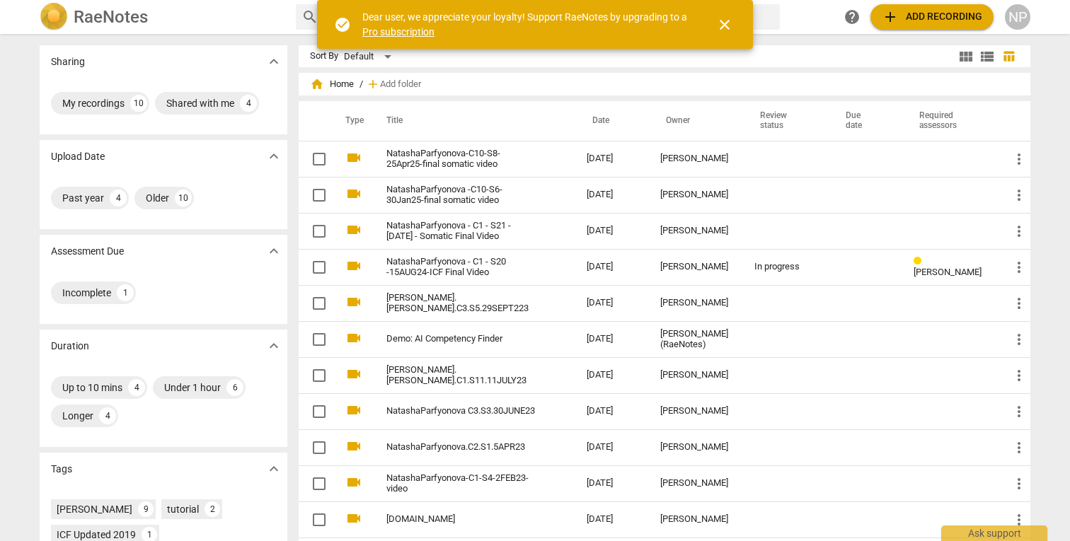
click at [1050, 102] on div "Sharing expand_more My recordings 10 Shared with me 4 Upload Date expand_more P…" at bounding box center [535, 288] width 1070 height 506
click at [723, 23] on span "close" at bounding box center [724, 24] width 17 height 17
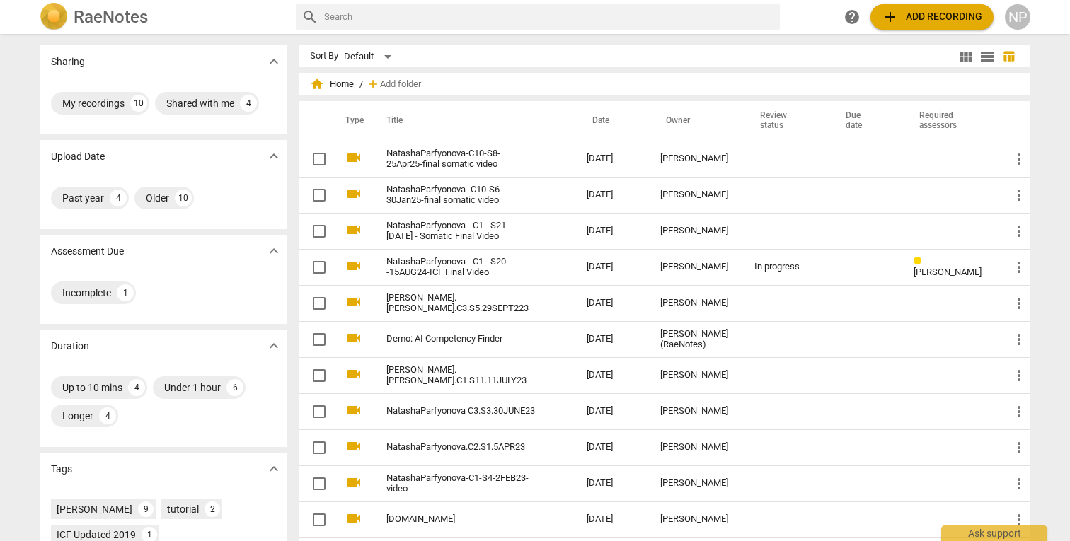
click at [1051, 85] on div "Sharing expand_more My recordings 10 Shared with me 4 Upload Date expand_more P…" at bounding box center [535, 288] width 1070 height 506
click at [934, 18] on span "add Add recording" at bounding box center [932, 16] width 100 height 17
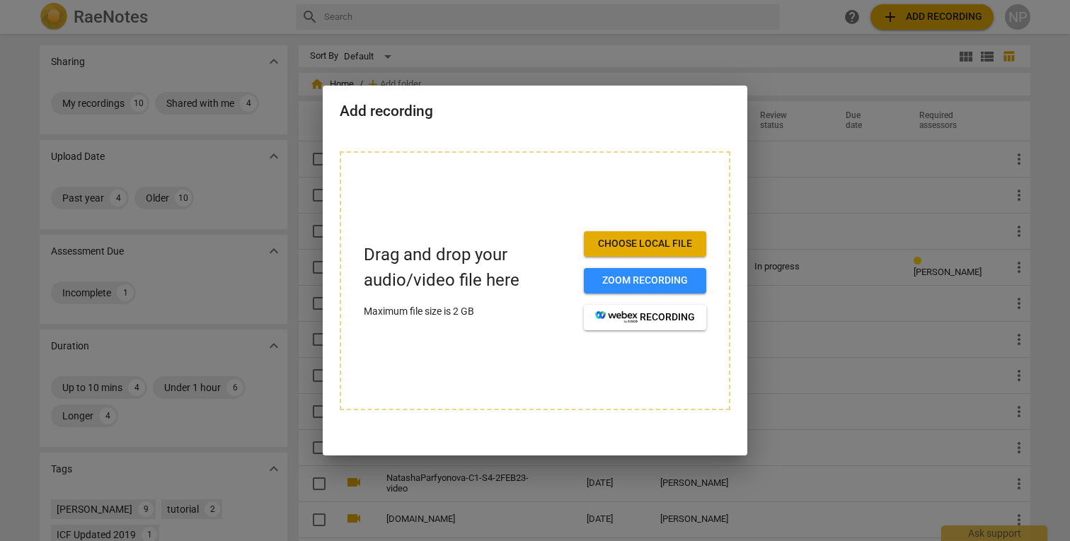
click at [679, 238] on span "Choose local file" at bounding box center [645, 244] width 100 height 14
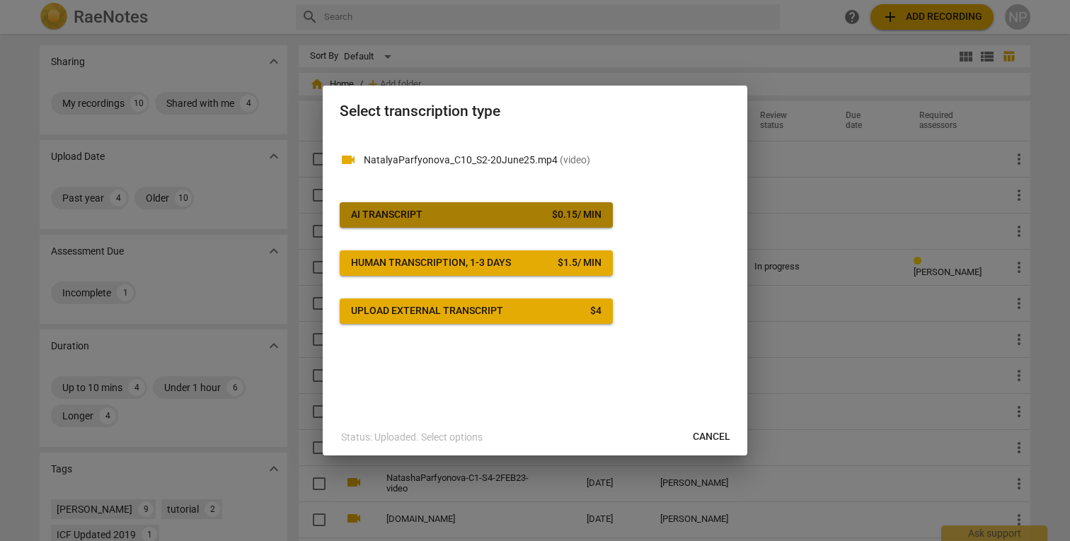
click at [434, 213] on span "AI Transcript $ 0.15 / min" at bounding box center [476, 215] width 251 height 14
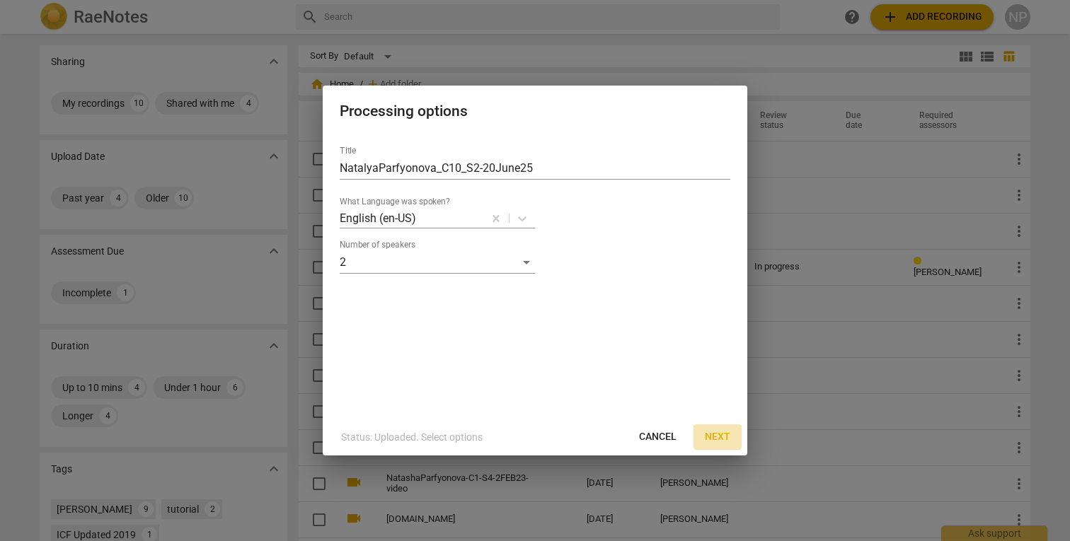
click at [714, 431] on span "Next" at bounding box center [717, 437] width 25 height 14
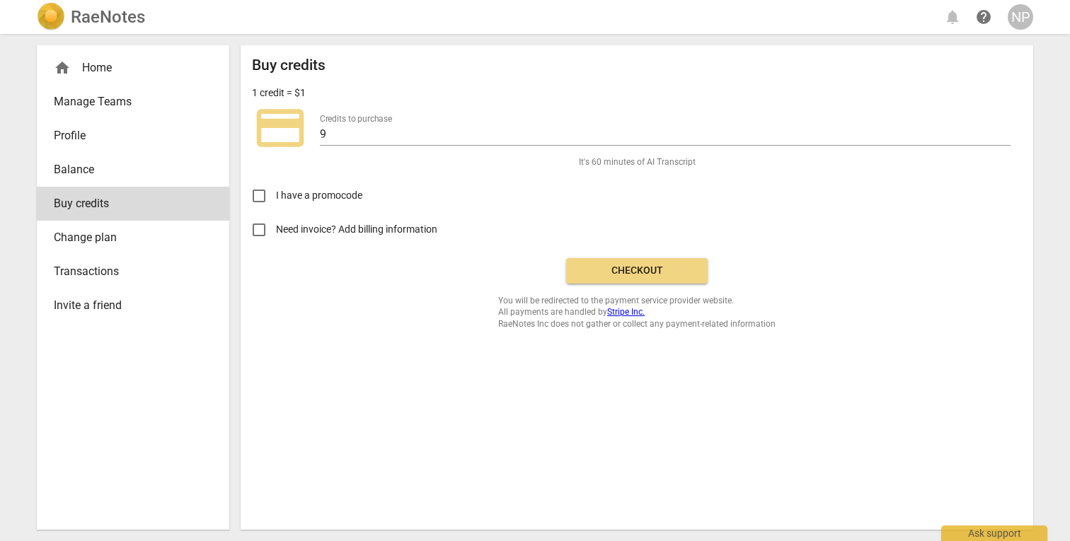
click at [903, 257] on div "Buy credits 1 credit = $1 credit_card Credits to purchase 9 It's 60 minutes of …" at bounding box center [637, 193] width 770 height 273
click at [631, 276] on span "Checkout" at bounding box center [636, 271] width 119 height 14
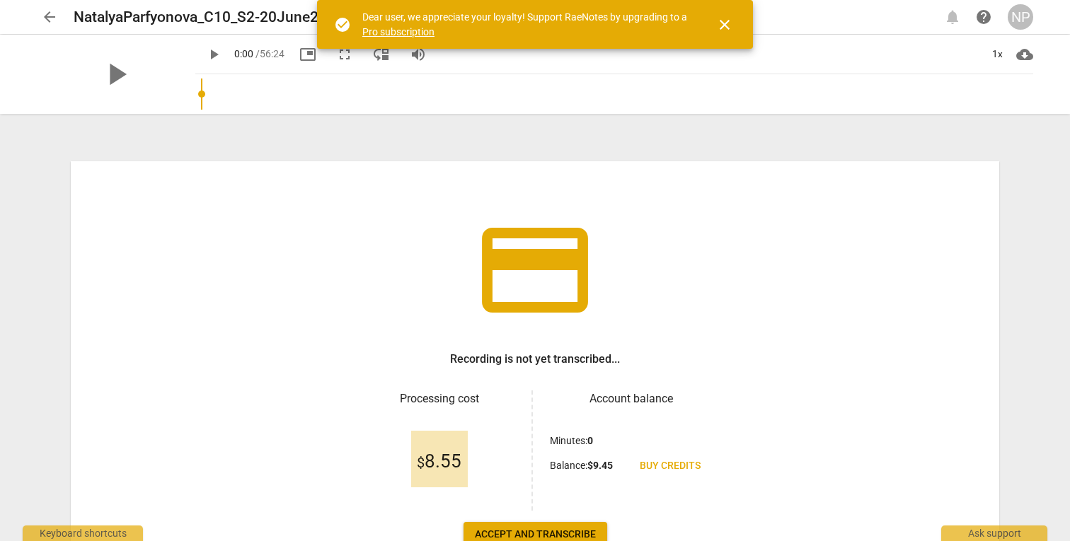
click at [724, 27] on span "close" at bounding box center [724, 24] width 17 height 17
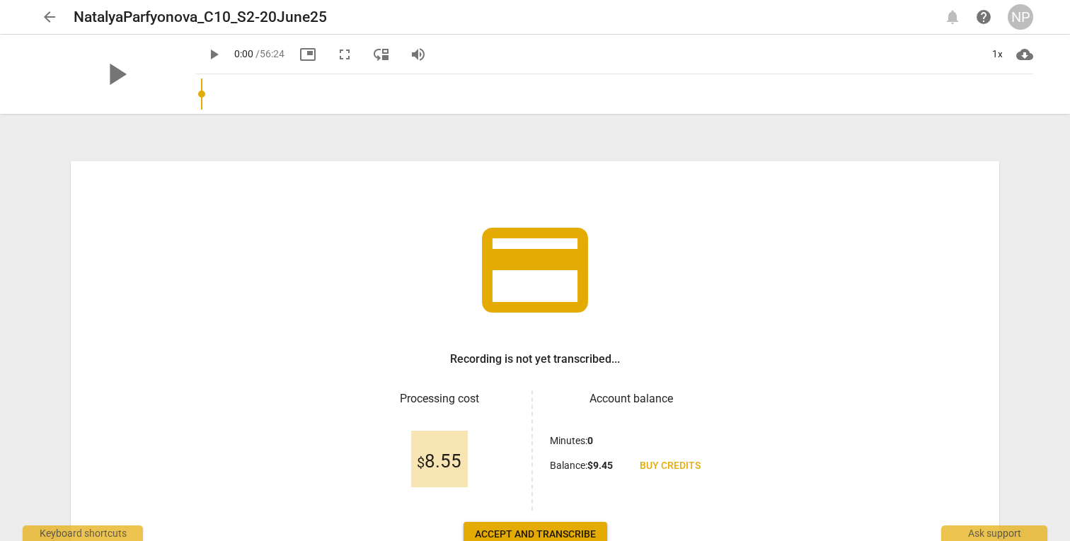
click at [1020, 188] on div "credit_card Recording is not yet transcribed... Processing cost $ 8.55 Account …" at bounding box center [534, 328] width 1019 height 425
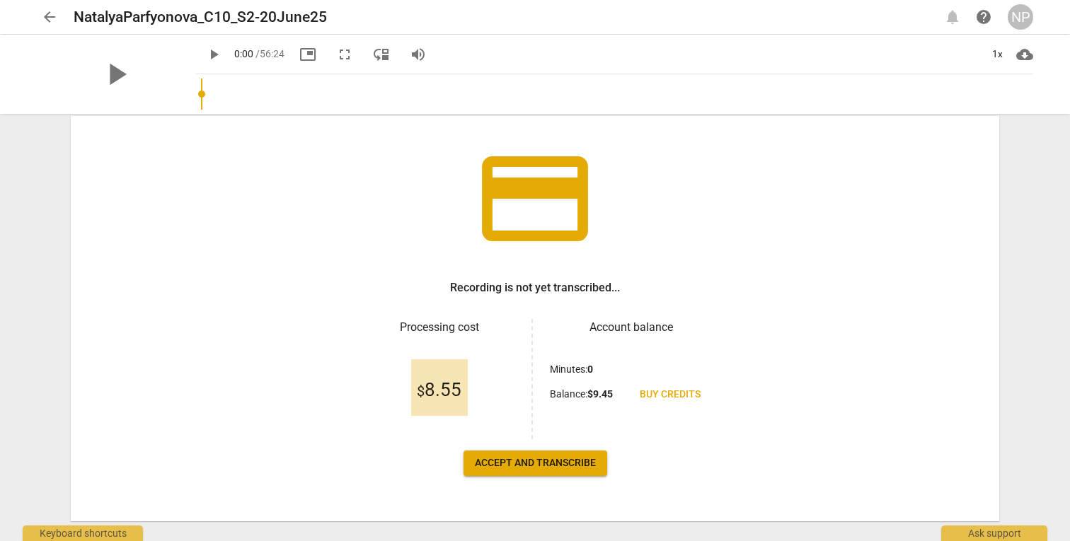
scroll to position [97, 0]
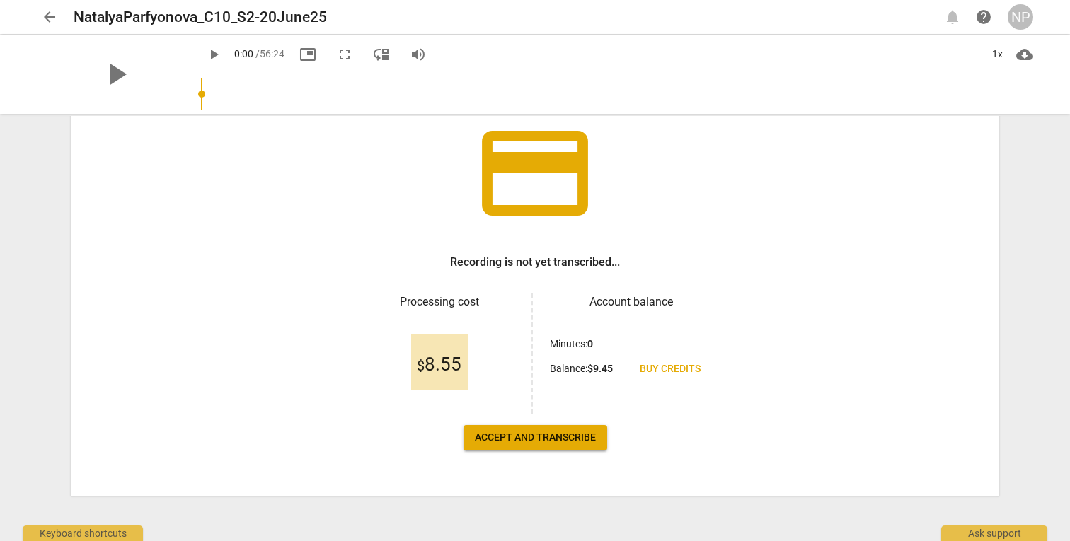
click at [533, 437] on span "Accept and transcribe" at bounding box center [535, 438] width 121 height 14
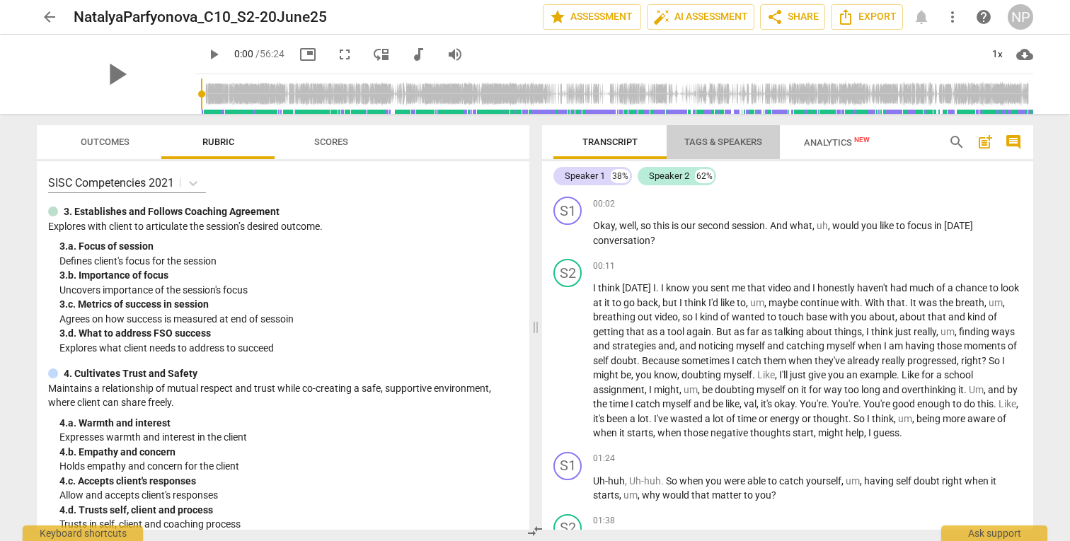
click at [747, 140] on span "Tags & Speakers" at bounding box center [723, 142] width 78 height 11
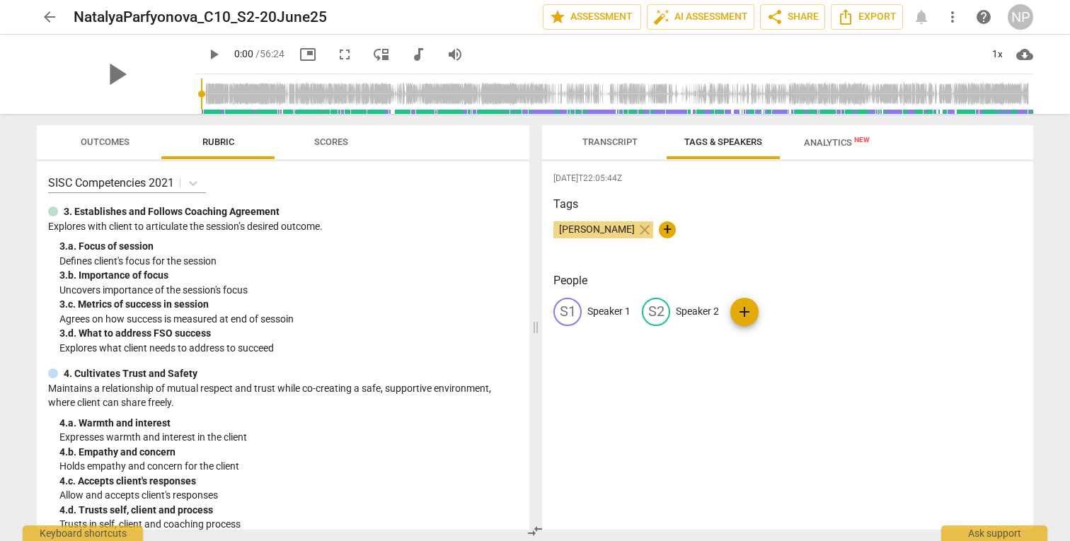
click at [604, 310] on p "Speaker 1" at bounding box center [608, 311] width 43 height 15
type input "Coach"
click at [776, 307] on p "Speaker 2" at bounding box center [789, 311] width 43 height 15
type input "Client"
click at [797, 375] on div "2025-08-10T22:05:44Z Tags Natalya Parfyonova close + People CO Coach edit Clien…" at bounding box center [787, 345] width 491 height 369
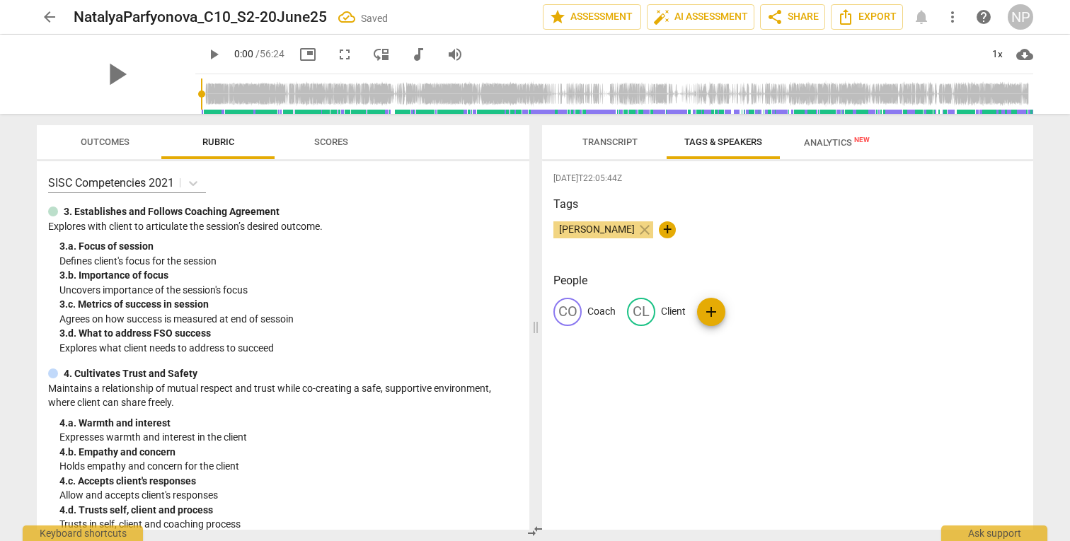
click at [611, 129] on button "Transcript" at bounding box center [609, 142] width 113 height 34
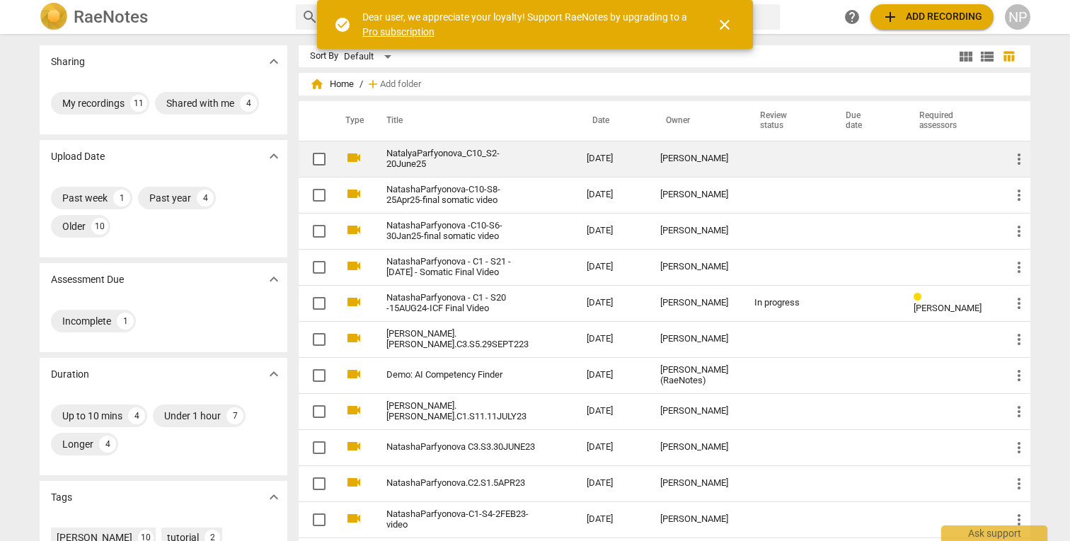
click at [447, 156] on link "NatalyaParfyonova_C10_S2-20June25" at bounding box center [460, 159] width 149 height 21
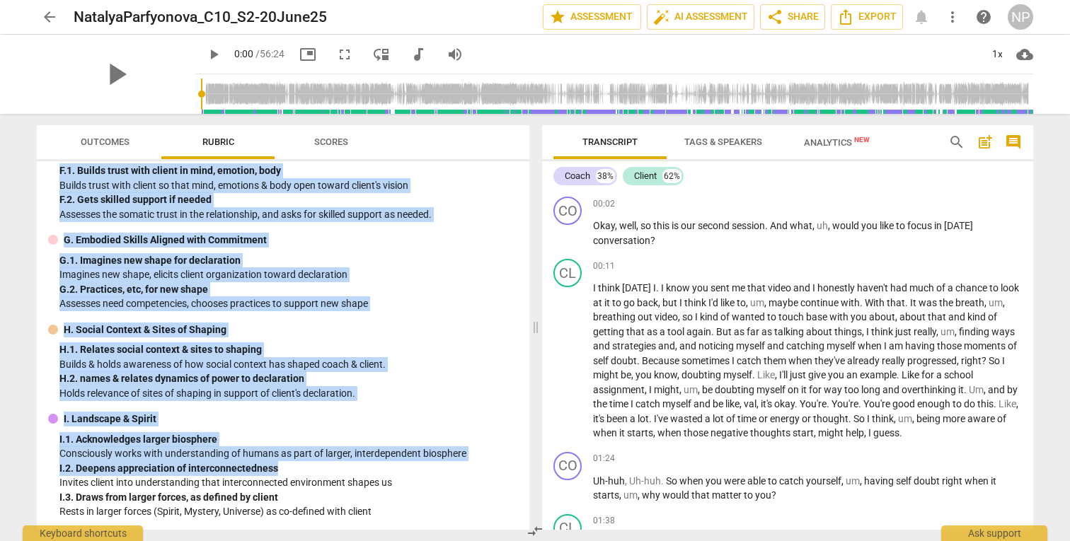
scroll to position [1497, 0]
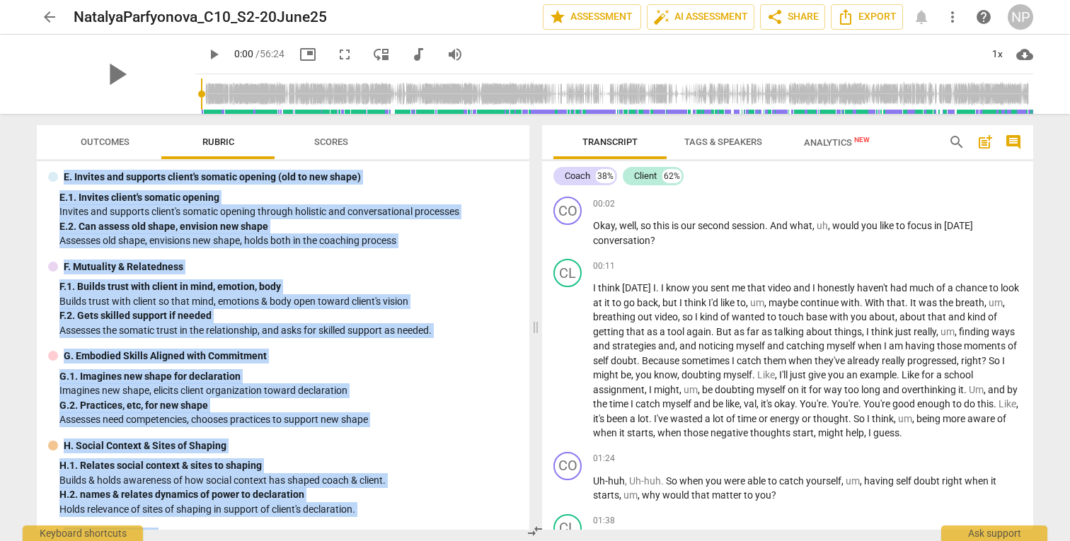
drag, startPoint x: 524, startPoint y: 466, endPoint x: 523, endPoint y: 153, distance: 312.8
click at [523, 153] on div "Outcomes Rubric Scores SISC Competencies 2021 3. Establishes and Follows Coachi…" at bounding box center [283, 327] width 493 height 405
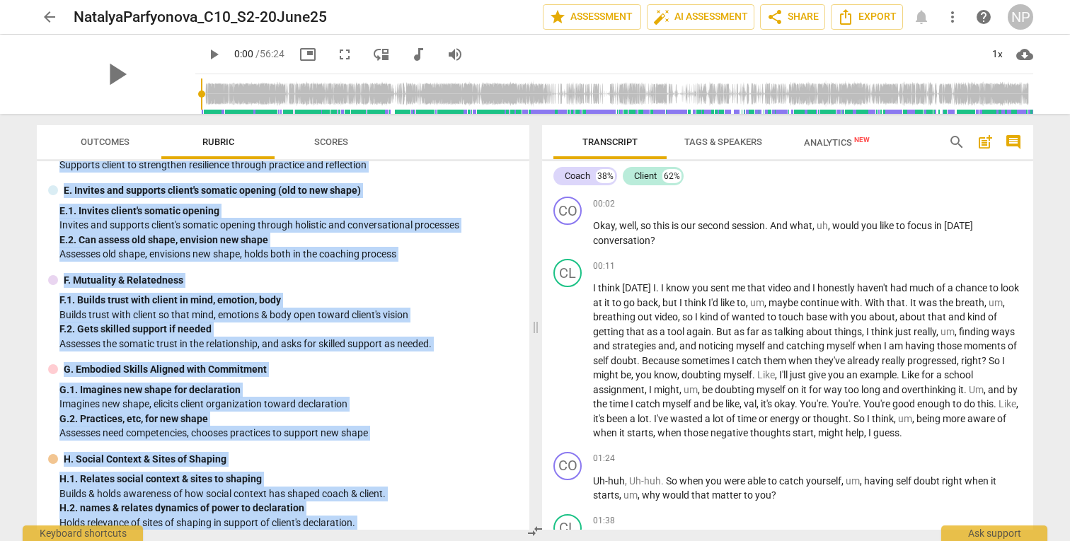
click at [505, 281] on div "F. Mutuality & Relatedness" at bounding box center [283, 280] width 470 height 15
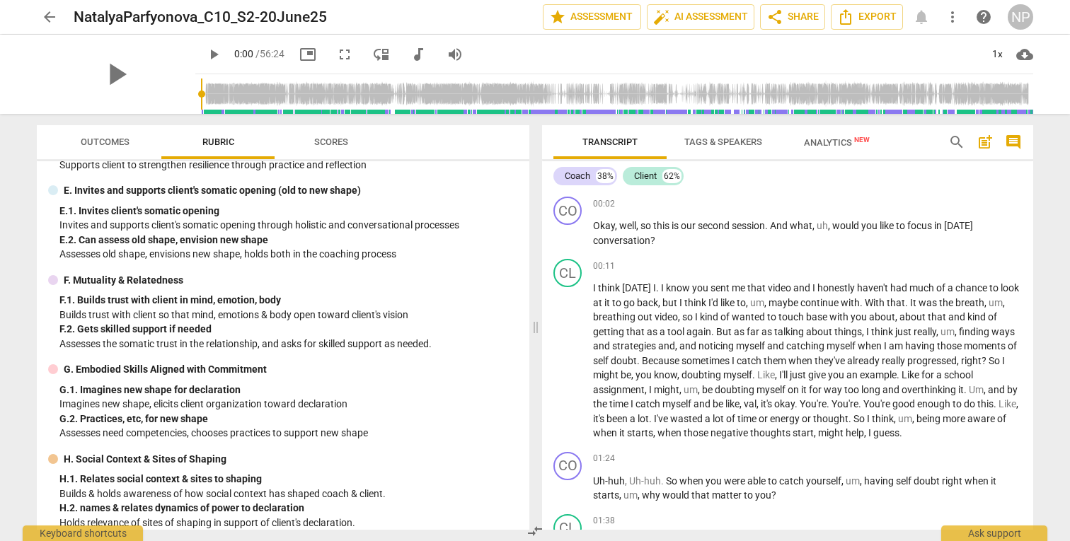
scroll to position [0, 0]
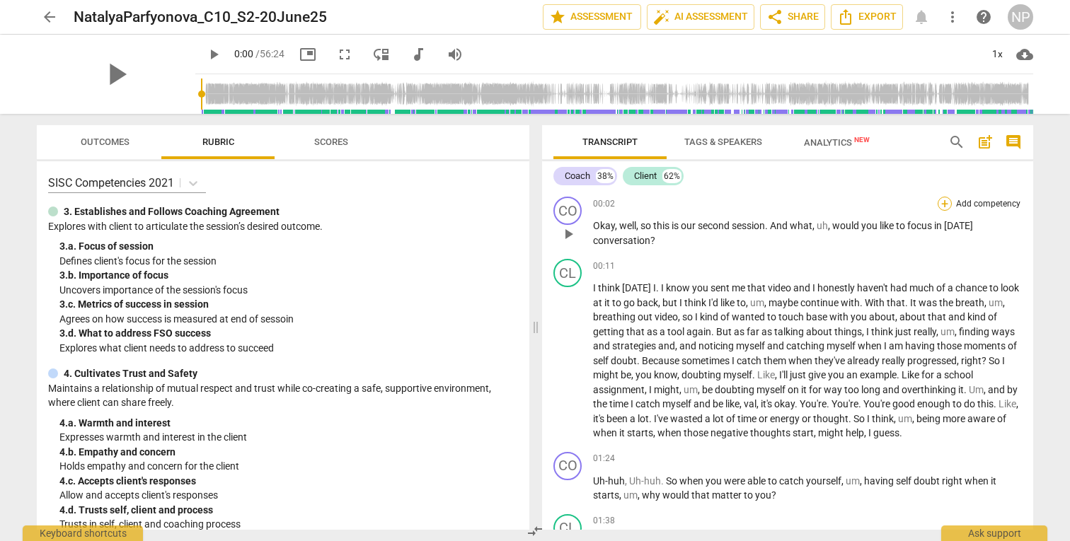
click at [940, 200] on div "+" at bounding box center [945, 204] width 14 height 14
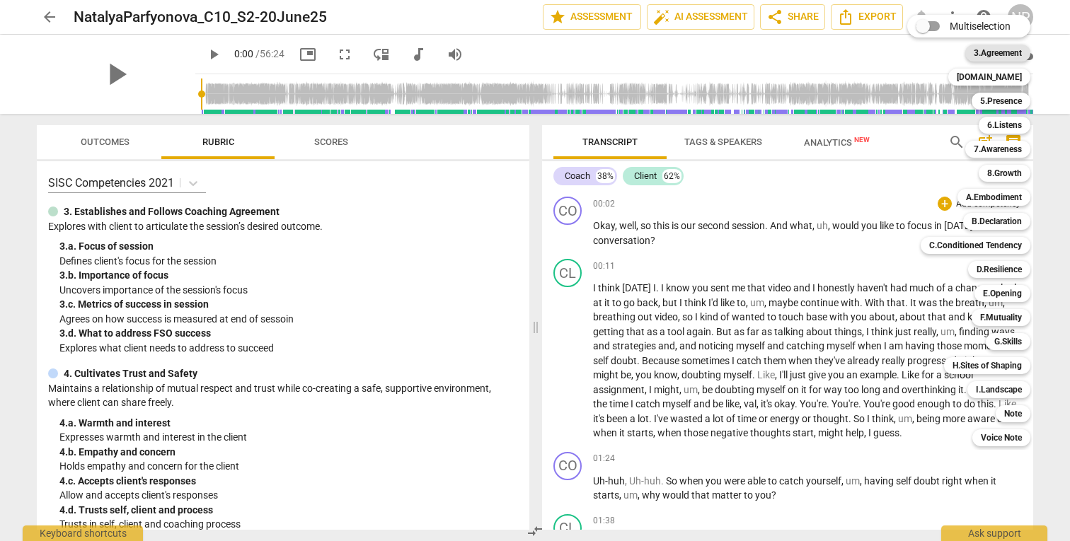
click at [998, 48] on b "3.Agreement" at bounding box center [998, 53] width 48 height 17
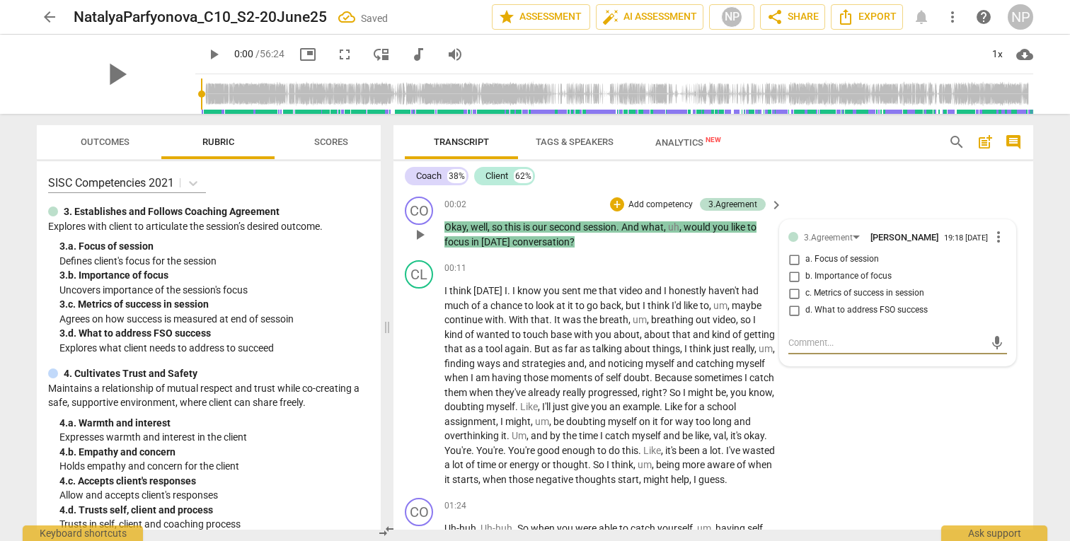
click at [793, 263] on input "a. Focus of session" at bounding box center [794, 259] width 23 height 17
checkbox input "true"
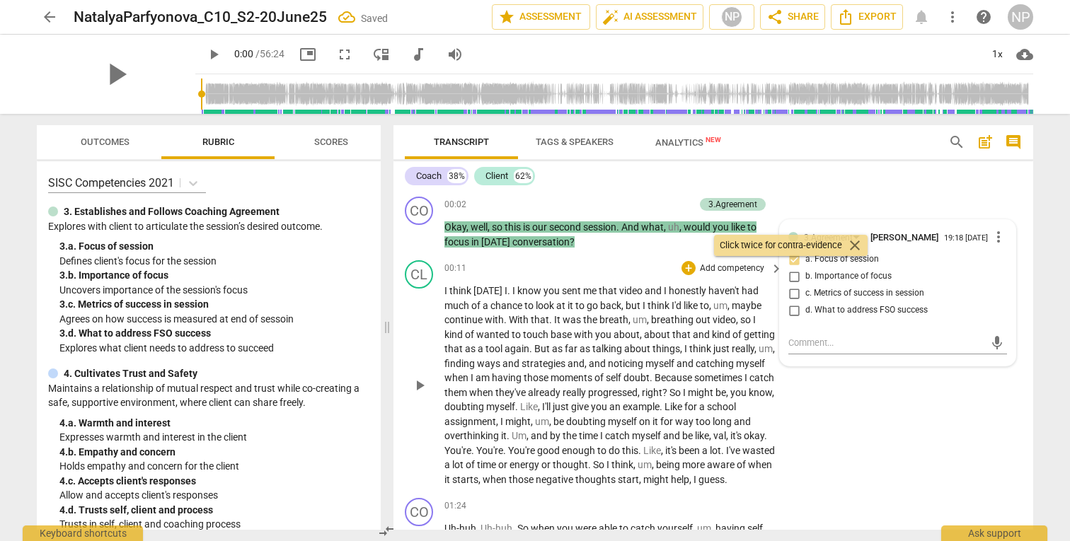
click at [577, 292] on span "sent" at bounding box center [572, 290] width 21 height 11
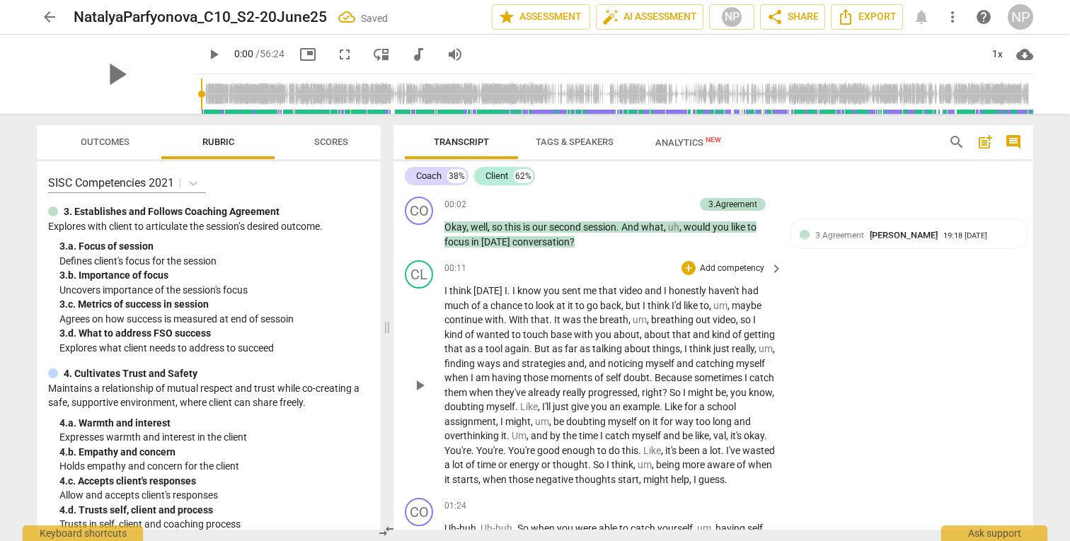
click at [512, 293] on span "I" at bounding box center [514, 290] width 5 height 11
click at [510, 320] on span "With" at bounding box center [520, 319] width 22 height 11
click at [698, 307] on span "like" at bounding box center [692, 305] width 16 height 11
click at [755, 304] on span "maybe" at bounding box center [747, 305] width 30 height 11
click at [713, 442] on span "val" at bounding box center [719, 435] width 13 height 11
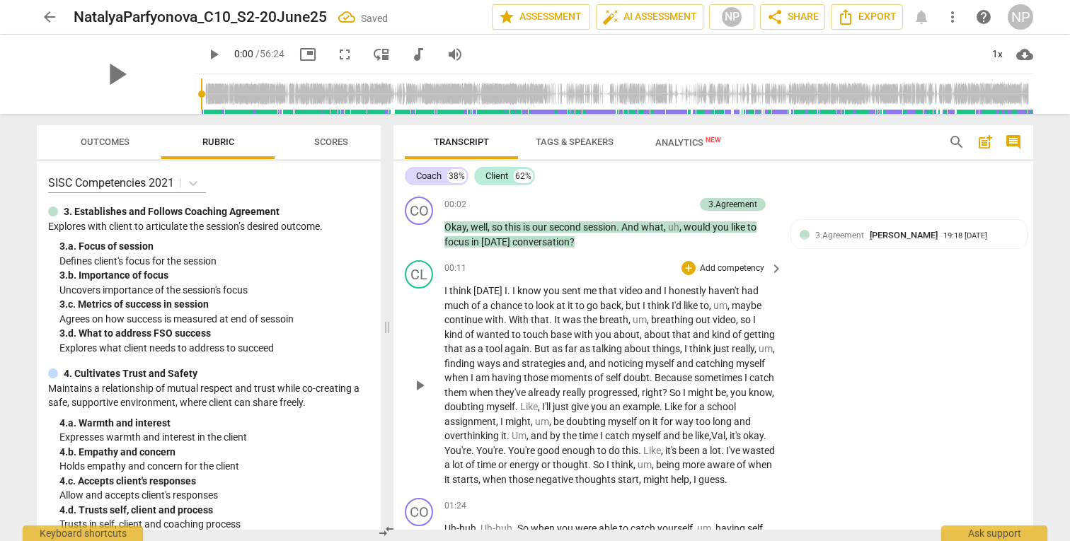
click at [678, 306] on span "I'd" at bounding box center [678, 305] width 12 height 11
click at [672, 306] on span "think" at bounding box center [659, 305] width 24 height 11
click at [773, 267] on span "keyboard_arrow_right" at bounding box center [776, 268] width 17 height 17
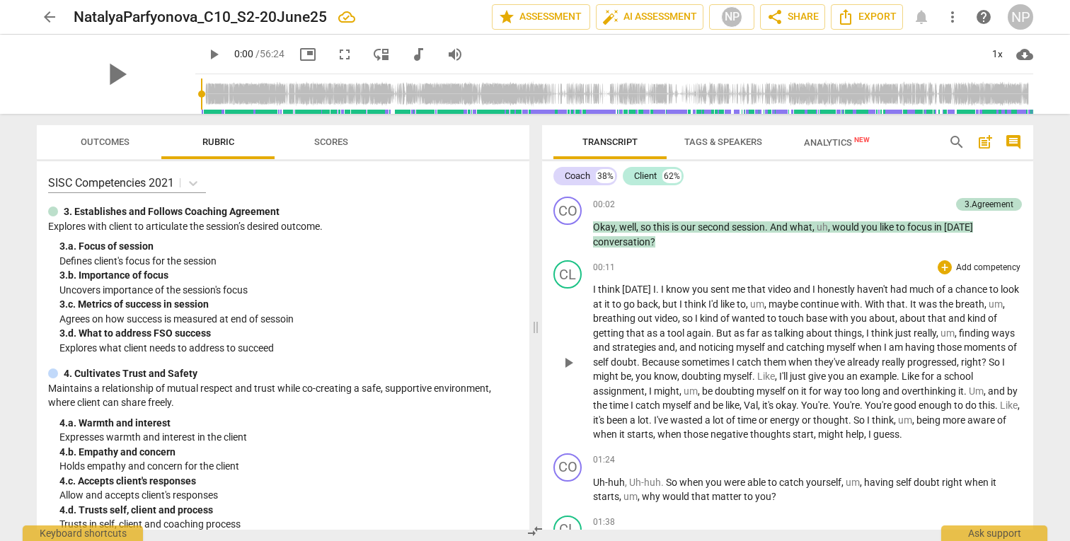
click at [960, 269] on p "Add competency" at bounding box center [988, 268] width 67 height 13
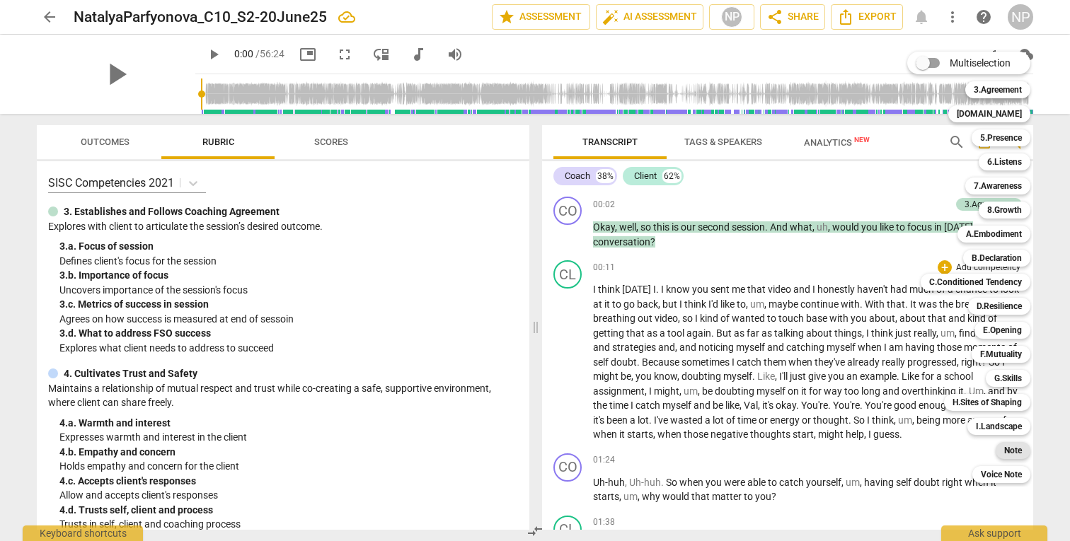
click at [1013, 449] on b "Note" at bounding box center [1013, 450] width 18 height 17
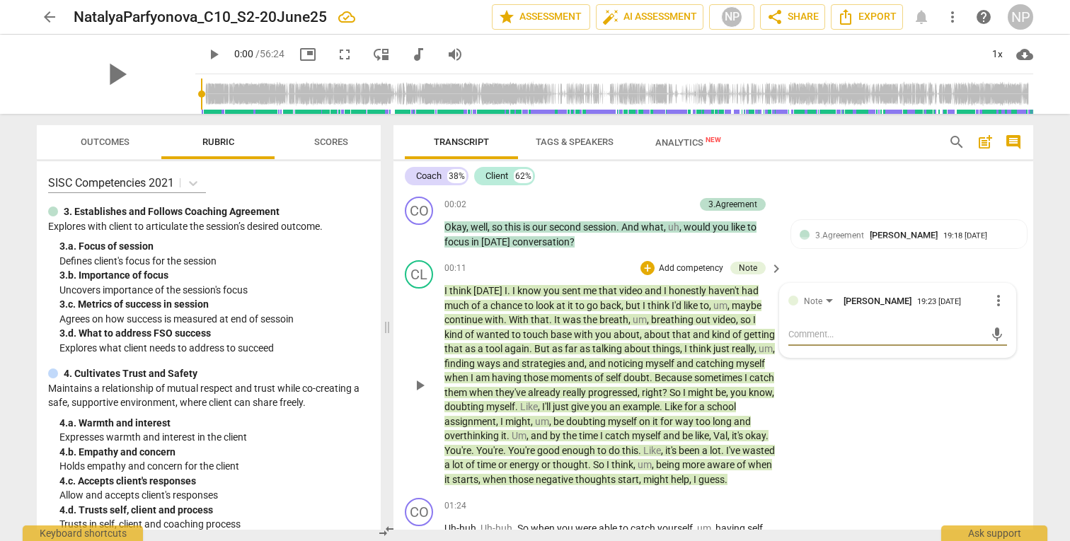
click at [964, 415] on div "CL play_arrow pause 00:11 + Add competency Note keyboard_arrow_right I think [D…" at bounding box center [713, 374] width 640 height 238
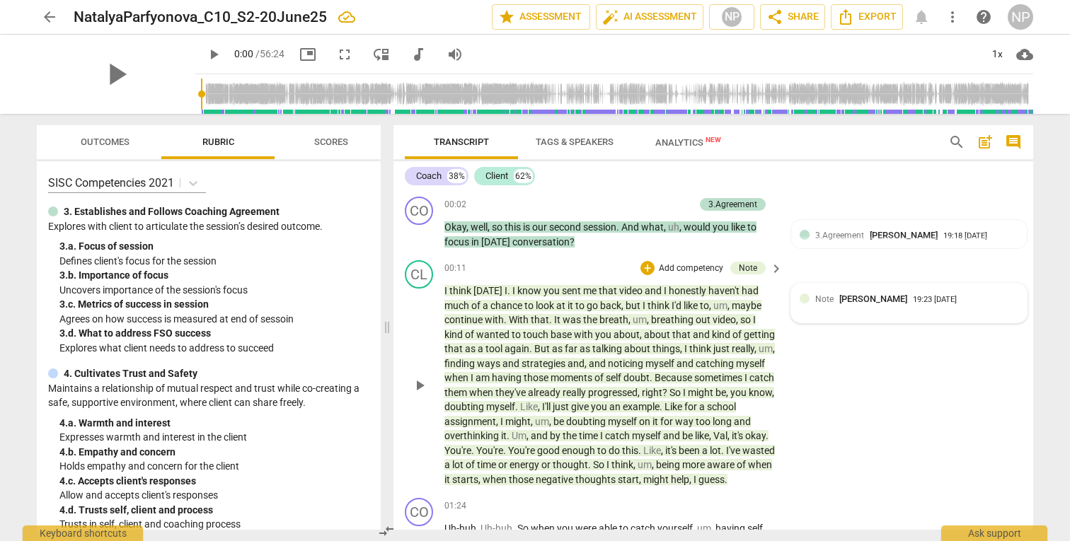
click at [822, 305] on div "Note [PERSON_NAME]" at bounding box center [864, 298] width 98 height 13
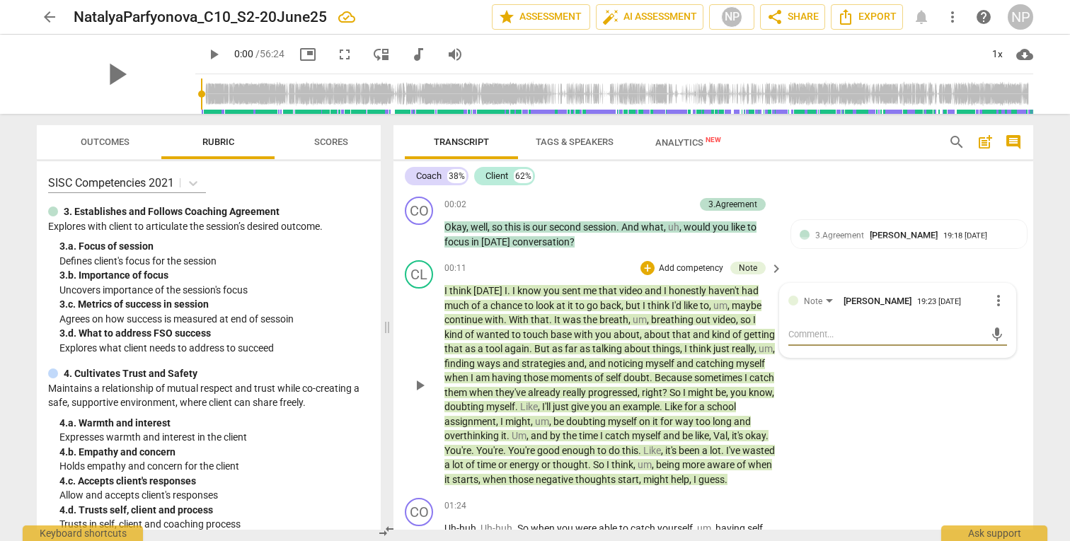
type textarea "I"
type textarea "It"
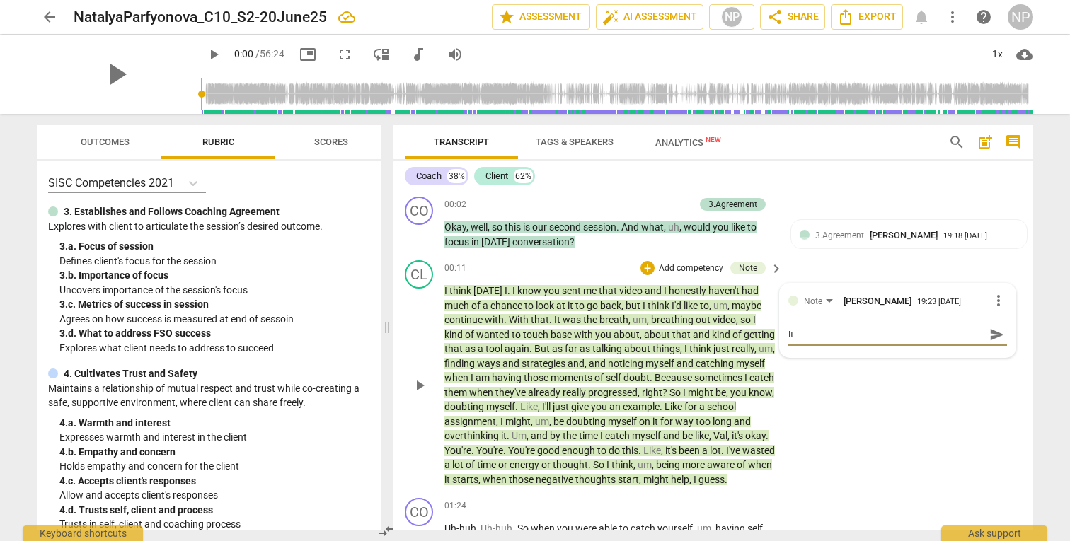
type textarea "It"
type textarea "I"
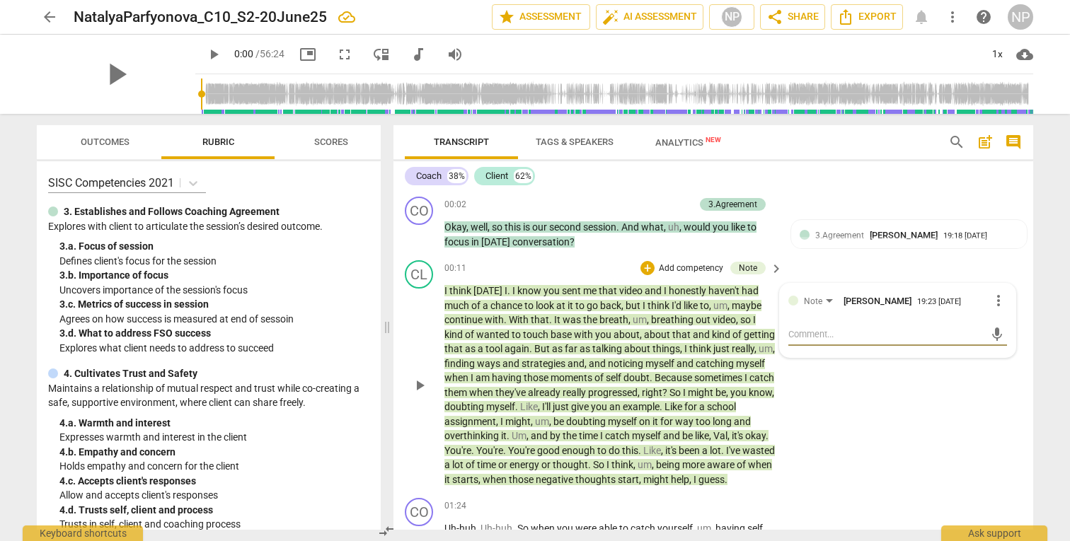
type textarea "T"
type textarea "Th"
type textarea "The"
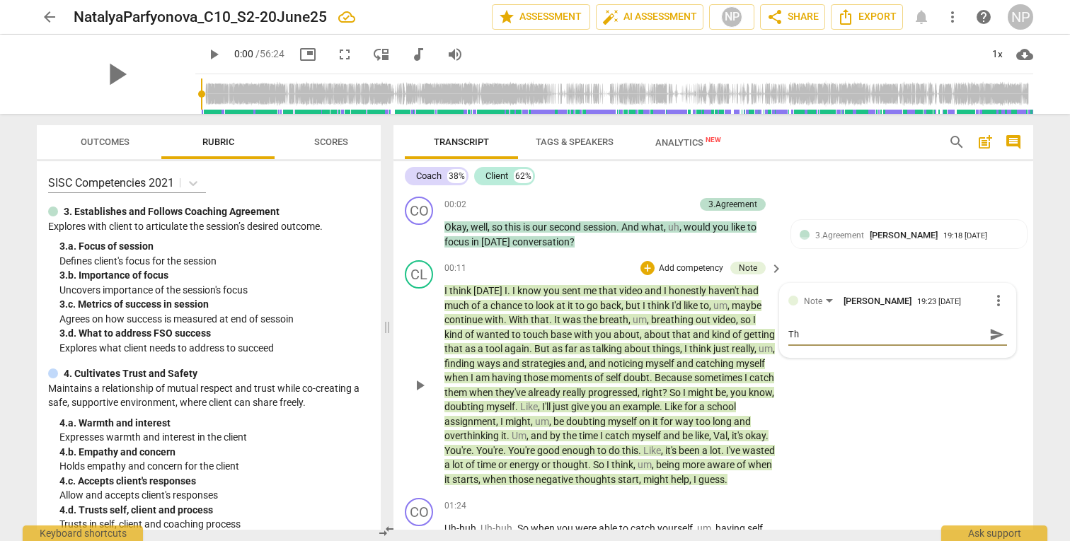
type textarea "The"
type textarea "The v"
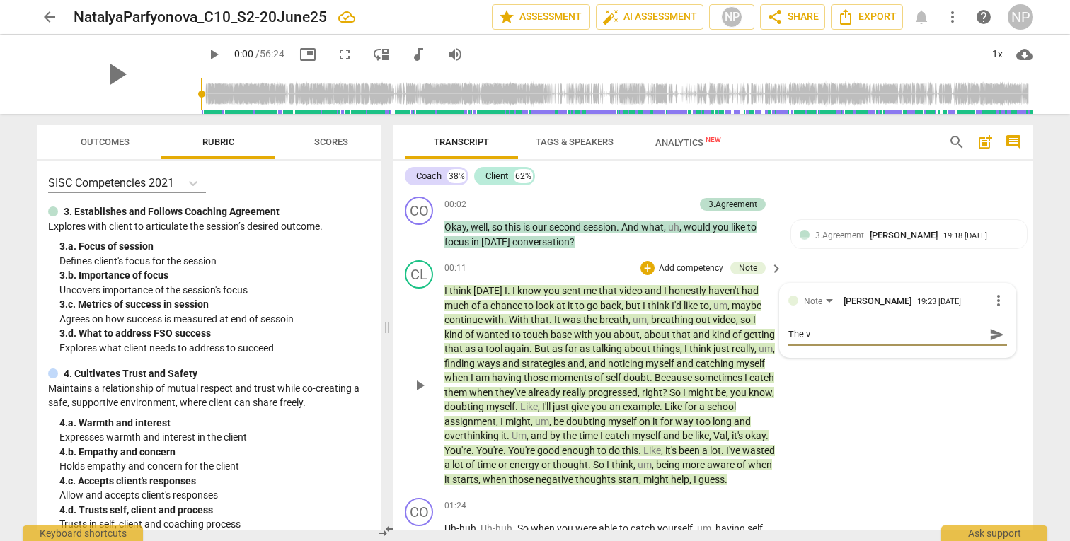
type textarea "The vi"
type textarea "The vid"
type textarea "The vide"
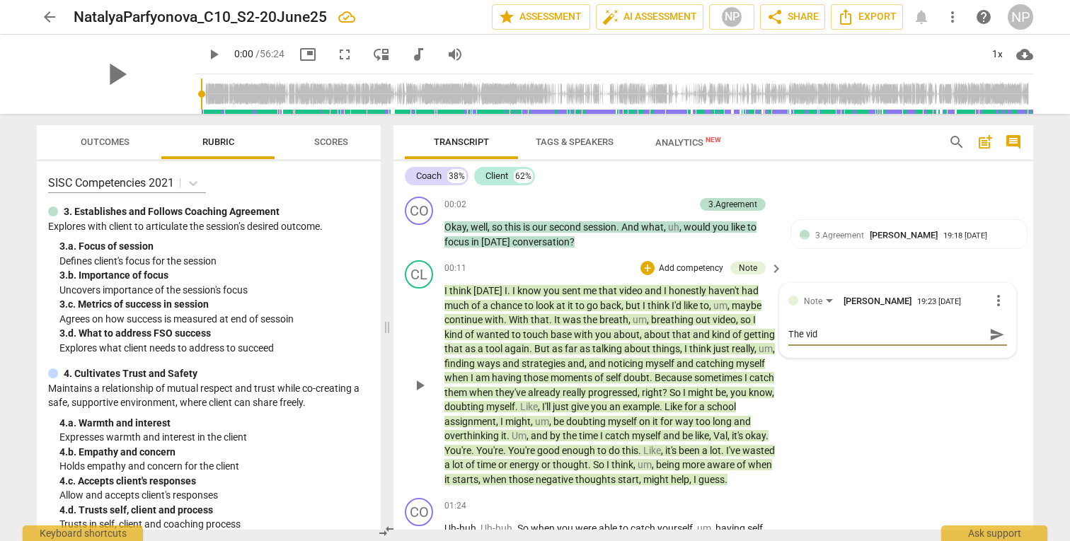
type textarea "The vide"
type textarea "The videk"
type textarea "The vide"
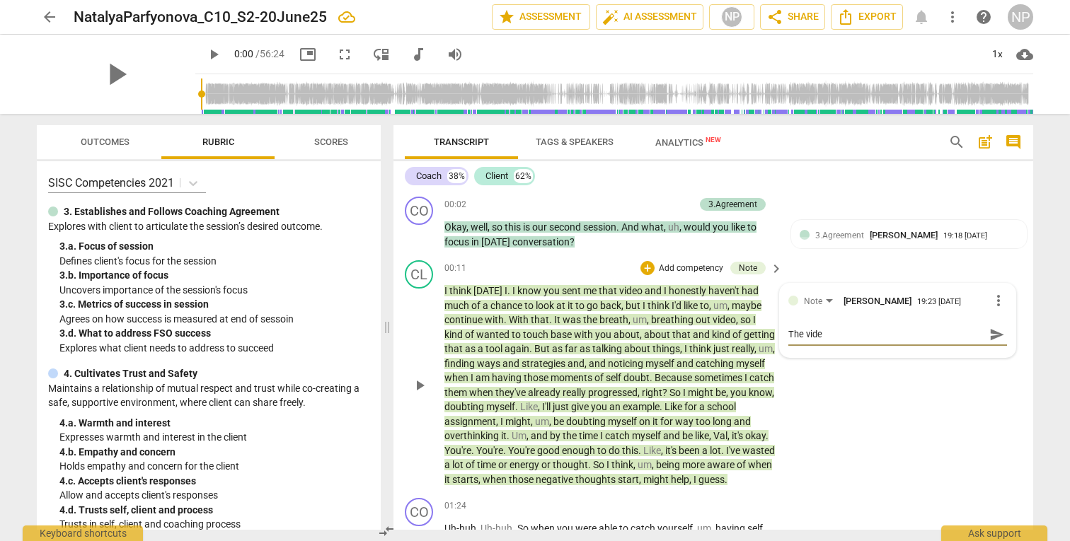
type textarea "The video"
type textarea "The videoi"
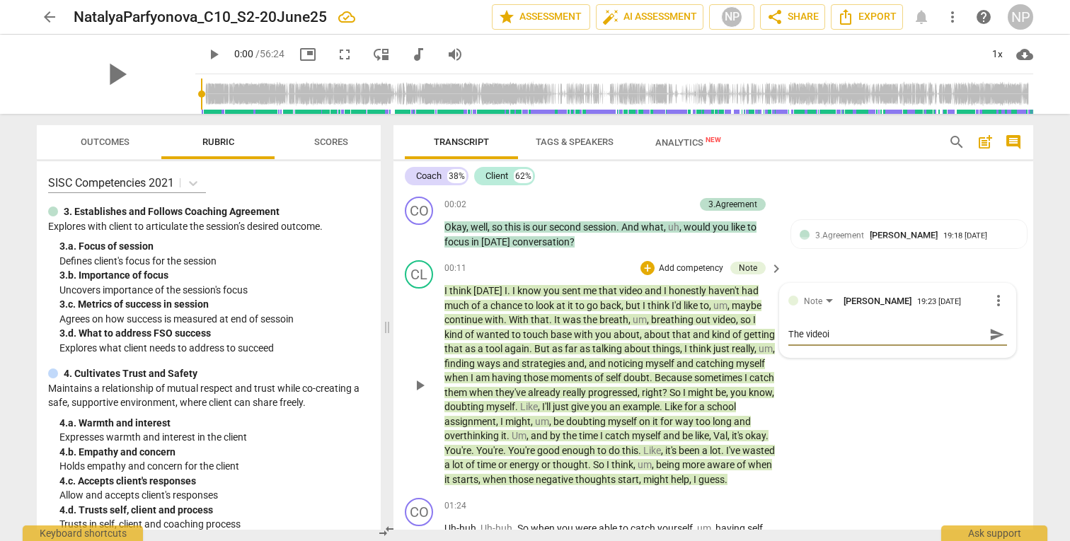
type textarea "The videoi"
type textarea "The videoi w"
type textarea "The videoi ws"
type textarea "The videoi wsa"
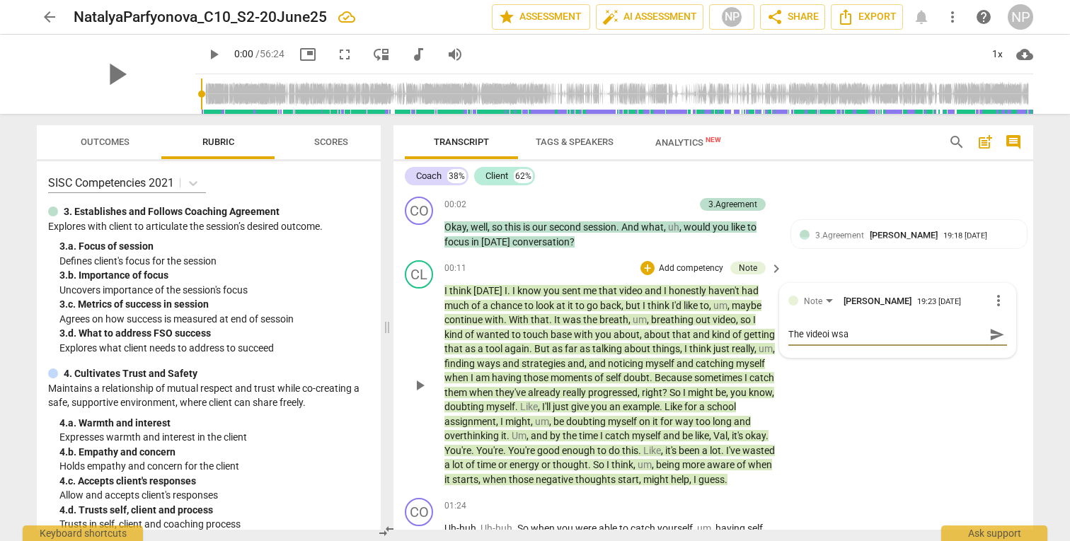
type textarea "The videoi ws"
type textarea "The videoi w"
type textarea "The videoi"
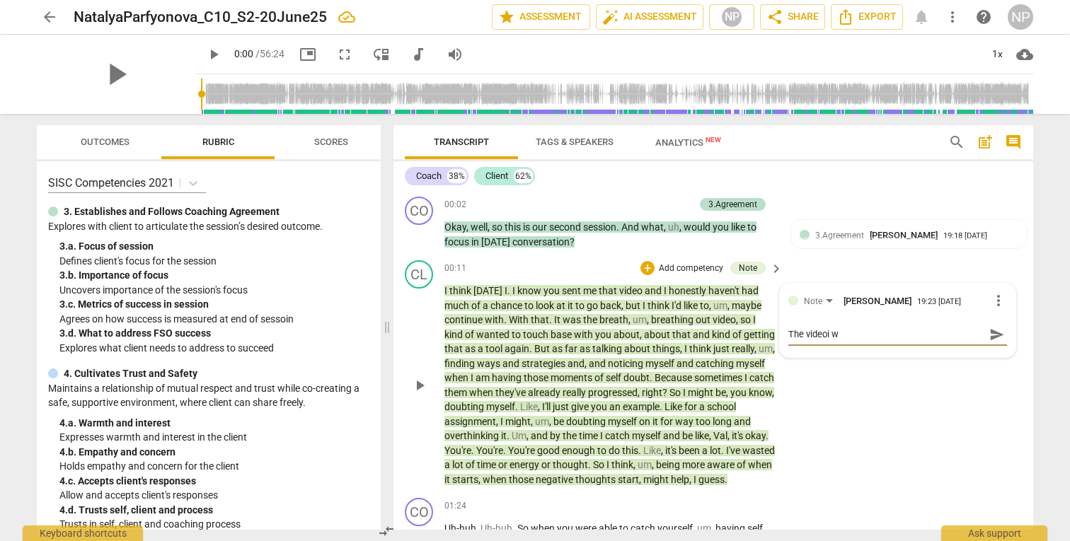
type textarea "The videoi"
type textarea "The video"
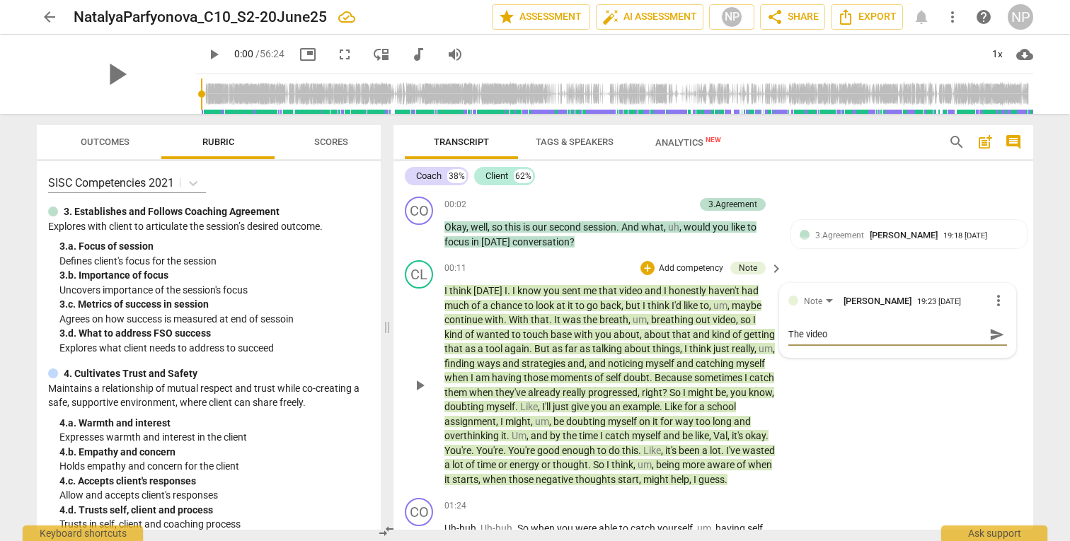
type textarea "The video"
type textarea "The video w"
type textarea "The video wa"
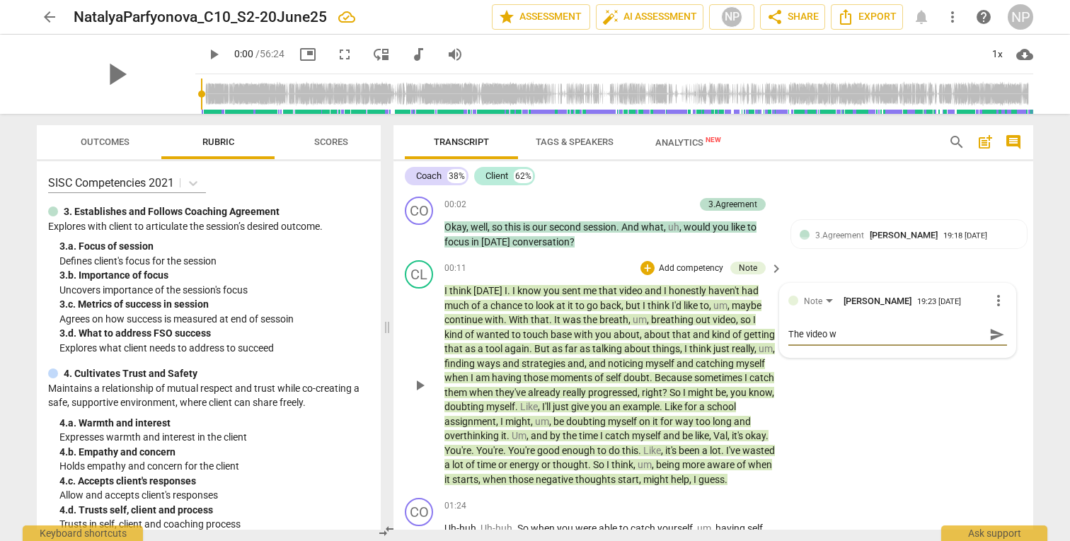
type textarea "The video wa"
type textarea "The video was"
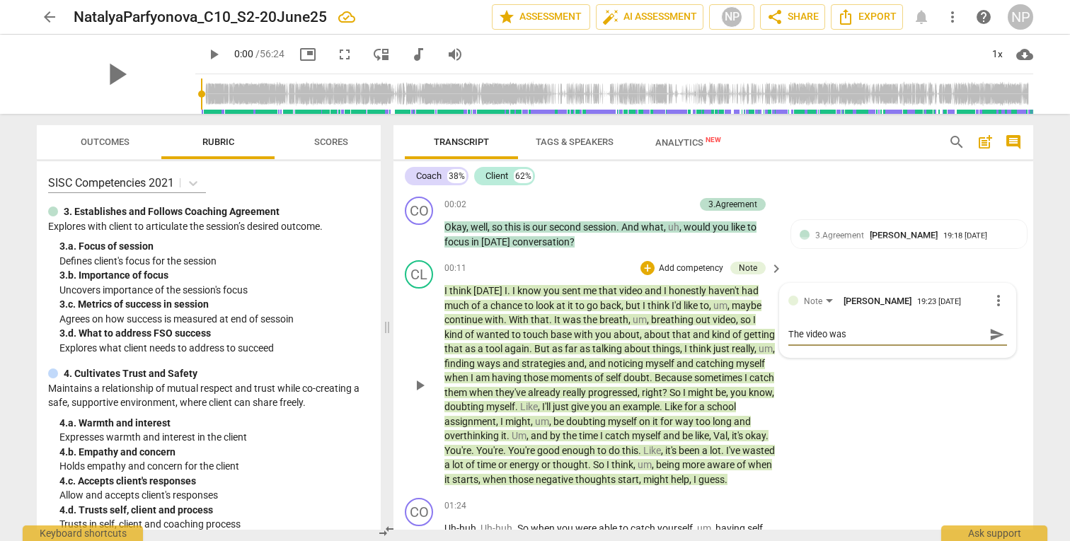
type textarea "The video was e"
type textarea "The video was er"
type textarea "The video was e"
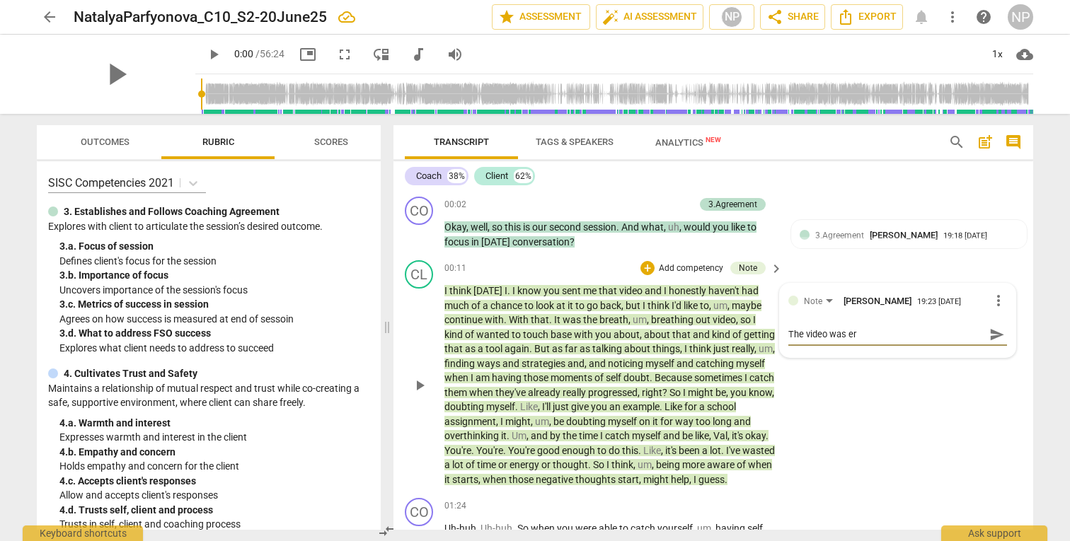
type textarea "The video was e"
type textarea "The video was"
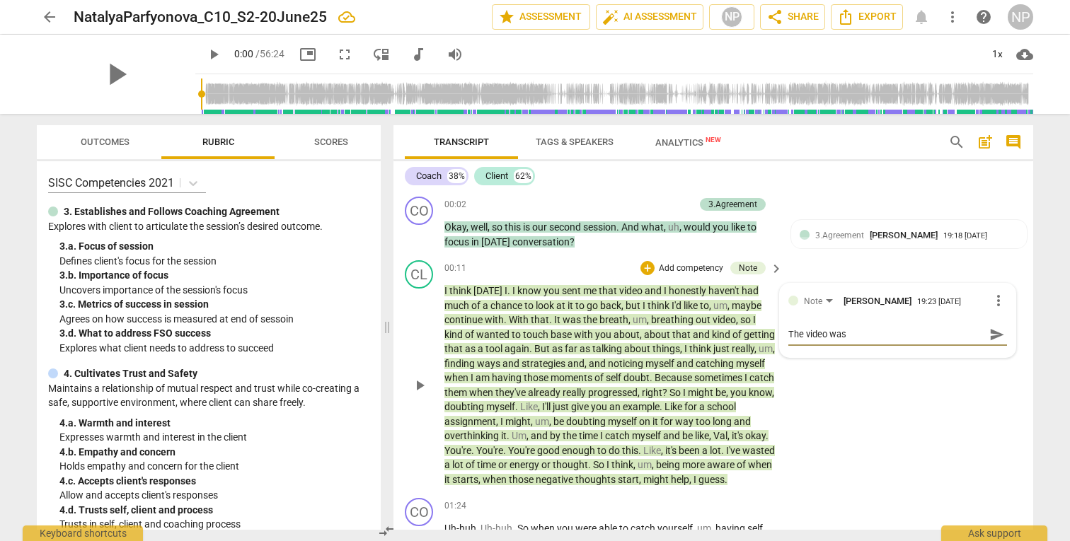
type textarea "The video wa"
type textarea "The video w"
type textarea "The video"
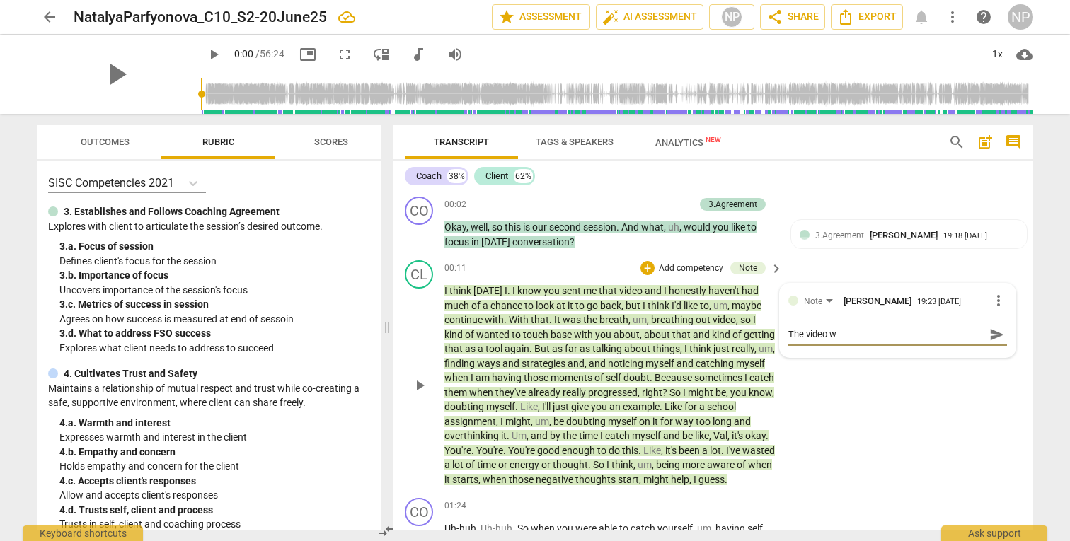
type textarea "The video"
type textarea "The video w"
type textarea "The video wa"
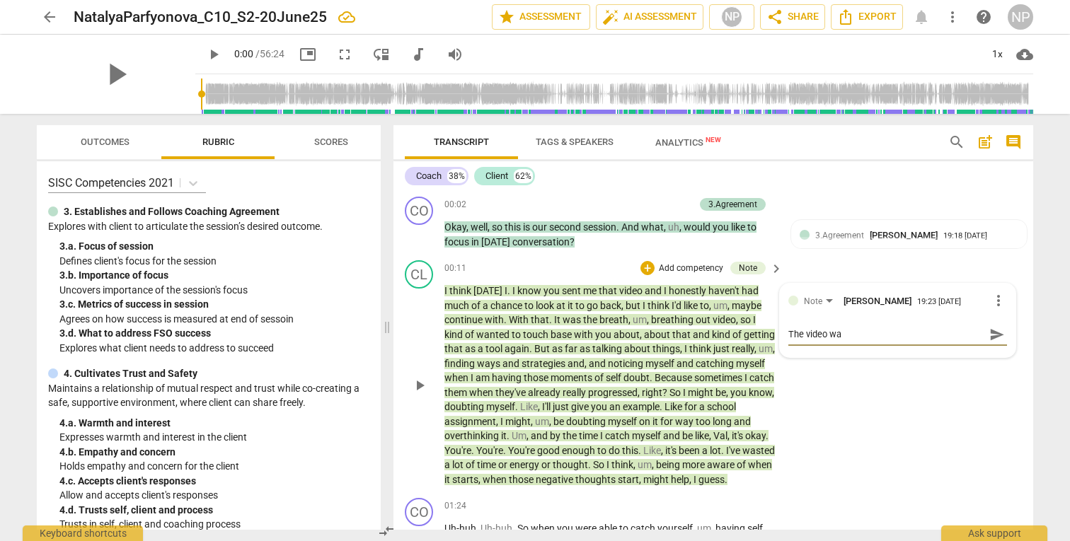
type textarea "The video was"
type textarea "The video was e"
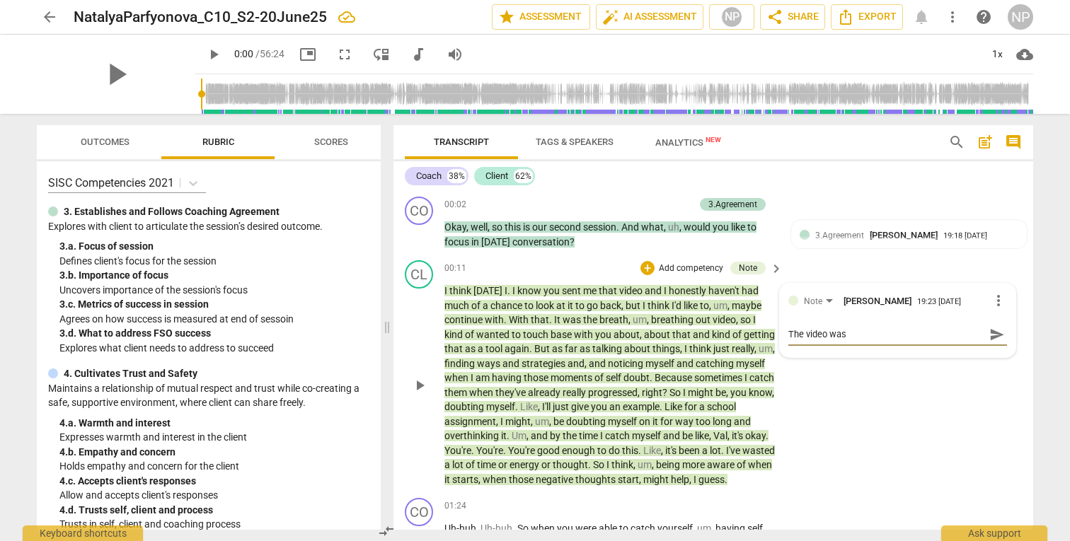
type textarea "The video was e"
type textarea "The video was er"
type textarea "The video was e"
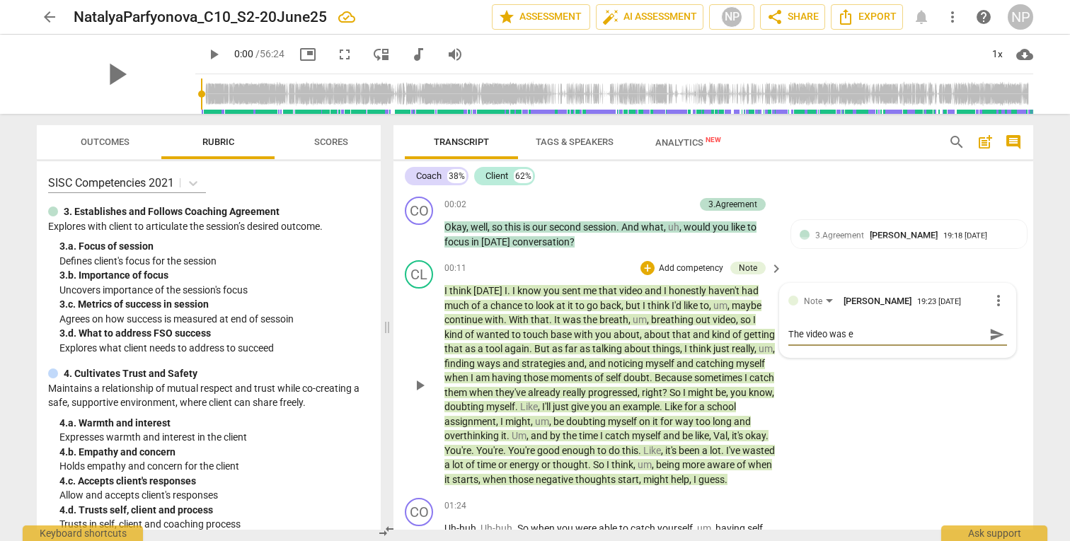
type textarea "The video was"
type textarea "The video wa"
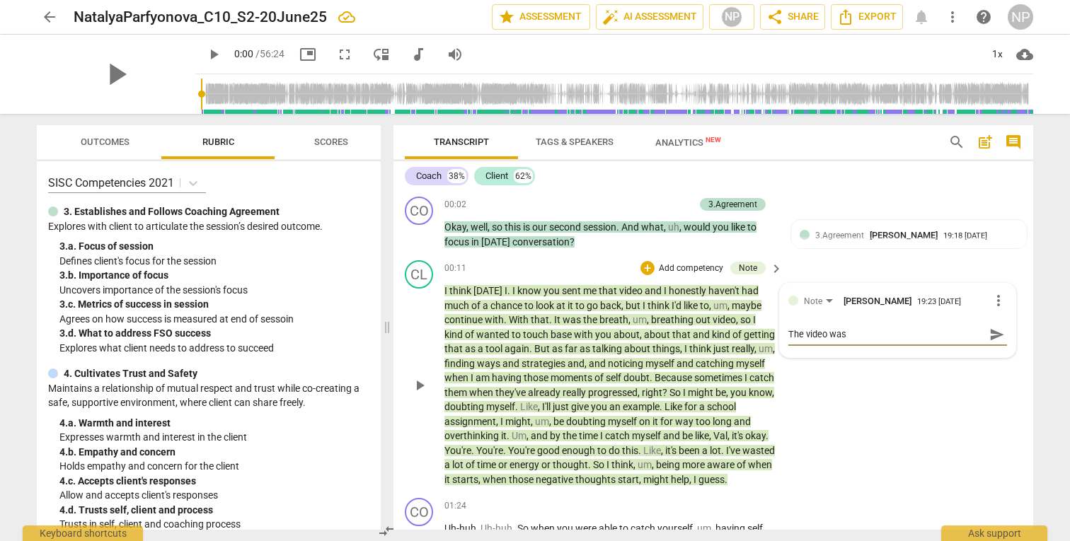
type textarea "The video wa"
type textarea "The video w"
type textarea "The video"
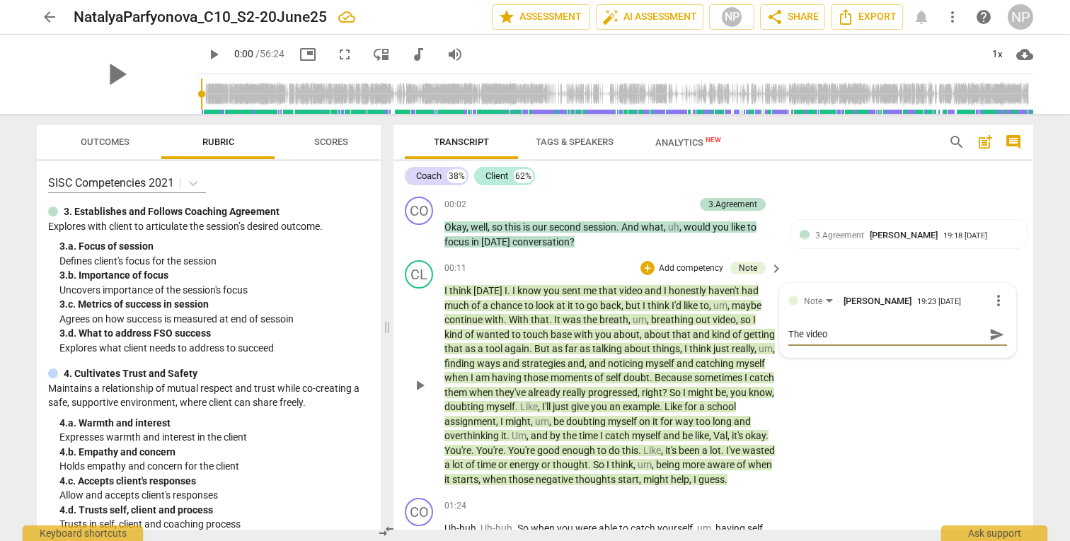
type textarea "The video V"
type textarea "The video Va"
type textarea "The video Val"
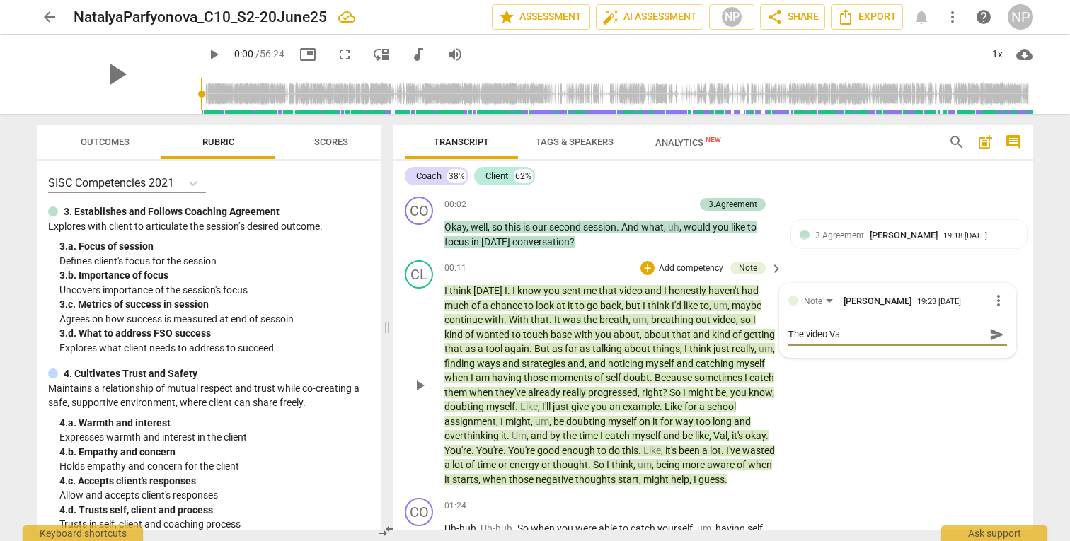
type textarea "The video Val"
type textarea "The video Vale"
type textarea "The video Valer"
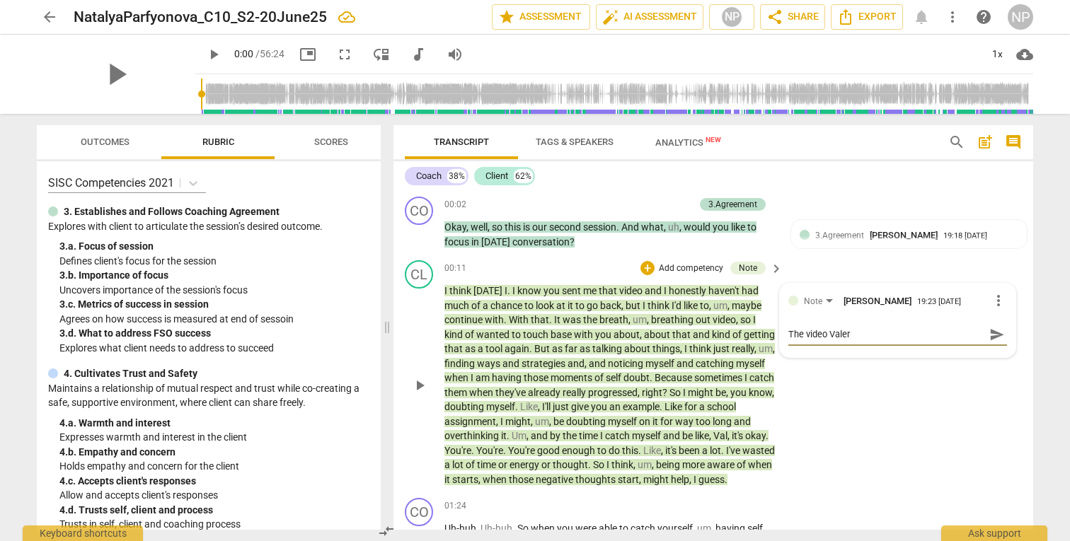
type textarea "The video [PERSON_NAME]"
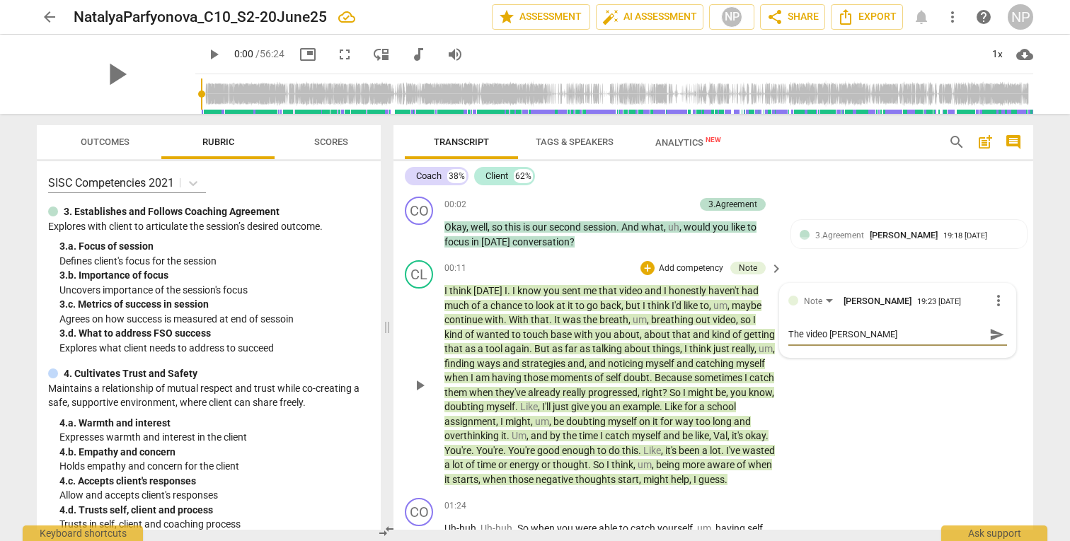
type textarea "The video [PERSON_NAME]"
type textarea "The video [PERSON_NAME] me"
type textarea "The video [PERSON_NAME] men"
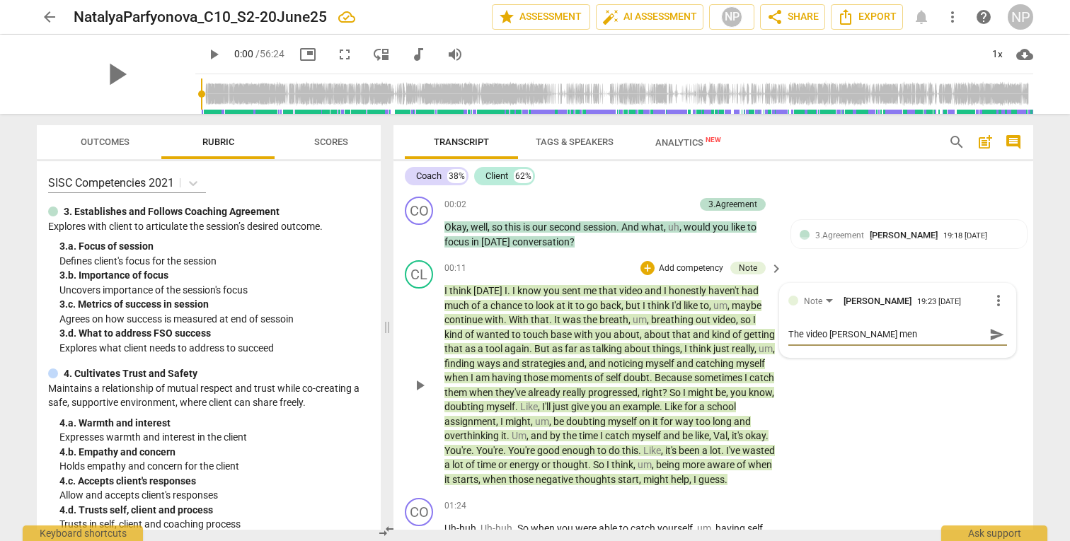
type textarea "The video [PERSON_NAME]"
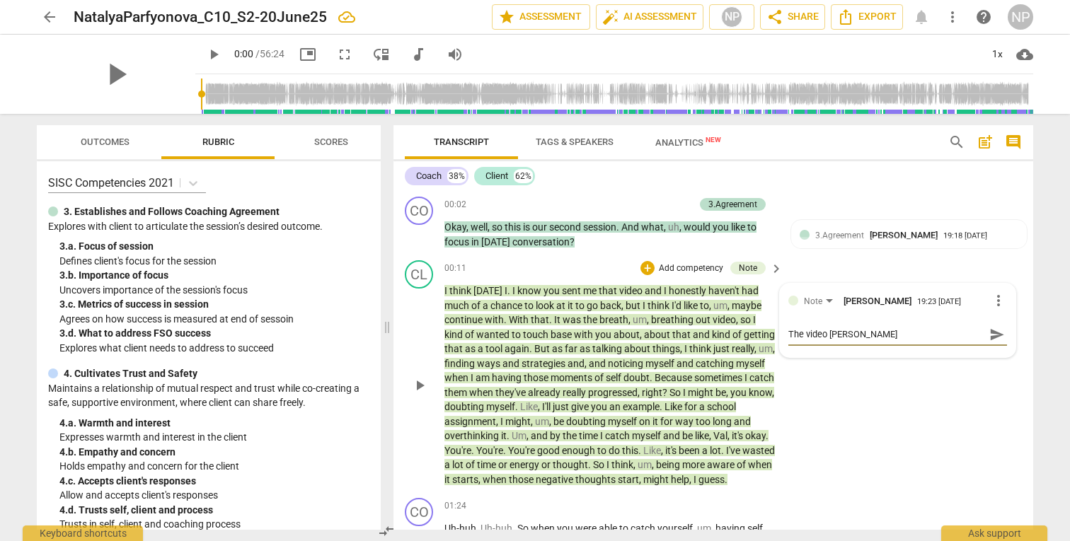
type textarea "The video [PERSON_NAME]"
type textarea "The video [PERSON_NAME] mention"
type textarea "The video [PERSON_NAME] mentione"
type textarea "The video [PERSON_NAME] mention"
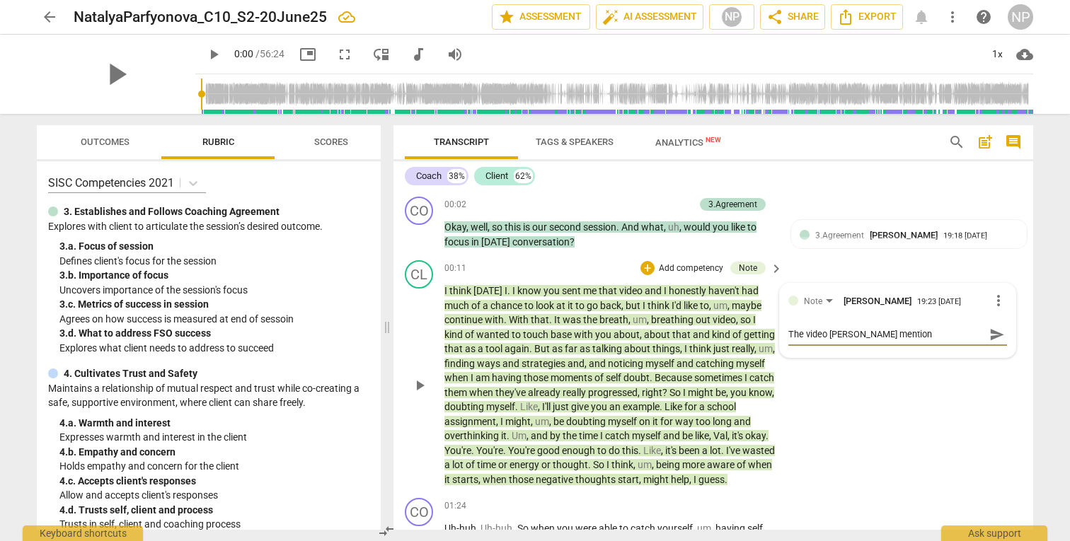
type textarea "The video [PERSON_NAME] mentions"
type textarea "The video [PERSON_NAME] mentions h"
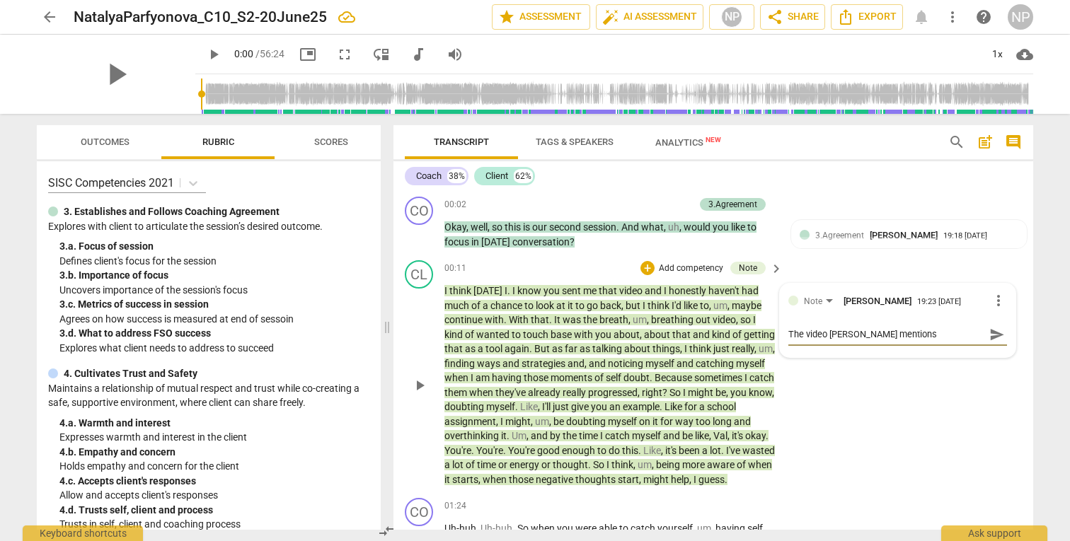
type textarea "The video [PERSON_NAME] mentions h"
type textarea "The video [PERSON_NAME] mentions ha"
type textarea "The video [PERSON_NAME] mentions hae"
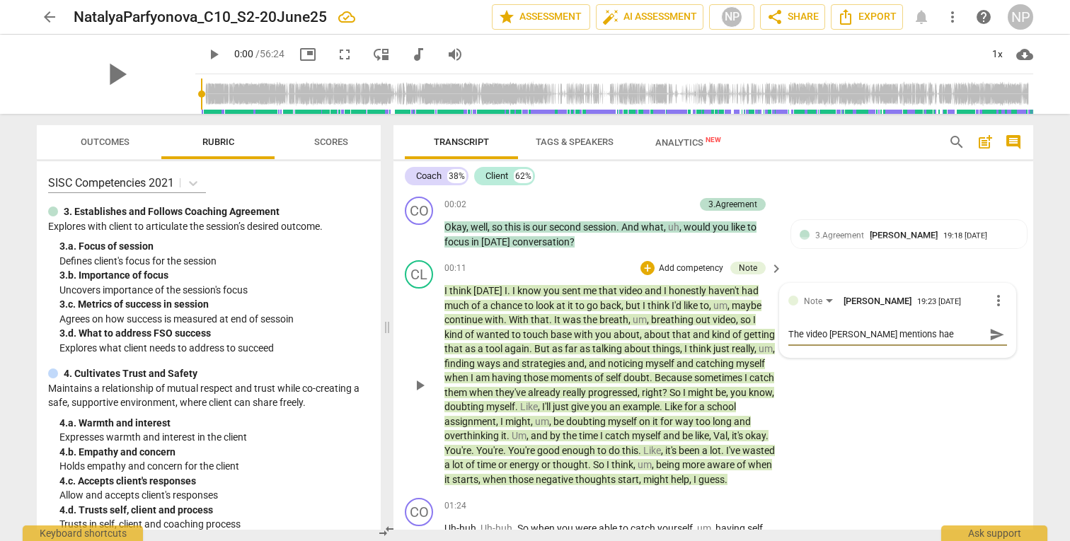
type textarea "The video [PERSON_NAME] mentions haer"
type textarea "The video [PERSON_NAME] mentions hae"
type textarea "The video [PERSON_NAME] mentions ha"
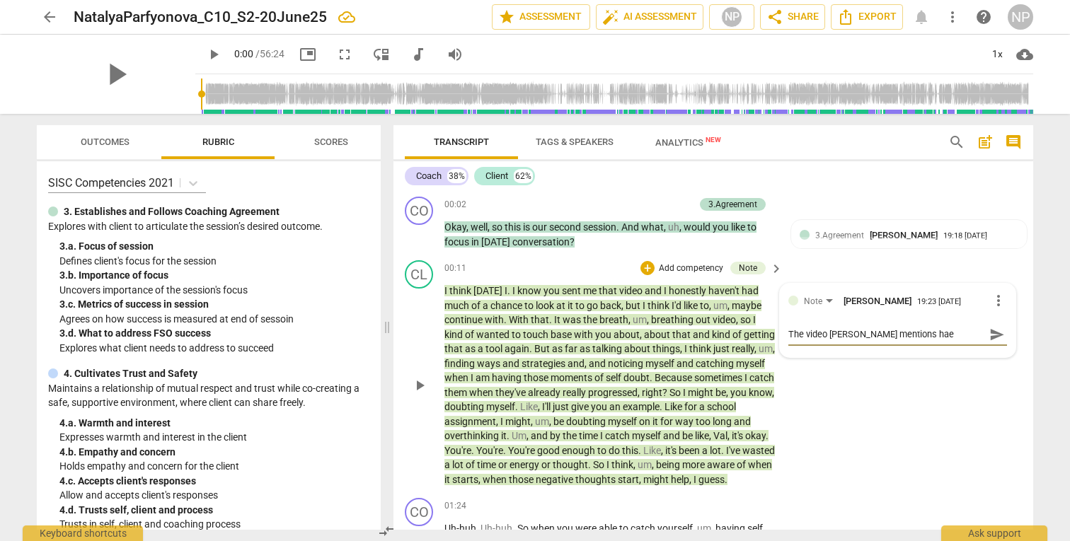
type textarea "The video [PERSON_NAME] mentions ha"
type textarea "The video [PERSON_NAME] mentions had"
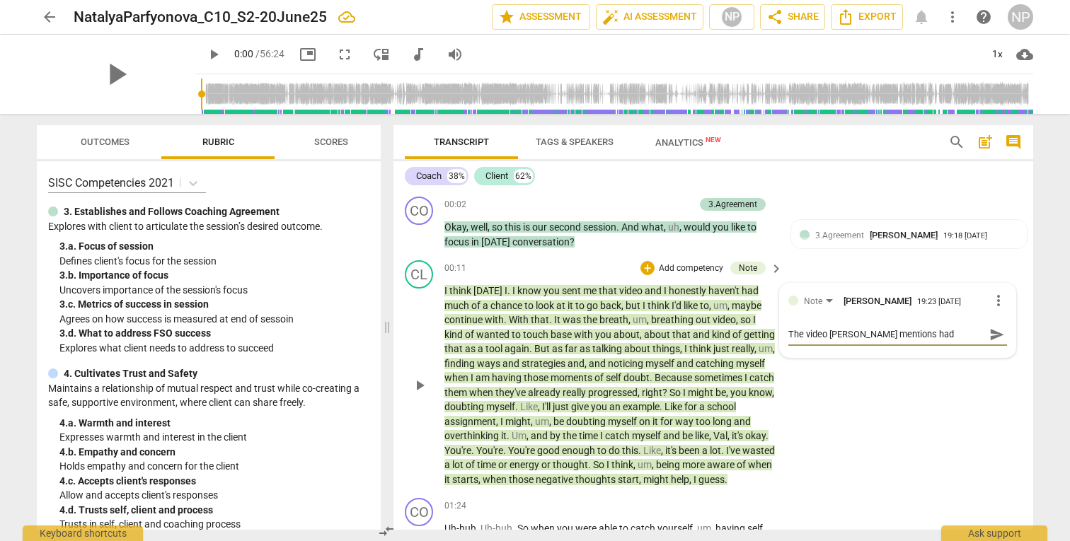
type textarea "The video [PERSON_NAME] mentions had e"
type textarea "The video [PERSON_NAME] mentions had er"
type textarea "The video [PERSON_NAME] mentions had e"
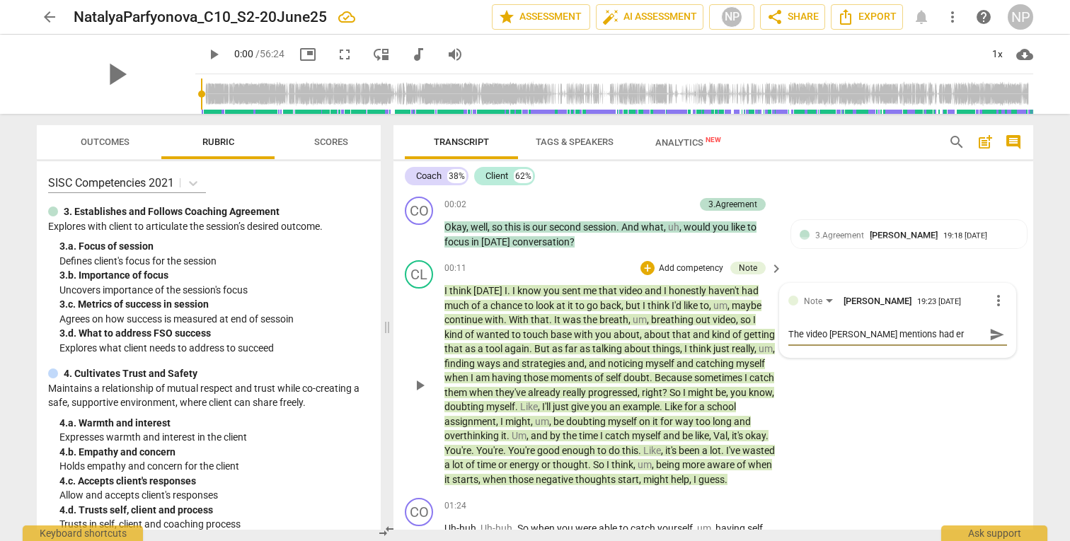
type textarea "The video [PERSON_NAME] mentions had e"
type textarea "The video [PERSON_NAME] mentions had"
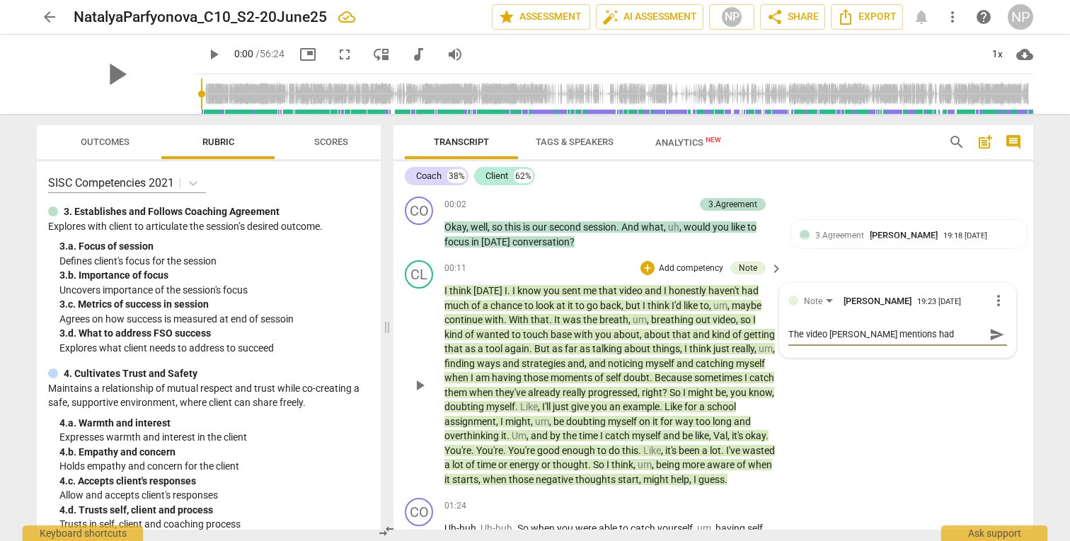
type textarea "The video [PERSON_NAME] mentions had"
type textarea "The video [PERSON_NAME] mentions had s"
type textarea "The video [PERSON_NAME] mentions had so"
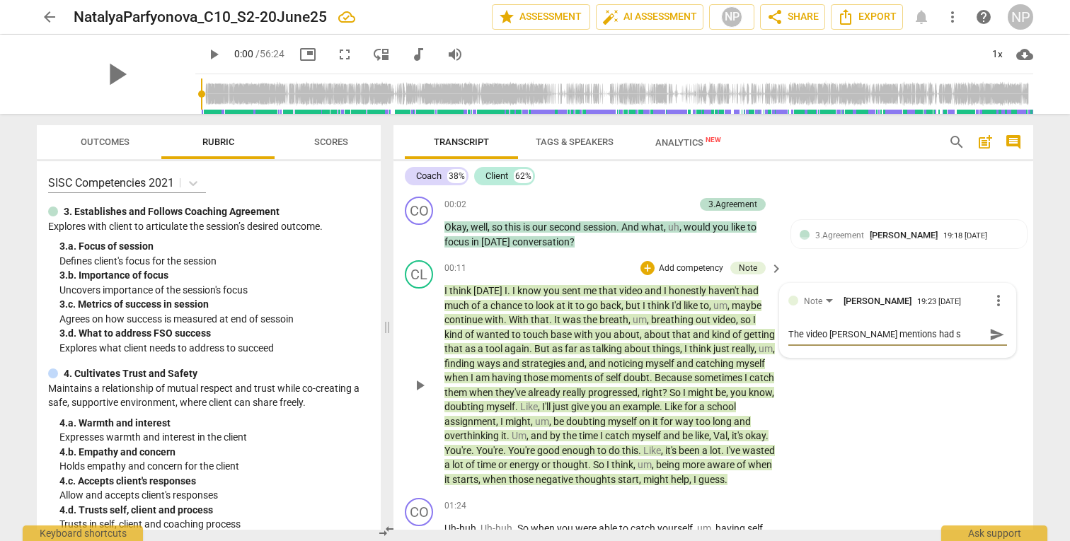
type textarea "The video [PERSON_NAME] mentions had so"
type textarea "The video [PERSON_NAME] mentions had som"
type textarea "The video [PERSON_NAME] mentions had soma"
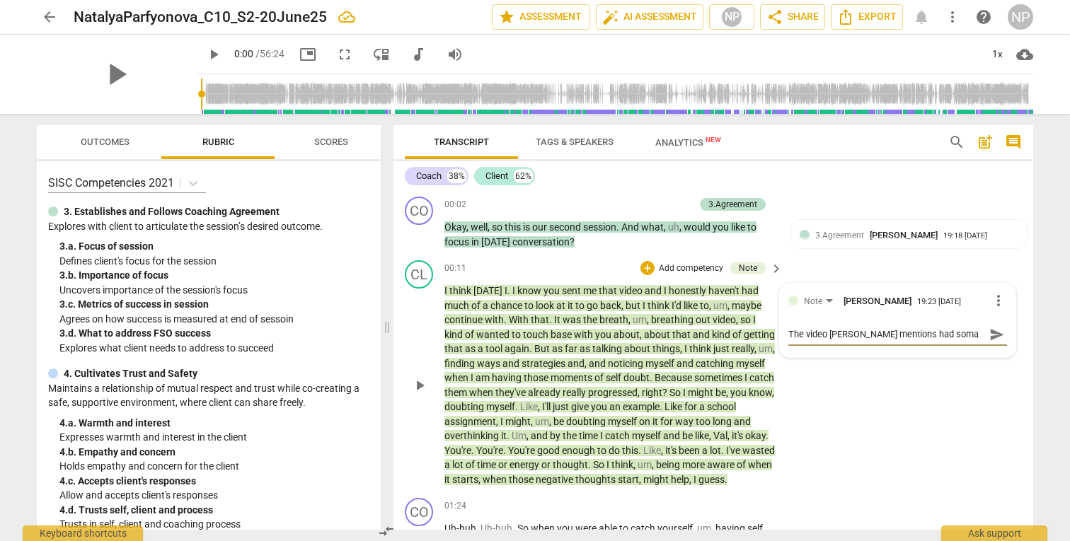
type textarea "The video [PERSON_NAME] mentions had somat"
type textarea "The video [PERSON_NAME] mentions had somati"
type textarea "The video [PERSON_NAME] mentions had somatic"
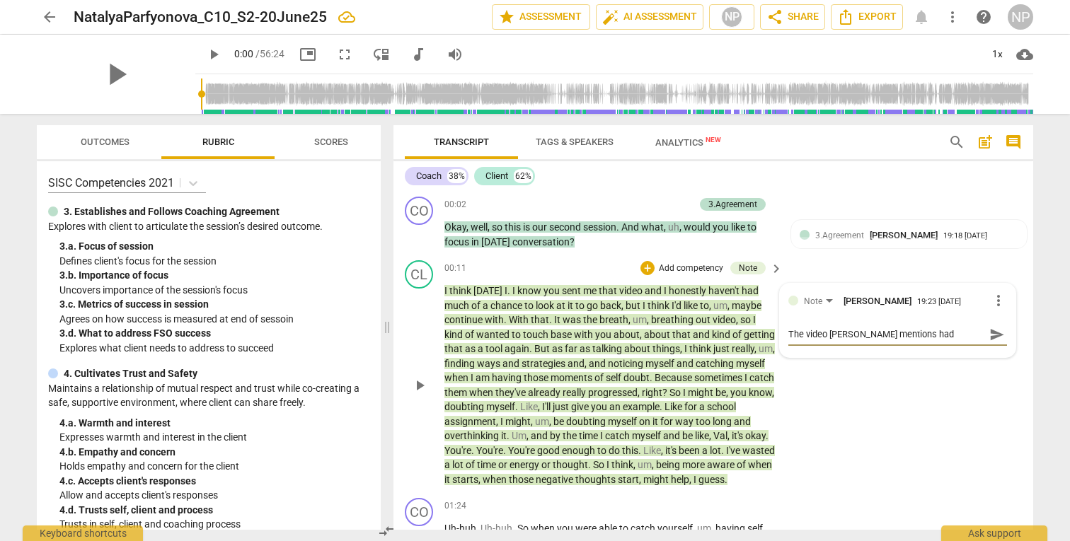
type textarea "The video [PERSON_NAME] mentions had somatic"
type textarea "The video [PERSON_NAME] mentions had somatic t"
type textarea "The video [PERSON_NAME] mentions had somatic to"
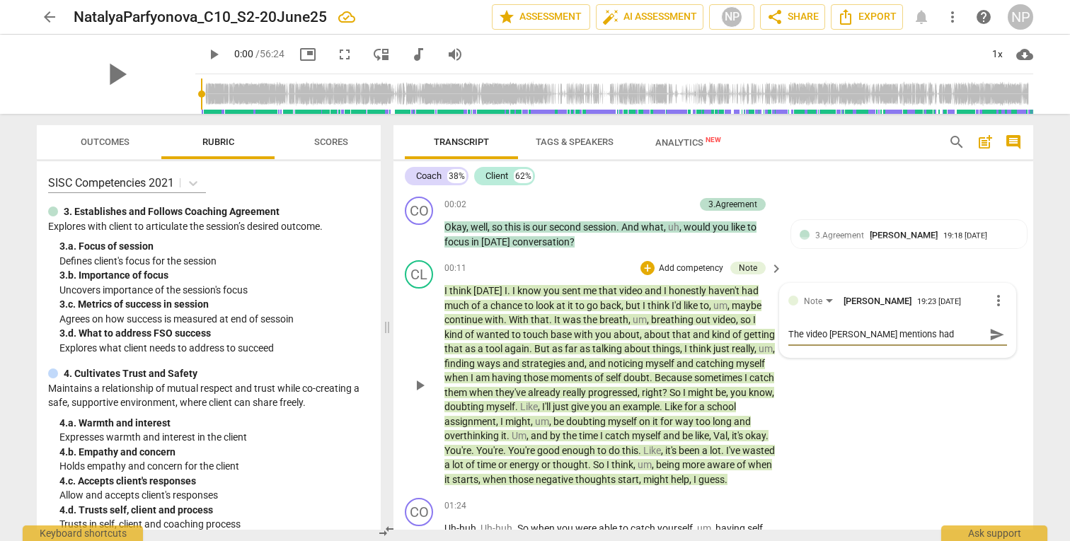
type textarea "The video [PERSON_NAME] mentions had somatic too"
type textarea "The video [PERSON_NAME] mentions had somatic tool"
type textarea "The video [PERSON_NAME] mentions had somatic tools"
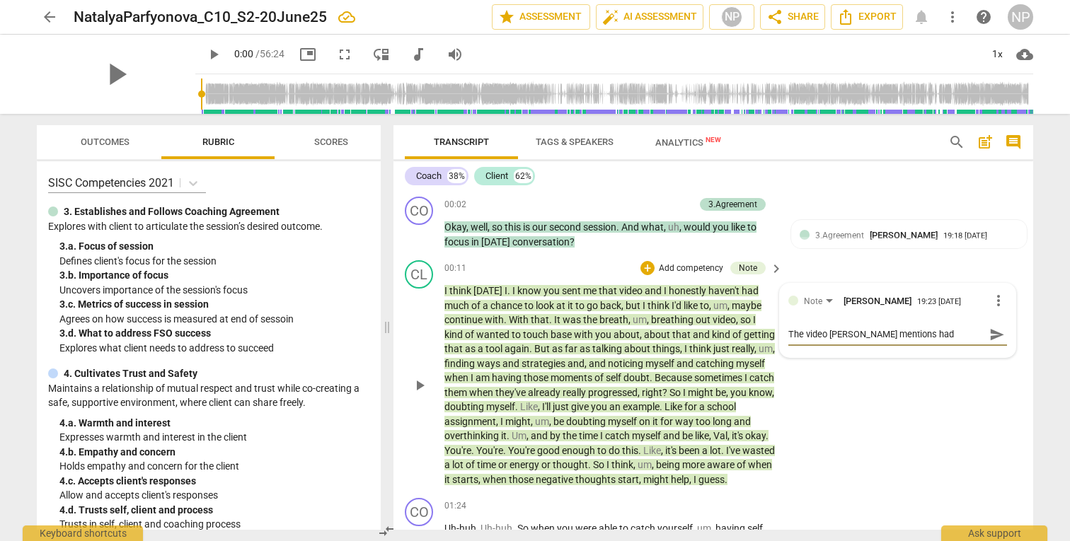
type textarea "The video [PERSON_NAME] mentions had somatic tools"
type textarea "The video [PERSON_NAME] mentions had somatic tools f"
type textarea "The video [PERSON_NAME] mentions had somatic tools fo"
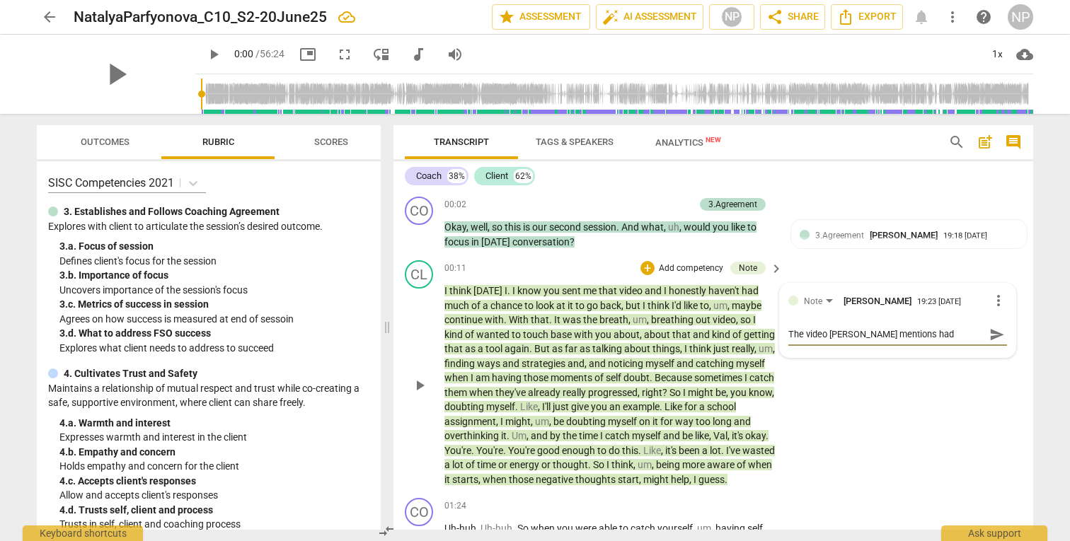
type textarea "The video [PERSON_NAME] mentions had somatic tools for"
type textarea "The video [PERSON_NAME] mentions had somatic tools for r"
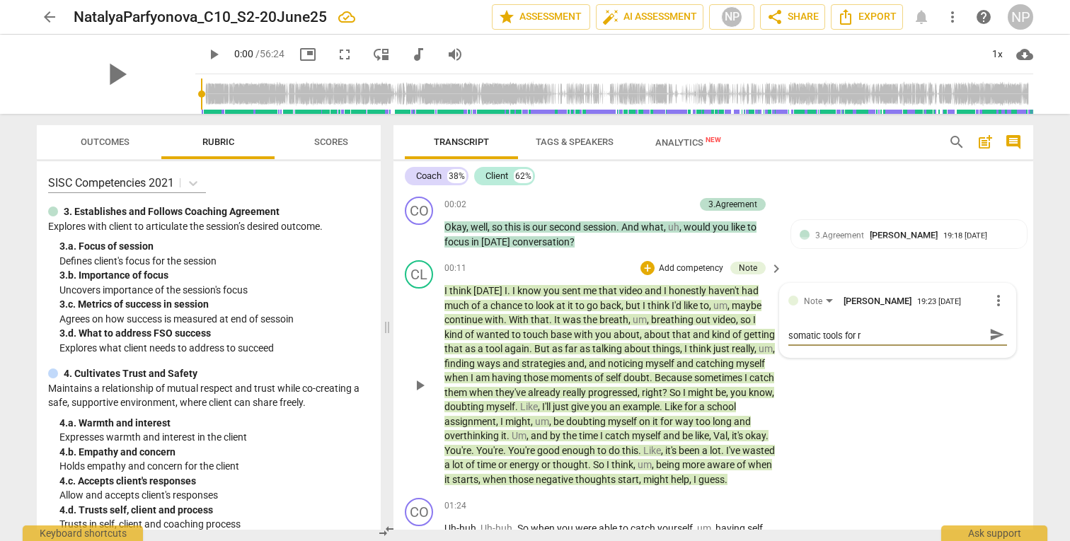
type textarea "The video [PERSON_NAME] mentions had somatic tools for re"
drag, startPoint x: 915, startPoint y: 340, endPoint x: 947, endPoint y: 340, distance: 31.8
click at [947, 340] on textarea "The video [PERSON_NAME] mentions had somatic tools for releasing ten" at bounding box center [886, 341] width 196 height 27
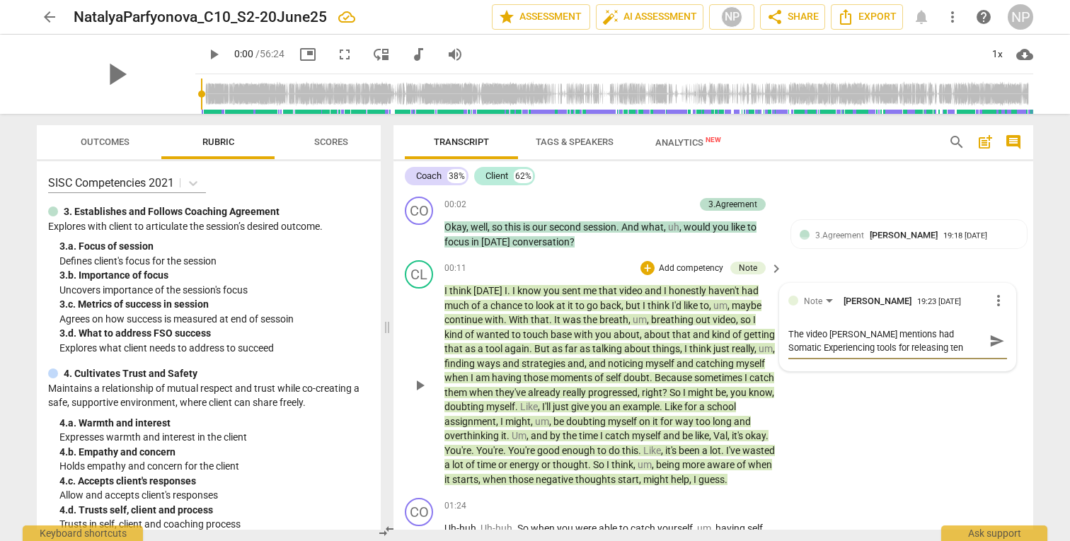
click at [940, 354] on textarea "The video [PERSON_NAME] mentions had Somatic Experiencing tools for releasing t…" at bounding box center [886, 341] width 196 height 27
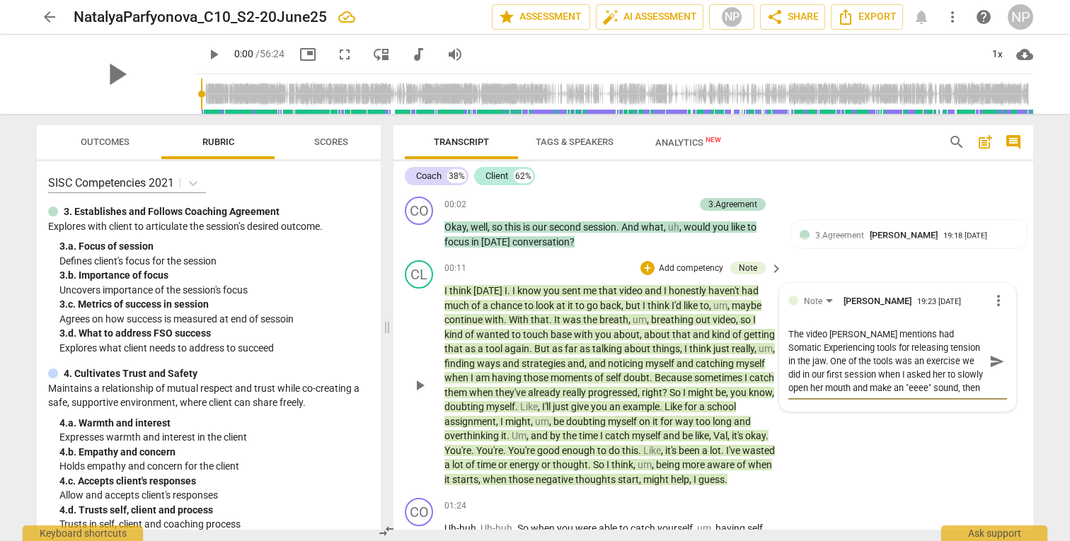
click at [867, 393] on textarea "The video [PERSON_NAME] mentions had Somatic Experiencing tools for releasing t…" at bounding box center [886, 361] width 196 height 67
click at [974, 395] on textarea "The video [PERSON_NAME] mentions had Somatic Experiencing tools for releasing t…" at bounding box center [886, 361] width 196 height 67
click at [993, 366] on span "send" at bounding box center [997, 362] width 16 height 16
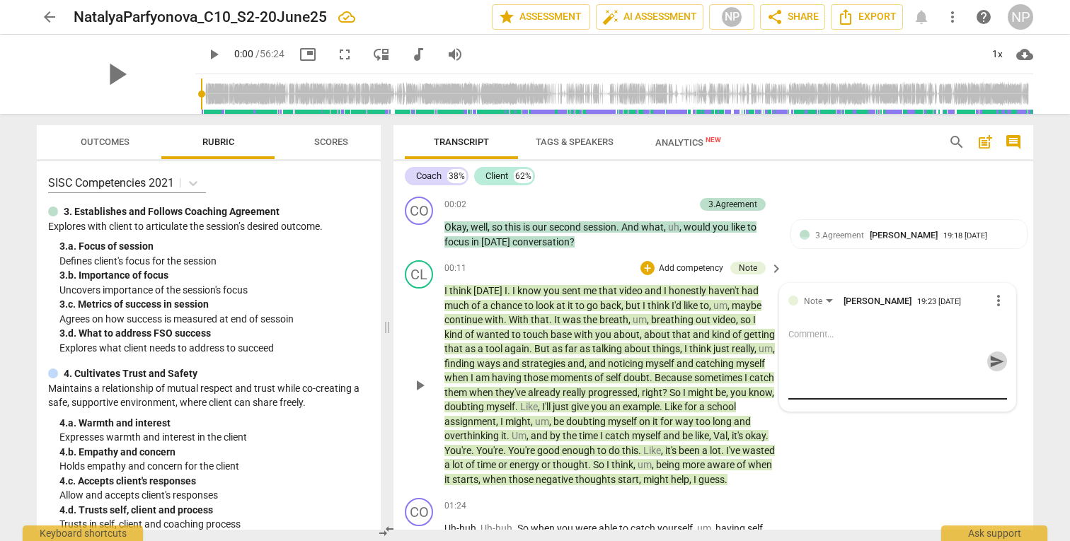
scroll to position [0, 0]
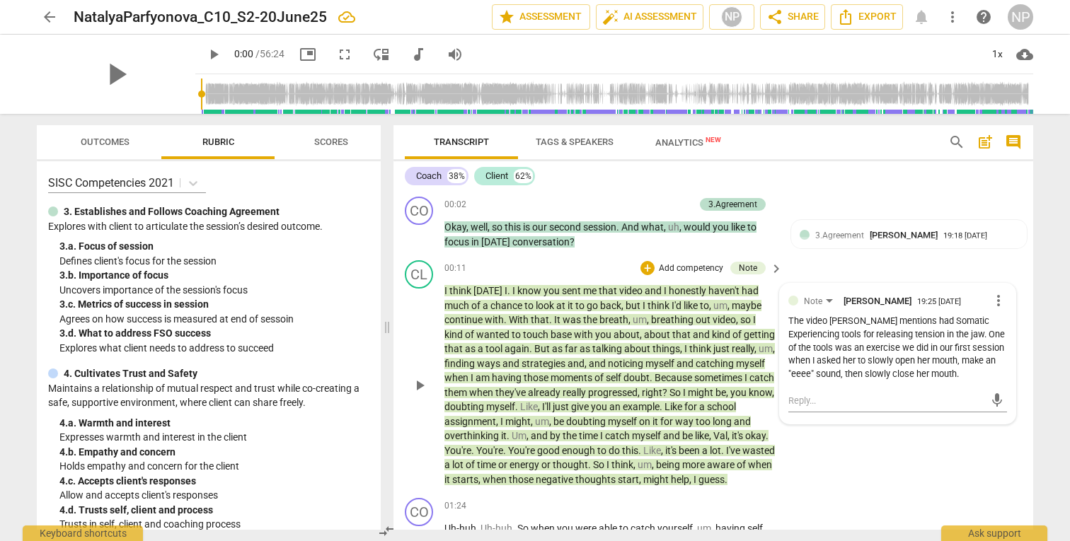
click at [994, 302] on span "more_vert" at bounding box center [998, 300] width 17 height 17
click at [1006, 301] on li "Edit" at bounding box center [1009, 303] width 49 height 27
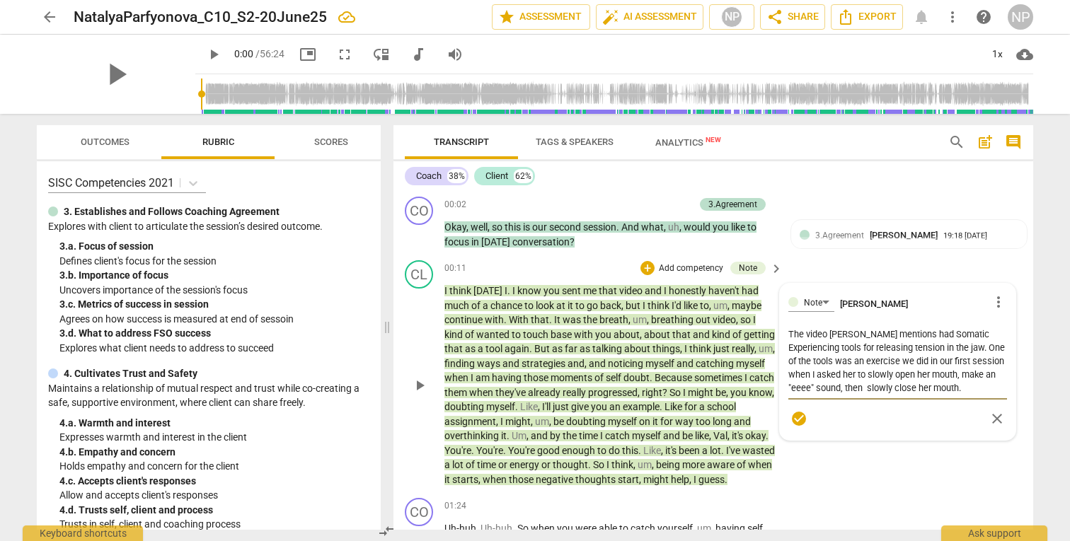
click at [804, 338] on textarea "The video [PERSON_NAME] mentions had Somatic Experiencing tools for releasing t…" at bounding box center [897, 361] width 219 height 67
drag, startPoint x: 952, startPoint y: 336, endPoint x: 897, endPoint y: 337, distance: 55.2
click at [897, 337] on textarea "The You Tube video [PERSON_NAME] mentions had Somatic Experiencing tools for re…" at bounding box center [897, 361] width 219 height 67
drag, startPoint x: 935, startPoint y: 335, endPoint x: 880, endPoint y: 362, distance: 61.4
click at [880, 362] on textarea "The You Tube video [PERSON_NAME] refers to Somatic Experiencing tools for relea…" at bounding box center [897, 361] width 219 height 67
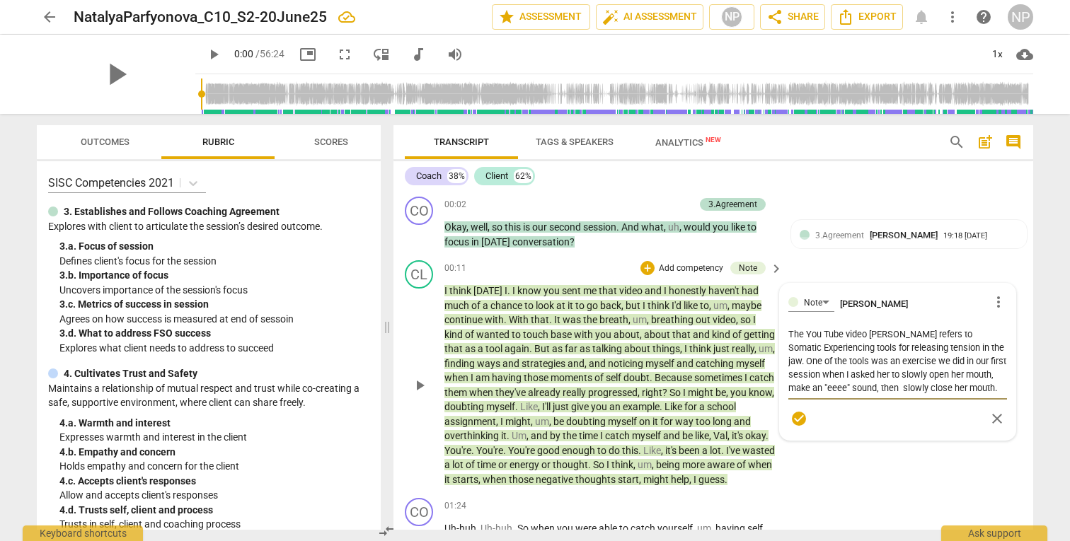
drag, startPoint x: 933, startPoint y: 336, endPoint x: 885, endPoint y: 362, distance: 54.8
click at [885, 362] on textarea "The You Tube video [PERSON_NAME] refers to Somatic Experiencing tools for relea…" at bounding box center [897, 361] width 219 height 67
click at [818, 349] on textarea "The You Tube video [PERSON_NAME] refers to had a somatic exercise we did in our…" at bounding box center [897, 355] width 219 height 54
click at [989, 354] on textarea "The You Tube video [PERSON_NAME] refers to had a somatic exercise similar to wh…" at bounding box center [897, 355] width 219 height 54
drag, startPoint x: 881, startPoint y: 350, endPoint x: 822, endPoint y: 349, distance: 59.4
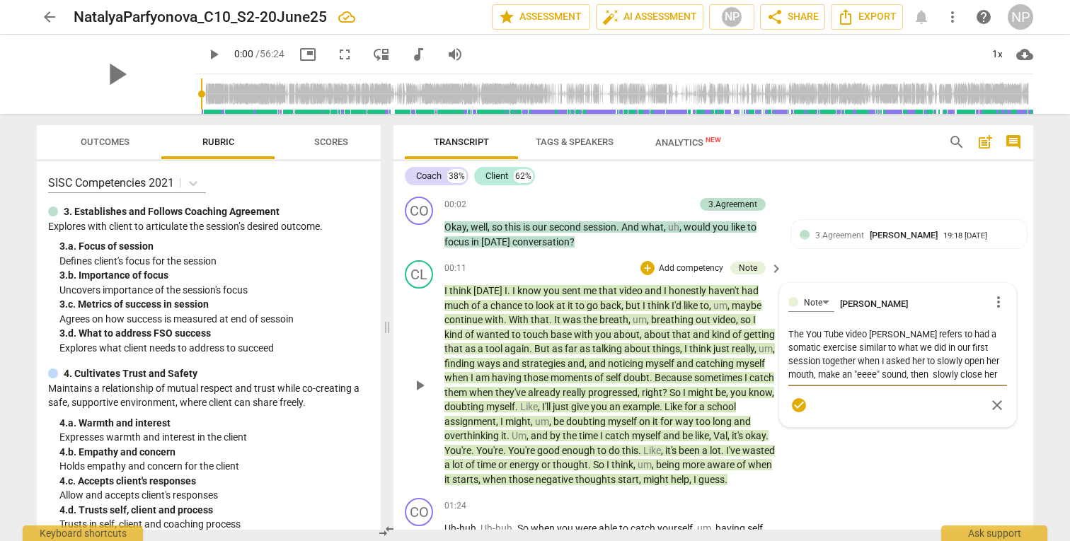
click at [822, 349] on textarea "The You Tube video [PERSON_NAME] refers to had a somatic exercise similar to wh…" at bounding box center [897, 355] width 219 height 54
click at [823, 335] on textarea "The You Tube video [PERSON_NAME] refers to had a somatic exercise similar to wh…" at bounding box center [897, 355] width 219 height 54
click at [902, 373] on textarea "The YouTube video [PERSON_NAME] refers to had a somatic exercise similar to wha…" at bounding box center [897, 355] width 219 height 54
click at [796, 403] on span "check_circle" at bounding box center [798, 405] width 17 height 17
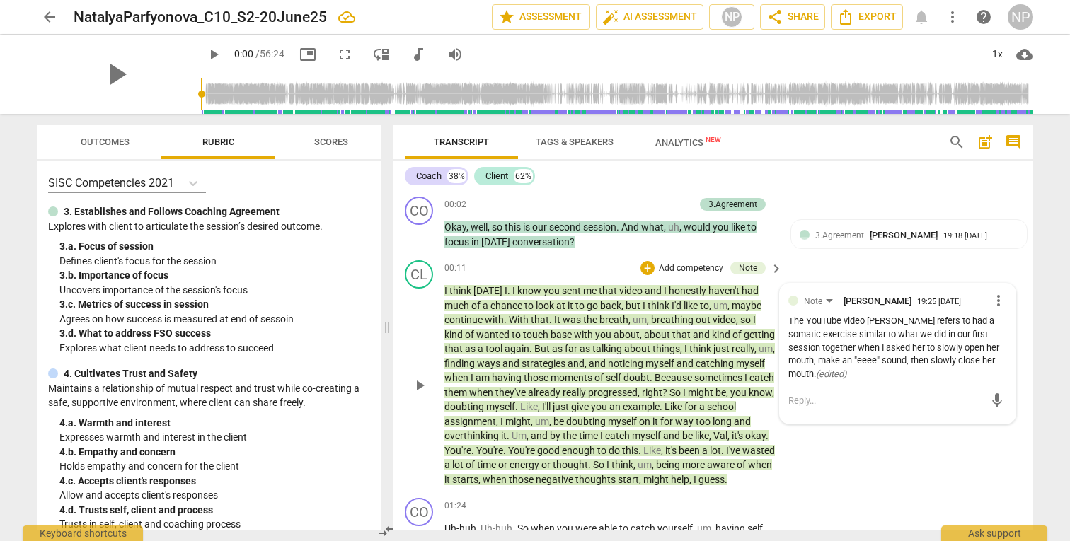
click at [904, 334] on div "The YouTube video [PERSON_NAME] refers to had a somatic exercise similar to wha…" at bounding box center [897, 348] width 219 height 67
click at [994, 299] on span "more_vert" at bounding box center [998, 300] width 17 height 17
click at [999, 304] on li "Edit" at bounding box center [1009, 303] width 49 height 27
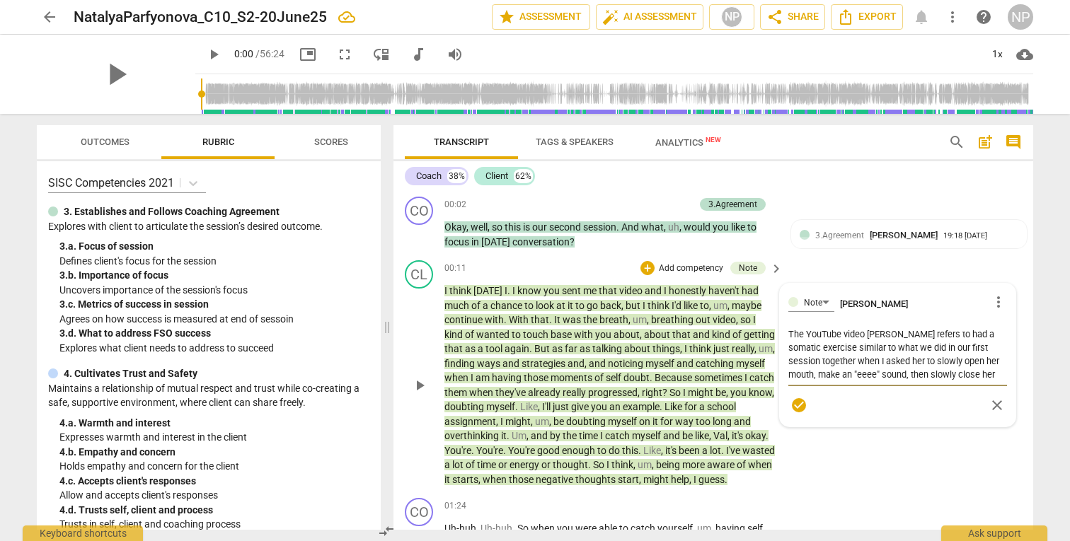
click at [819, 350] on textarea "The YouTube video [PERSON_NAME] refers to had a somatic exercise similar to wha…" at bounding box center [897, 355] width 219 height 54
drag, startPoint x: 953, startPoint y: 335, endPoint x: 944, endPoint y: 335, distance: 9.2
click at [944, 335] on textarea "The YouTube video [PERSON_NAME] refers to had a somatic exercise for releasing …" at bounding box center [897, 361] width 219 height 67
click at [817, 352] on textarea "The YouTube video [PERSON_NAME] refers to had somatic exercise for releasing te…" at bounding box center [897, 361] width 219 height 67
click at [896, 352] on textarea "The YouTube video [PERSON_NAME] refers to had somatic exercises for releasing t…" at bounding box center [897, 361] width 219 height 67
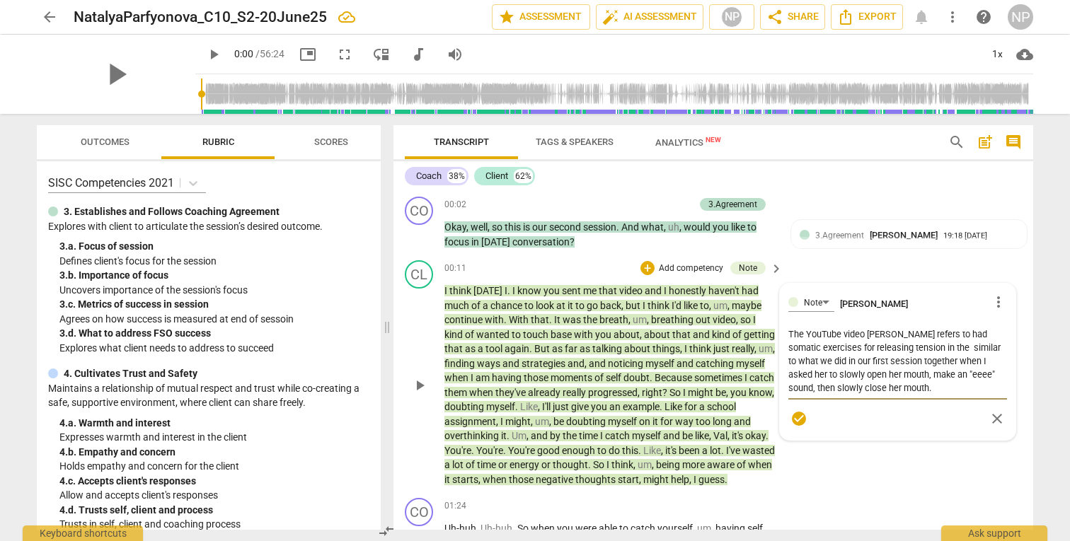
click at [879, 352] on textarea "The YouTube video [PERSON_NAME] refers to had somatic exercises for releasing t…" at bounding box center [897, 361] width 219 height 67
click at [933, 351] on textarea "The YouTube video [PERSON_NAME] refers to had somatic exercises for releasing t…" at bounding box center [897, 361] width 219 height 67
click at [945, 337] on textarea "The YouTube video [PERSON_NAME] refers to had somatic exercises for releasing t…" at bounding box center [897, 361] width 219 height 67
click at [916, 335] on textarea "The YouTube video [PERSON_NAME] refers to has somatic exercises for releasing t…" at bounding box center [897, 361] width 219 height 67
drag, startPoint x: 941, startPoint y: 334, endPoint x: 967, endPoint y: 334, distance: 26.2
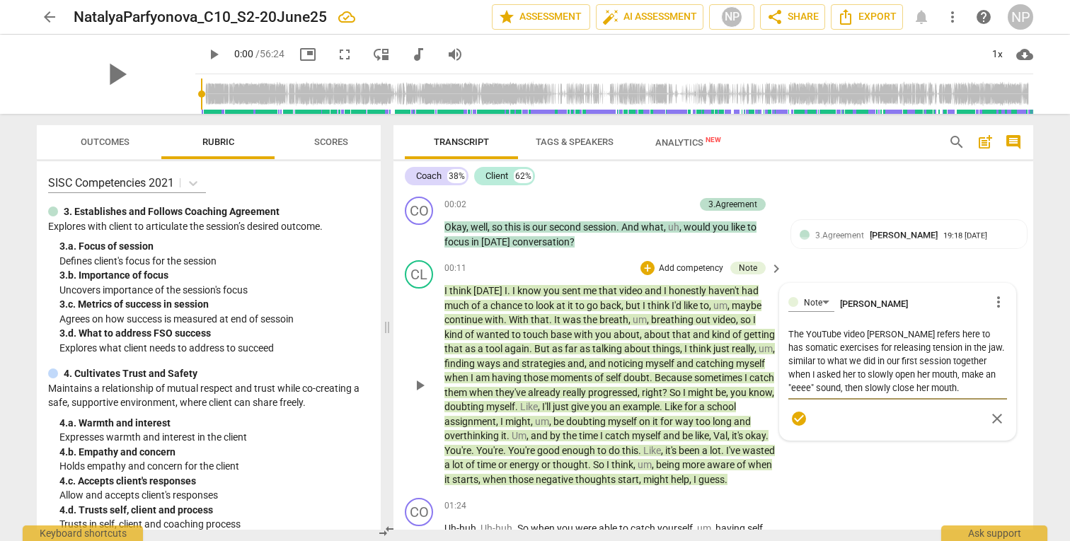
click at [967, 334] on textarea "The YouTube video [PERSON_NAME] refers here to has somatic exercises for releas…" at bounding box center [897, 361] width 219 height 67
click at [879, 350] on textarea "The YouTube video [PERSON_NAME] refers here has somatic exercises for releasing…" at bounding box center [897, 361] width 219 height 67
drag, startPoint x: 929, startPoint y: 348, endPoint x: 969, endPoint y: 349, distance: 39.6
click at [969, 349] on textarea "The YouTube video [PERSON_NAME] refers here has somatic exercises for releasing…" at bounding box center [897, 361] width 219 height 67
drag, startPoint x: 938, startPoint y: 364, endPoint x: 945, endPoint y: 375, distance: 12.8
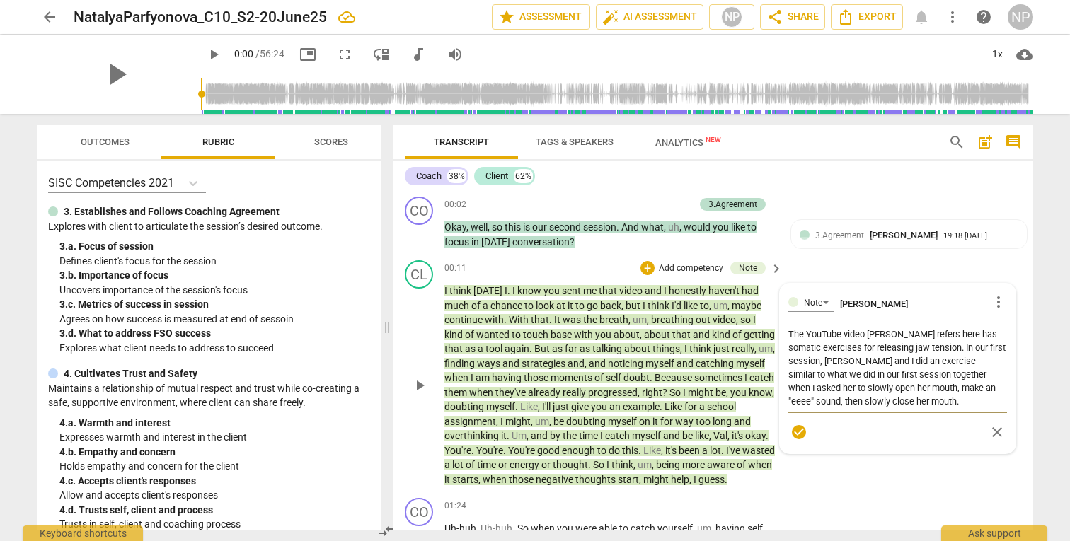
click at [945, 374] on textarea "The YouTube video [PERSON_NAME] refers here has somatic exercises for releasing…" at bounding box center [897, 368] width 219 height 81
click at [904, 386] on textarea "The YouTube video [PERSON_NAME] refers here has somatic exercises for releasing…" at bounding box center [897, 361] width 219 height 67
drag, startPoint x: 954, startPoint y: 335, endPoint x: 941, endPoint y: 335, distance: 12.7
click at [941, 335] on textarea "The YouTube video [PERSON_NAME] refers here has somatic exercises for releasing…" at bounding box center [897, 361] width 219 height 67
click at [926, 351] on textarea "The YouTube video [PERSON_NAME] refers here features somatic exercises for rele…" at bounding box center [897, 361] width 219 height 67
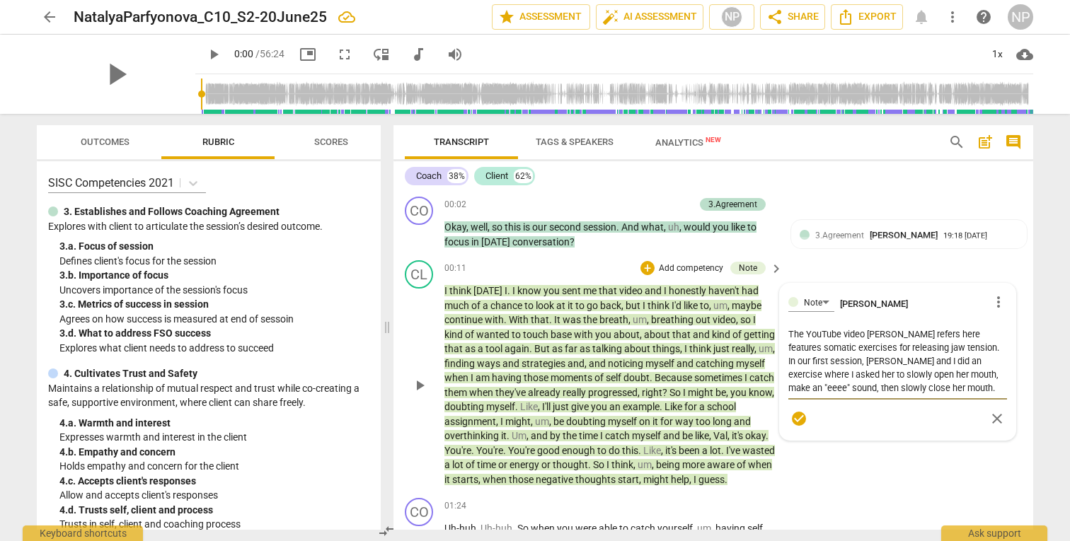
click at [822, 351] on textarea "The YouTube video [PERSON_NAME] refers here features somatic exercises for rele…" at bounding box center [897, 361] width 219 height 67
drag, startPoint x: 822, startPoint y: 351, endPoint x: 781, endPoint y: 352, distance: 40.3
click at [781, 352] on div "Note [PERSON_NAME] more_vert The YouTube video [PERSON_NAME] refers here featur…" at bounding box center [898, 362] width 236 height 156
click at [825, 351] on textarea "The YouTube video [PERSON_NAME] refers here features exercises for releasing ja…" at bounding box center [897, 361] width 219 height 67
drag, startPoint x: 921, startPoint y: 335, endPoint x: 994, endPoint y: 345, distance: 73.6
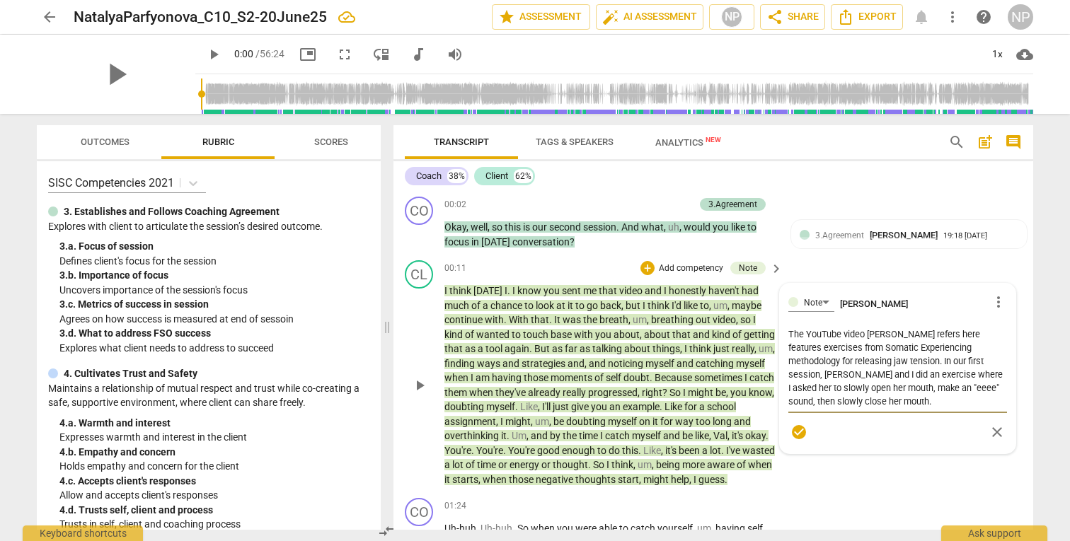
click at [994, 345] on textarea "The YouTube video [PERSON_NAME] refers here features exercises from Somatic Exp…" at bounding box center [897, 368] width 219 height 81
drag, startPoint x: 984, startPoint y: 338, endPoint x: 950, endPoint y: 336, distance: 34.7
click at [950, 336] on textarea "The YouTube video [PERSON_NAME] refers to here features SE releasing jaw tensio…" at bounding box center [897, 361] width 219 height 67
click at [892, 348] on textarea "The YouTube video [PERSON_NAME] refers to here includes SE exercises for releas…" at bounding box center [897, 361] width 219 height 67
click at [995, 335] on textarea "The YouTube video [PERSON_NAME] refers to here includes SE exercises for releas…" at bounding box center [897, 361] width 219 height 67
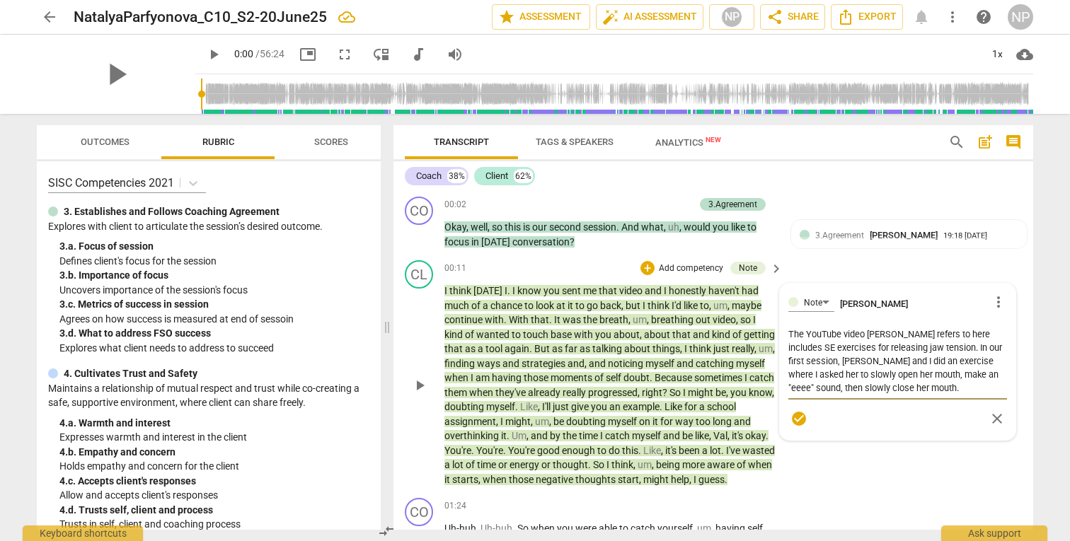
drag, startPoint x: 951, startPoint y: 335, endPoint x: 930, endPoint y: 335, distance: 21.2
click at [930, 335] on textarea "The YouTube video [PERSON_NAME] refers to here includes SE exercises for releas…" at bounding box center [897, 361] width 219 height 67
click at [911, 391] on textarea "The YouTube video [PERSON_NAME] refers to includes SE exercises for releasing j…" at bounding box center [897, 361] width 219 height 67
drag, startPoint x: 822, startPoint y: 403, endPoint x: 885, endPoint y: 403, distance: 63.0
click at [885, 403] on textarea "The YouTube video [PERSON_NAME] refers to includes SE exercises for releasing j…" at bounding box center [897, 368] width 219 height 81
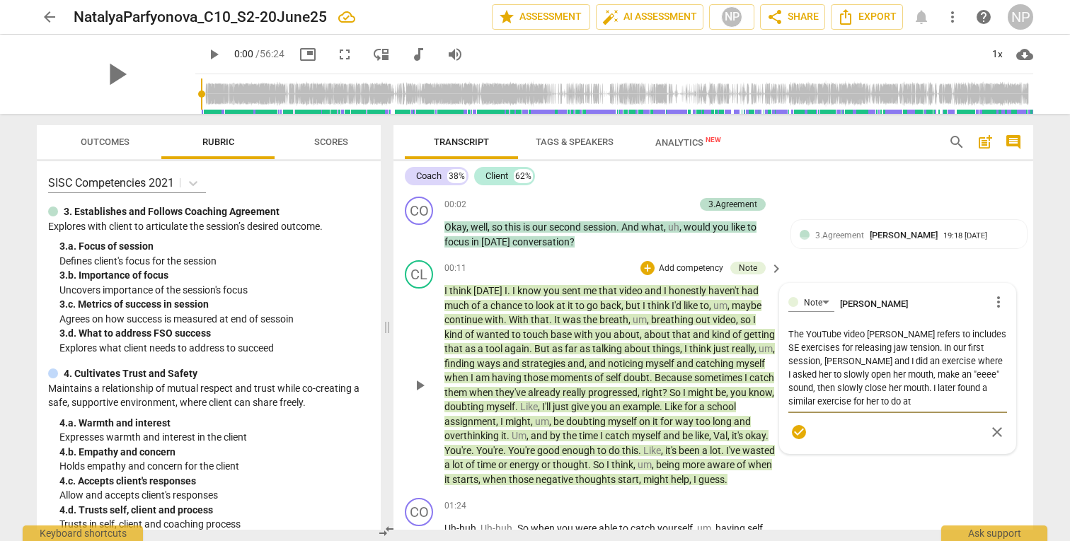
click at [888, 403] on textarea "The YouTube video [PERSON_NAME] refers to includes SE exercises for releasing j…" at bounding box center [897, 368] width 219 height 81
drag, startPoint x: 907, startPoint y: 389, endPoint x: 912, endPoint y: 408, distance: 19.1
click at [912, 408] on textarea "The YouTube video [PERSON_NAME] refers to includes SE exercises for releasing j…" at bounding box center [897, 368] width 219 height 81
drag, startPoint x: 907, startPoint y: 390, endPoint x: 911, endPoint y: 405, distance: 16.0
click at [911, 405] on textarea "The YouTube video [PERSON_NAME] refers to includes SE exercises for releasing j…" at bounding box center [897, 368] width 219 height 81
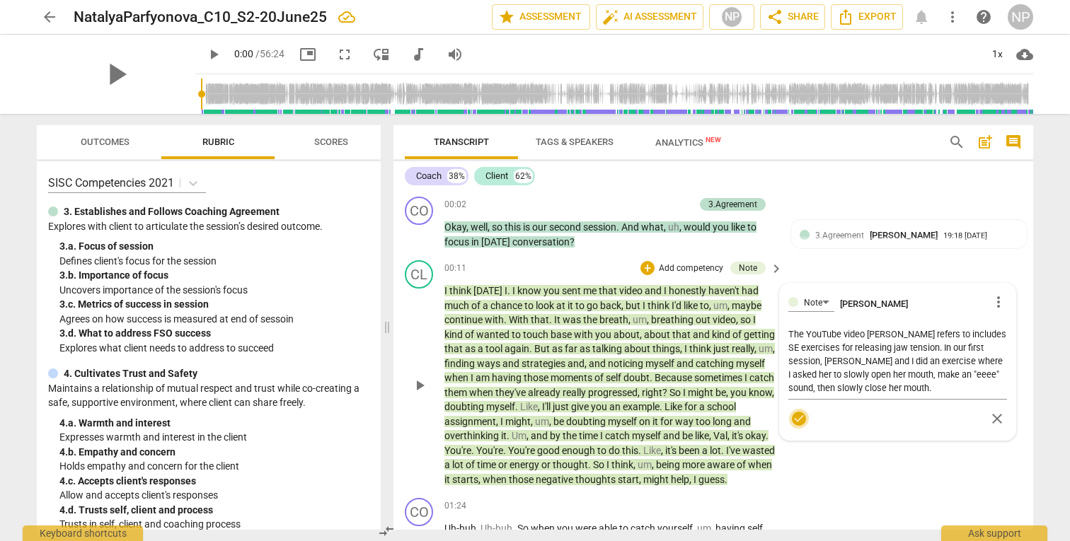
click at [797, 417] on span "check_circle" at bounding box center [798, 418] width 17 height 17
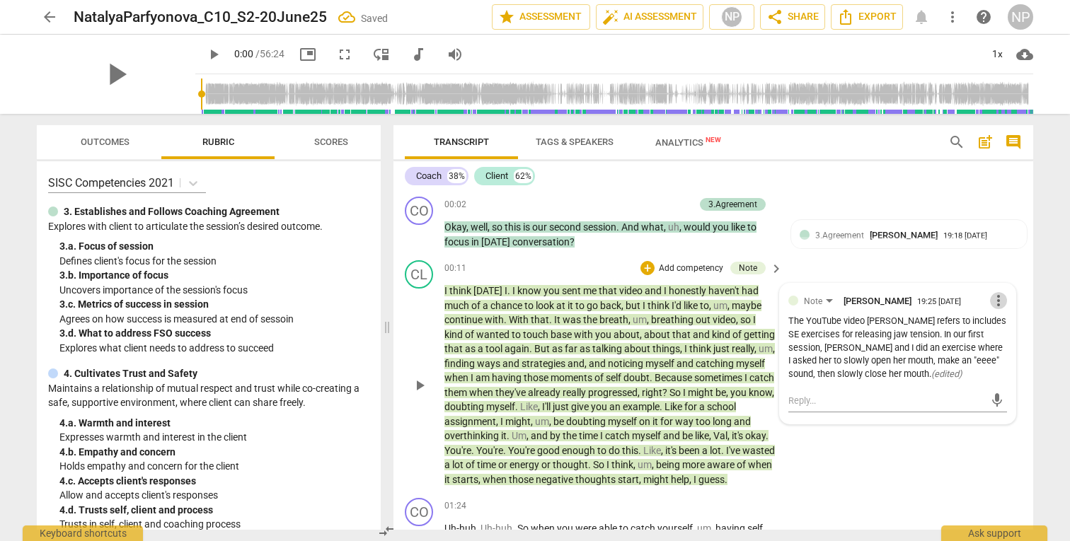
click at [993, 306] on span "more_vert" at bounding box center [998, 300] width 17 height 17
click at [1001, 304] on li "Edit" at bounding box center [1009, 303] width 49 height 27
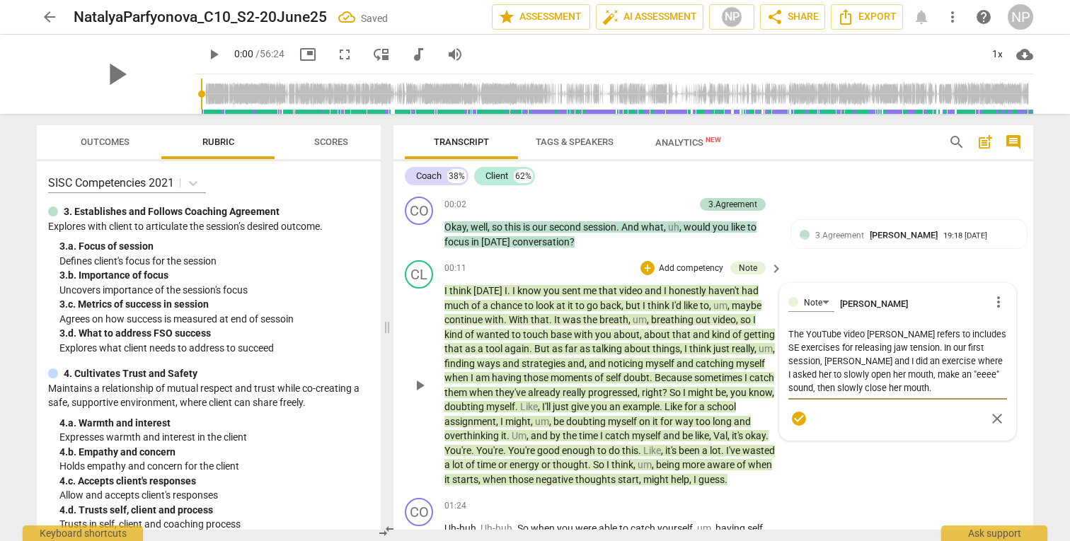
click at [914, 388] on textarea "The YouTube video [PERSON_NAME] refers to includes SE exercises for releasing j…" at bounding box center [897, 361] width 219 height 67
click at [998, 298] on span "more_vert" at bounding box center [998, 302] width 17 height 17
click at [924, 275] on div at bounding box center [535, 270] width 1070 height 541
click at [876, 477] on div "CL play_arrow pause 00:11 + Add competency Note keyboard_arrow_right I think [D…" at bounding box center [713, 374] width 640 height 238
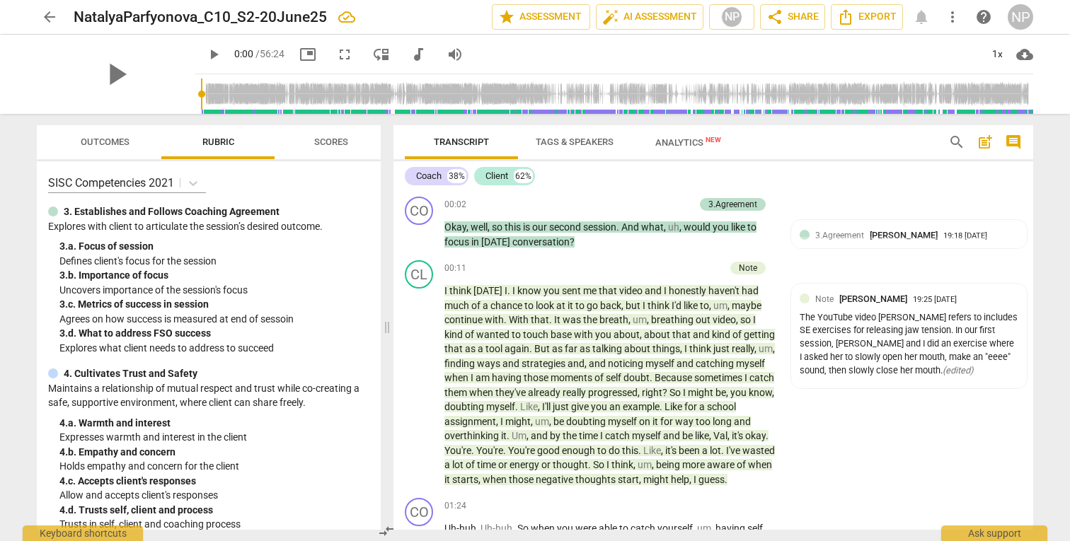
click at [736, 319] on span "," at bounding box center [738, 319] width 4 height 11
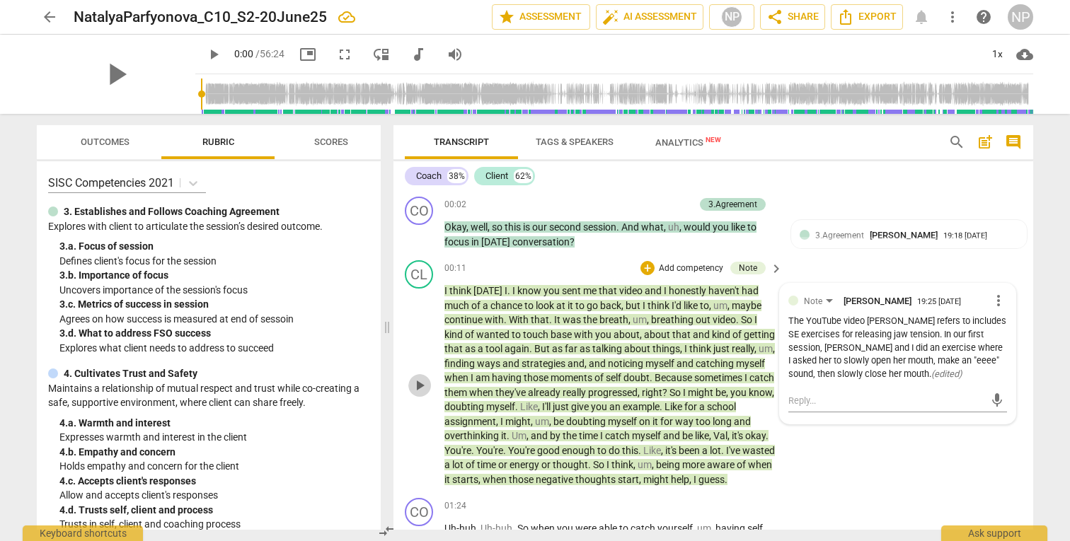
click at [418, 391] on span "play_arrow" at bounding box center [419, 385] width 17 height 17
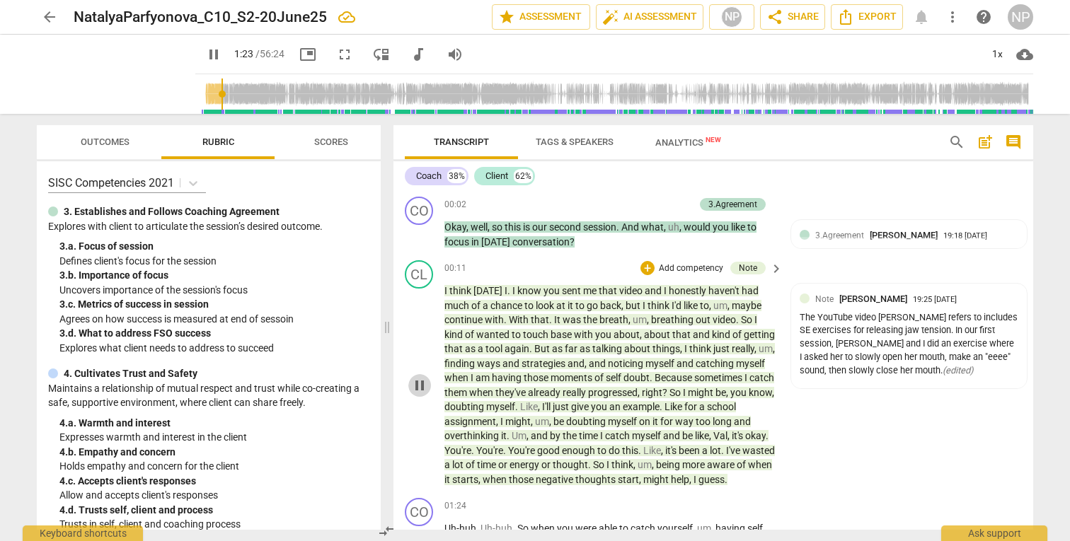
click at [415, 392] on span "pause" at bounding box center [419, 385] width 17 height 17
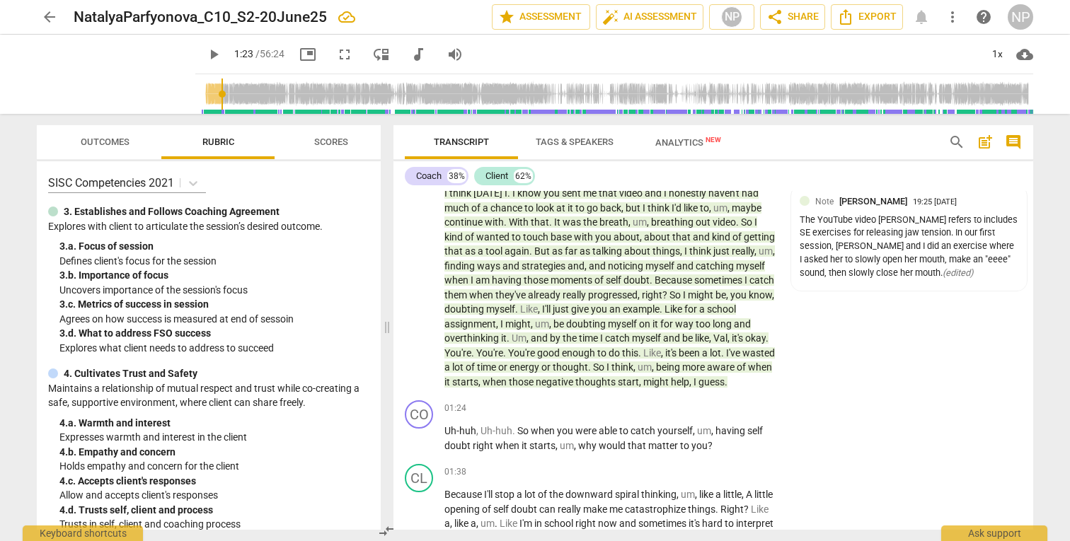
scroll to position [130, 0]
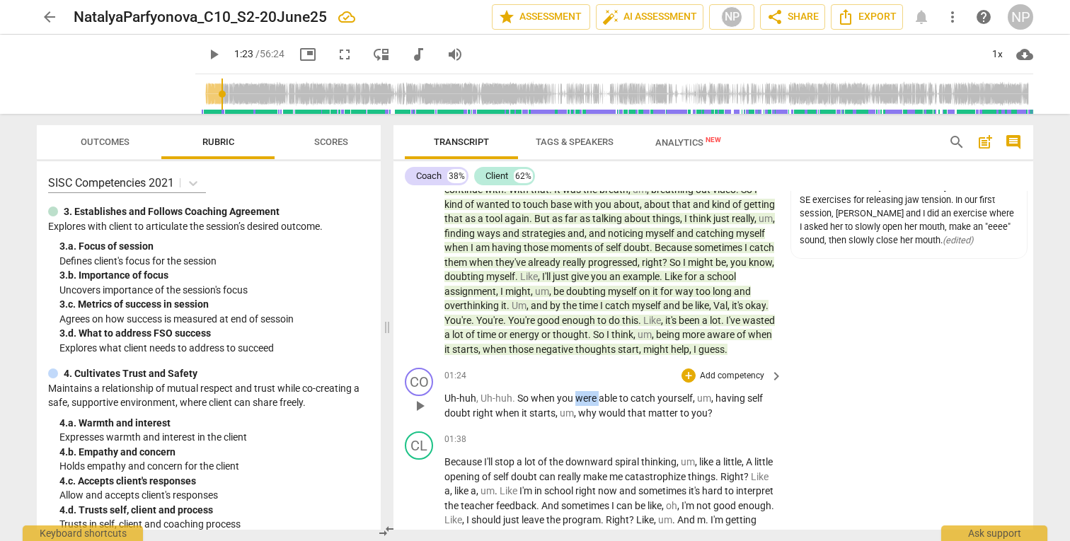
drag, startPoint x: 597, startPoint y: 413, endPoint x: 575, endPoint y: 413, distance: 22.7
click at [575, 413] on p "Uh-huh , Uh-huh . So when you were able to catch yourself , um , having self do…" at bounding box center [609, 405] width 331 height 29
click at [740, 383] on p "Add competency" at bounding box center [731, 376] width 67 height 13
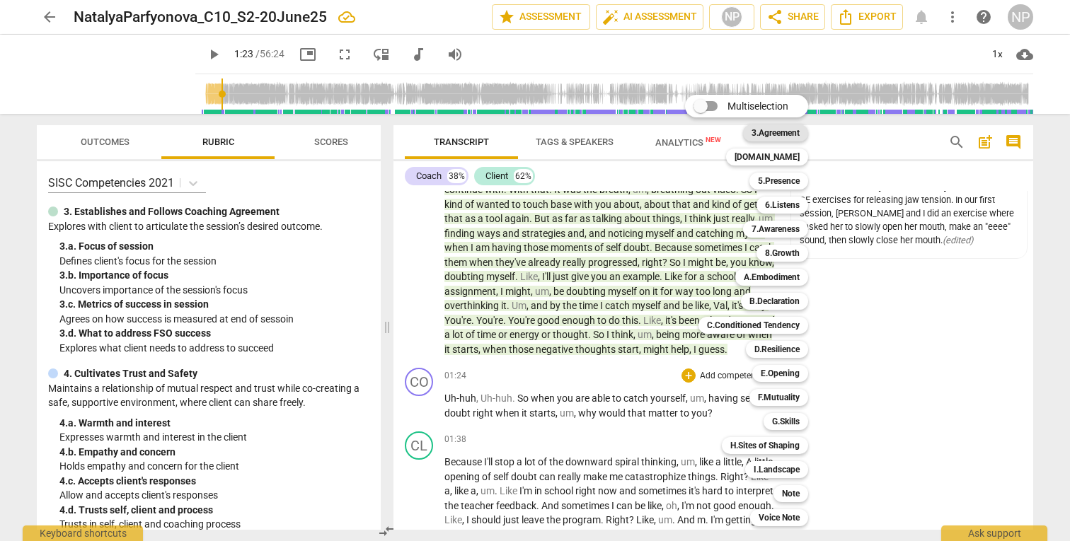
click at [768, 131] on b "3.Agreement" at bounding box center [776, 133] width 48 height 17
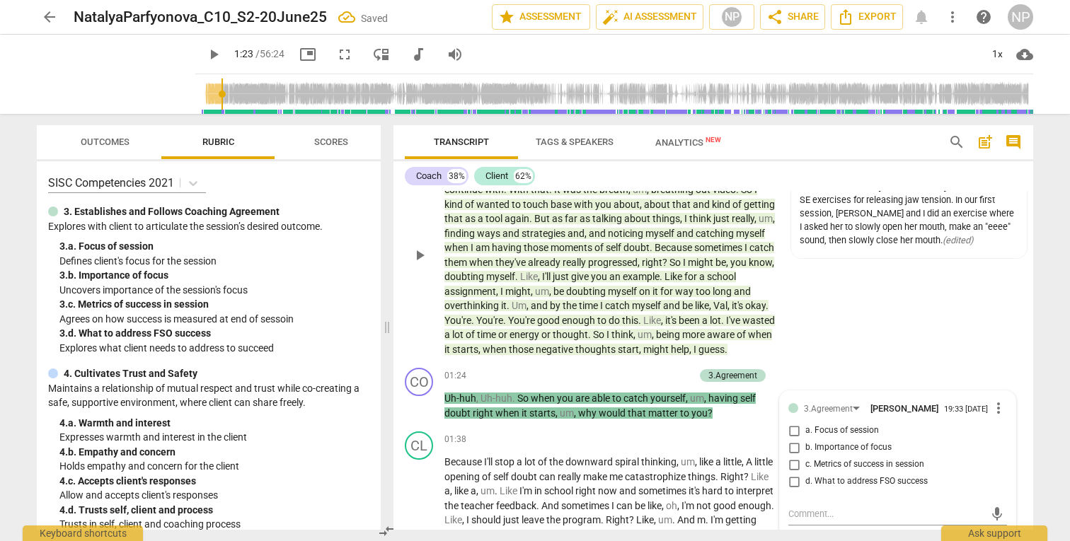
scroll to position [139, 0]
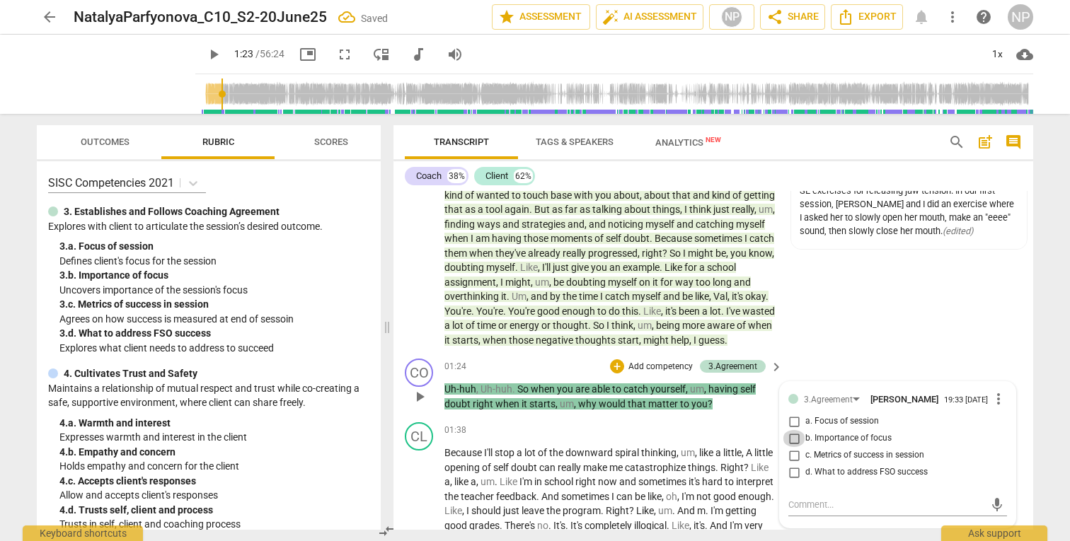
click at [792, 447] on input "b. Importance of focus" at bounding box center [794, 438] width 23 height 17
click at [914, 353] on div "CL play_arrow pause 00:11 + Add competency Note keyboard_arrow_right I think [D…" at bounding box center [713, 234] width 640 height 238
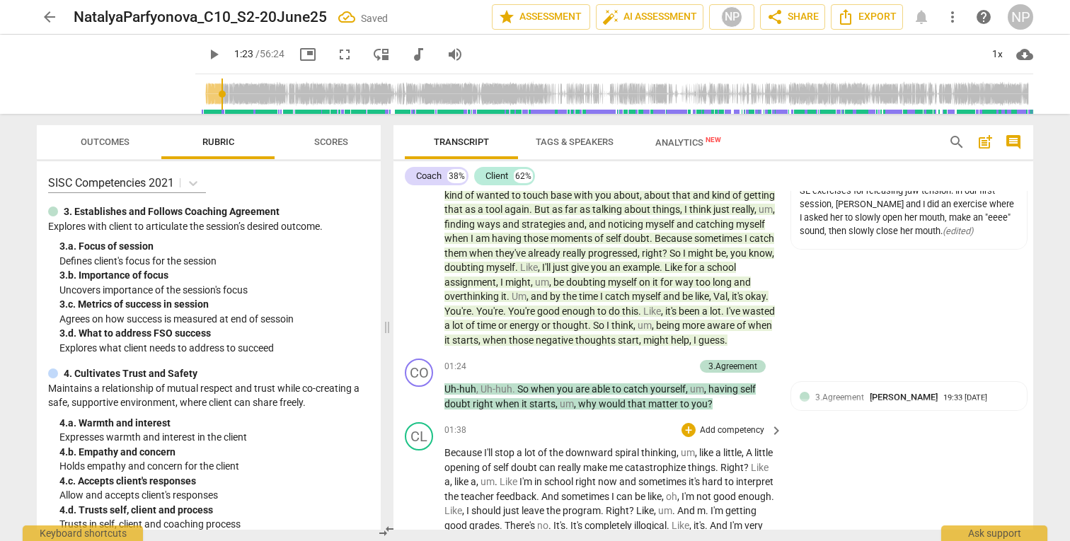
click at [543, 459] on span "of" at bounding box center [543, 452] width 11 height 11
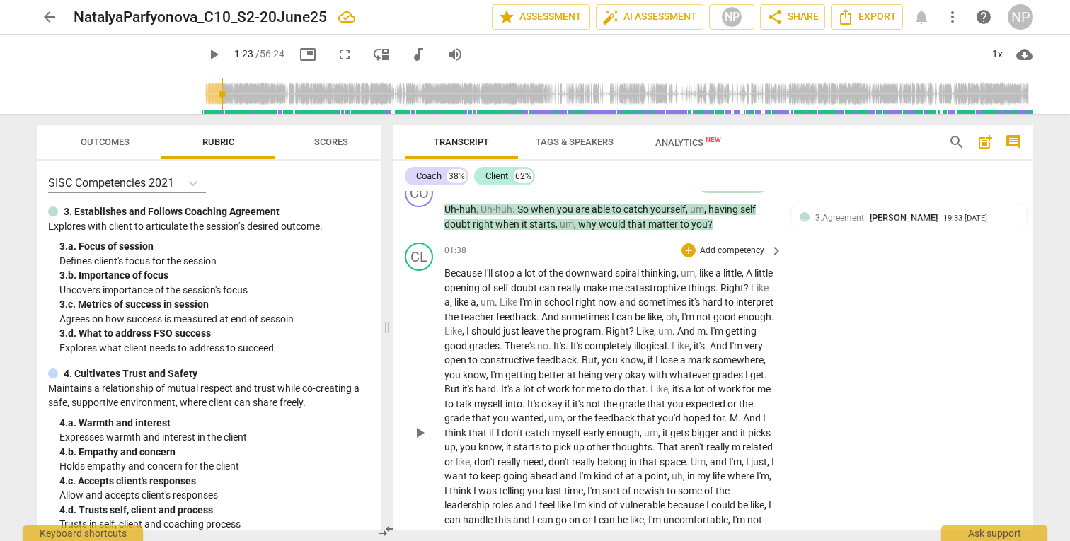
click at [420, 442] on span "play_arrow" at bounding box center [419, 433] width 17 height 17
click at [420, 442] on span "pause" at bounding box center [419, 433] width 17 height 17
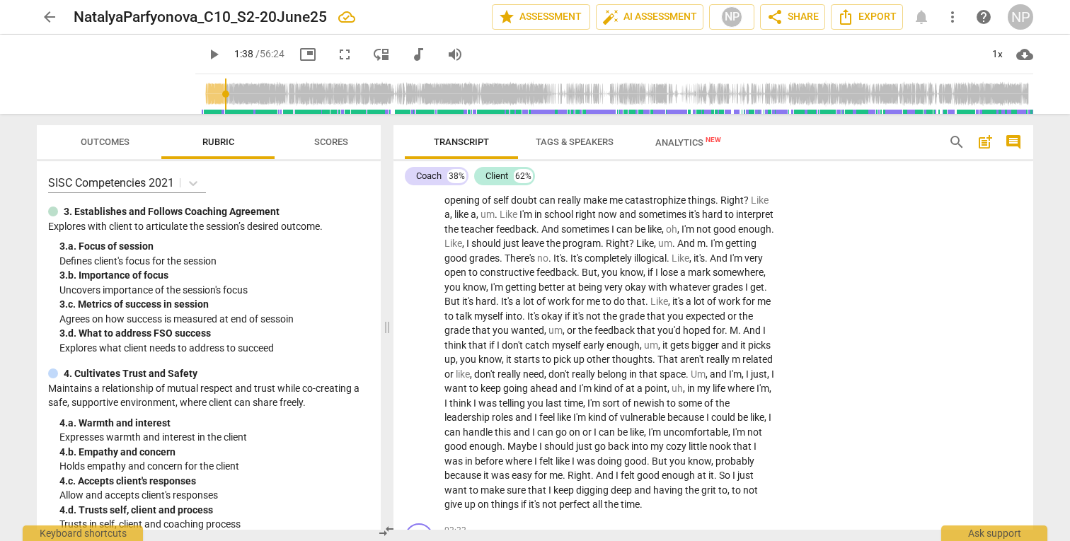
scroll to position [424, 0]
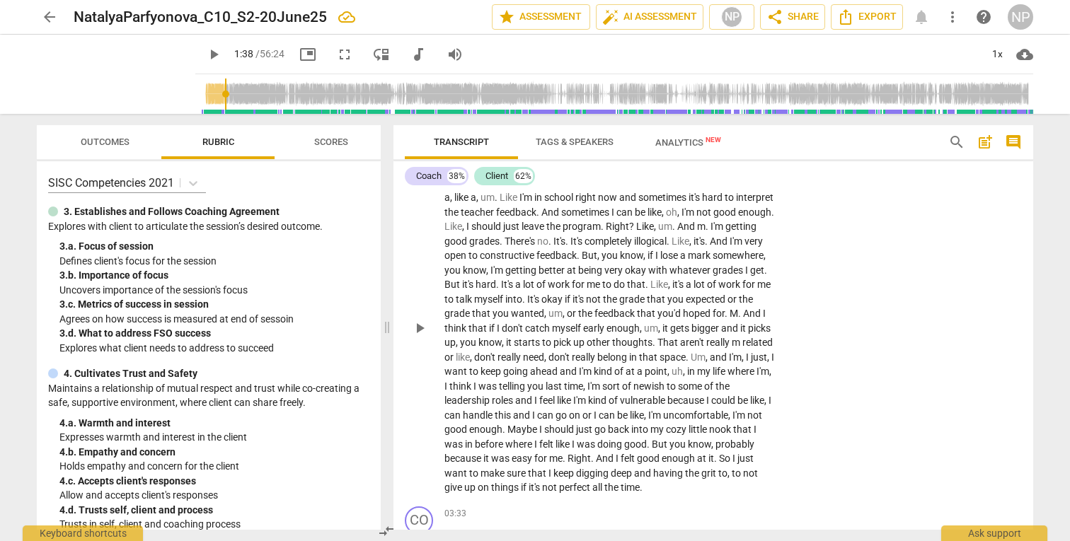
click at [422, 337] on span "play_arrow" at bounding box center [419, 328] width 17 height 17
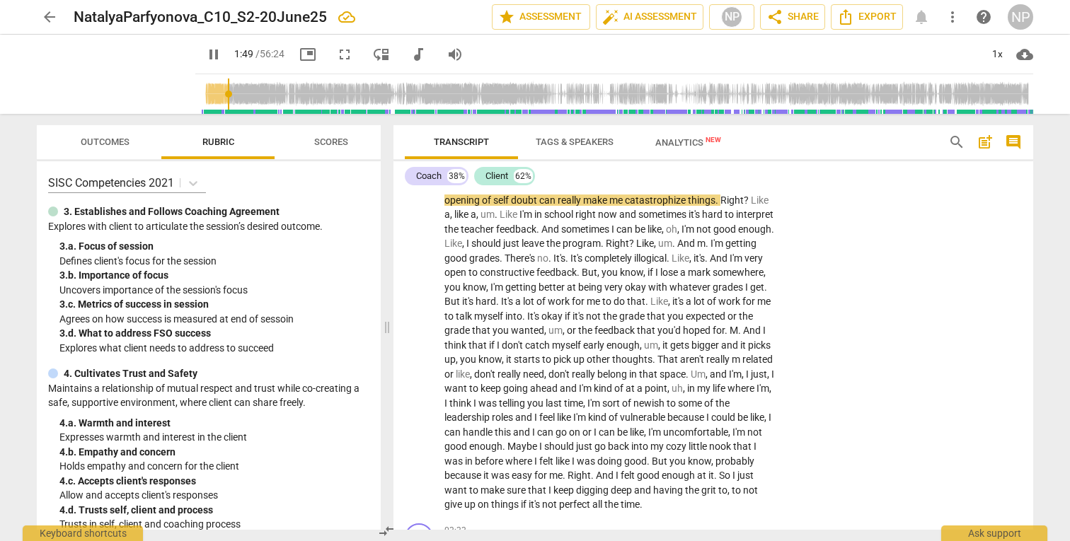
click at [751, 191] on span "A" at bounding box center [750, 185] width 8 height 11
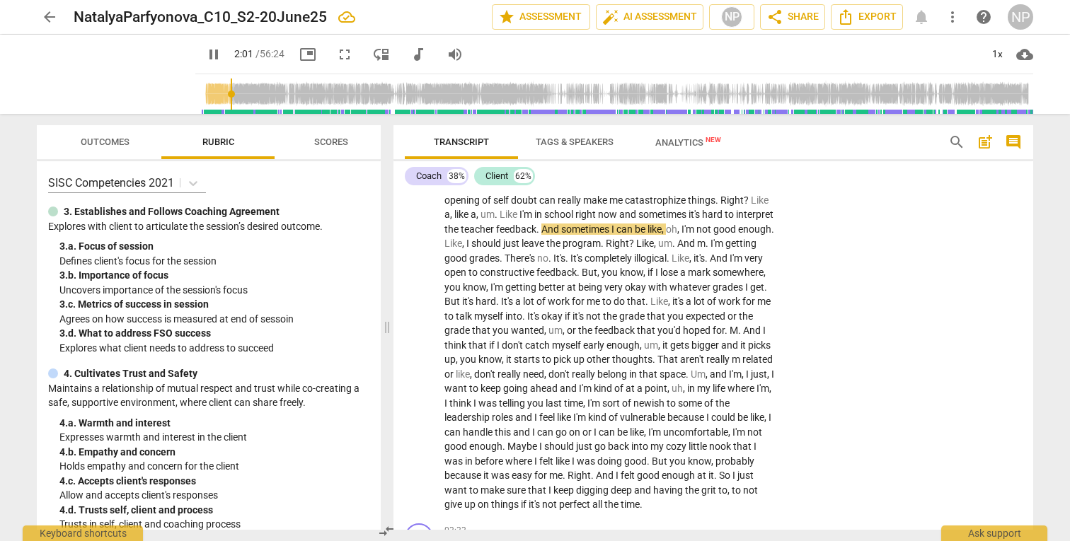
click at [496, 235] on span "teacher" at bounding box center [478, 229] width 35 height 11
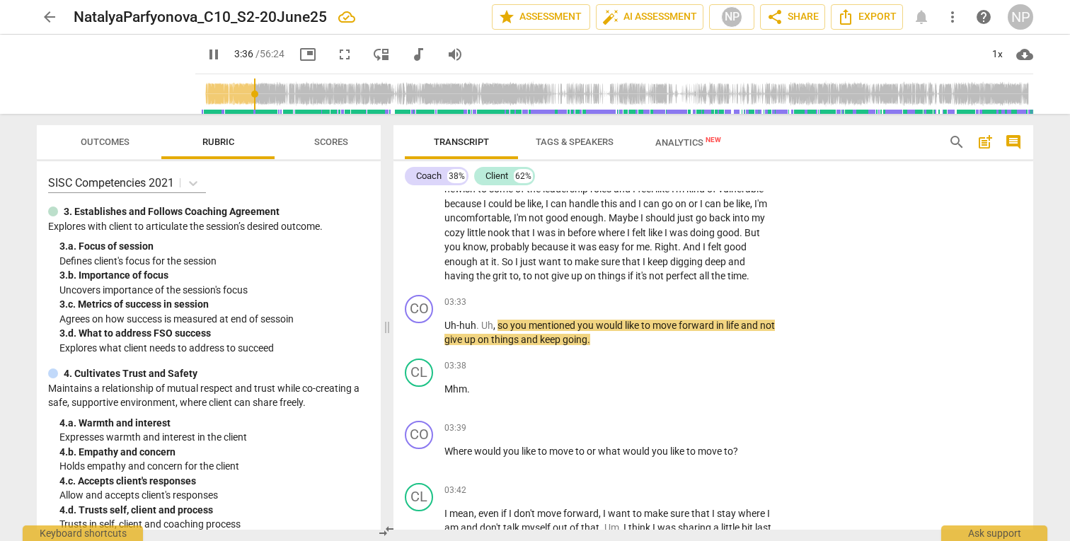
scroll to position [652, 0]
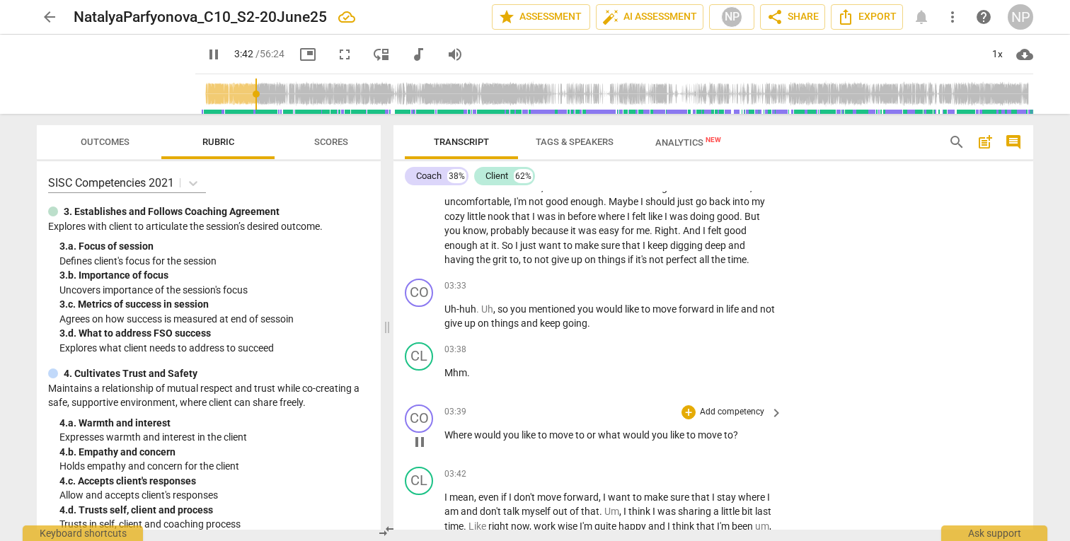
click at [420, 451] on span "pause" at bounding box center [419, 442] width 17 height 17
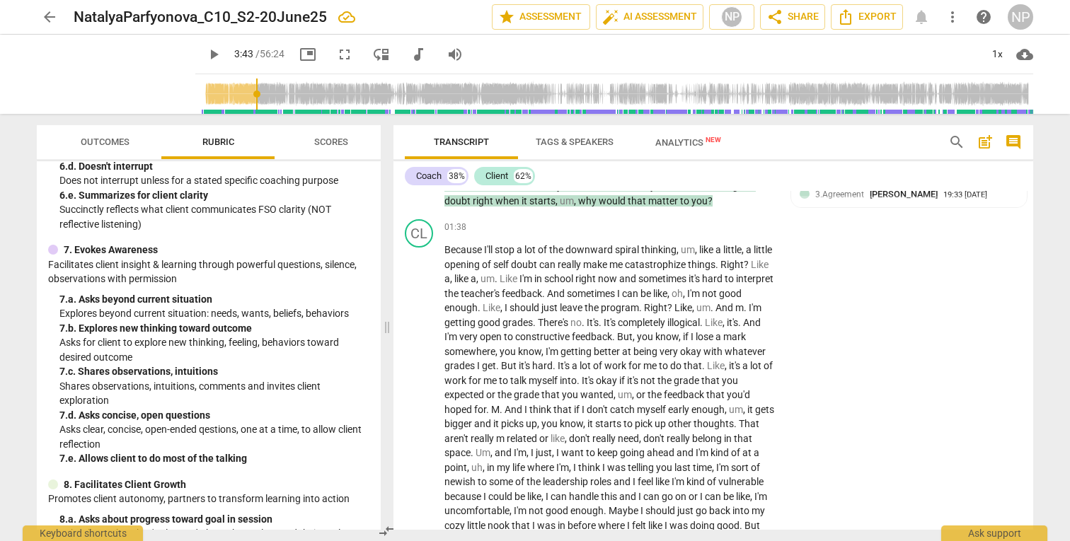
scroll to position [359, 0]
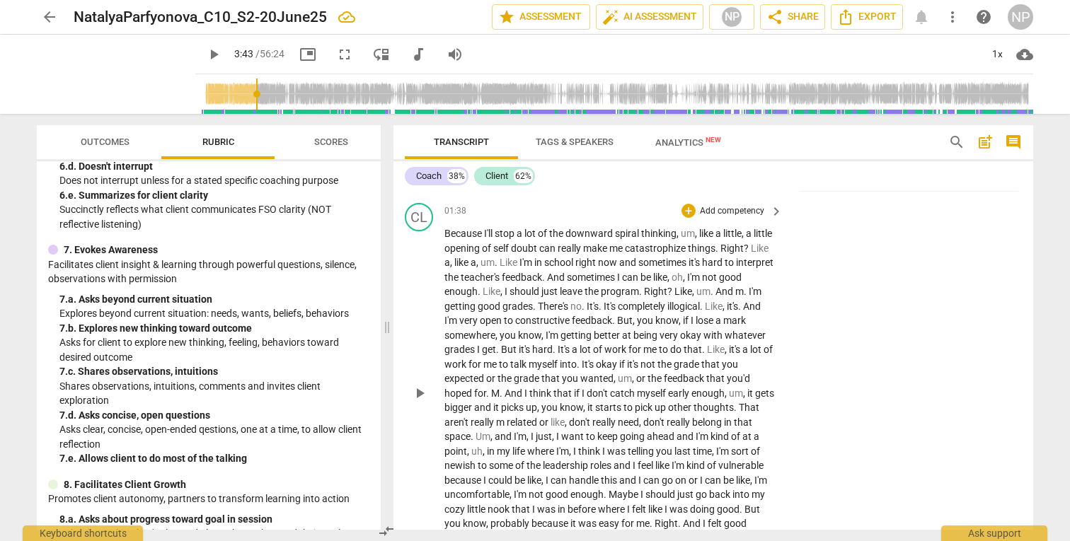
click at [708, 218] on p "Add competency" at bounding box center [731, 211] width 67 height 13
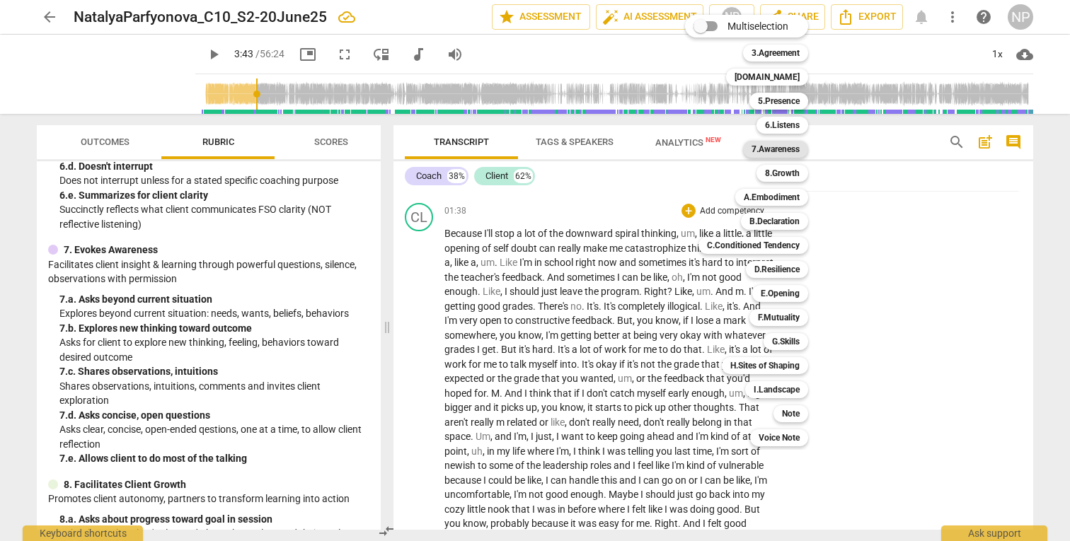
click at [781, 149] on b "7.Awareness" at bounding box center [776, 149] width 48 height 17
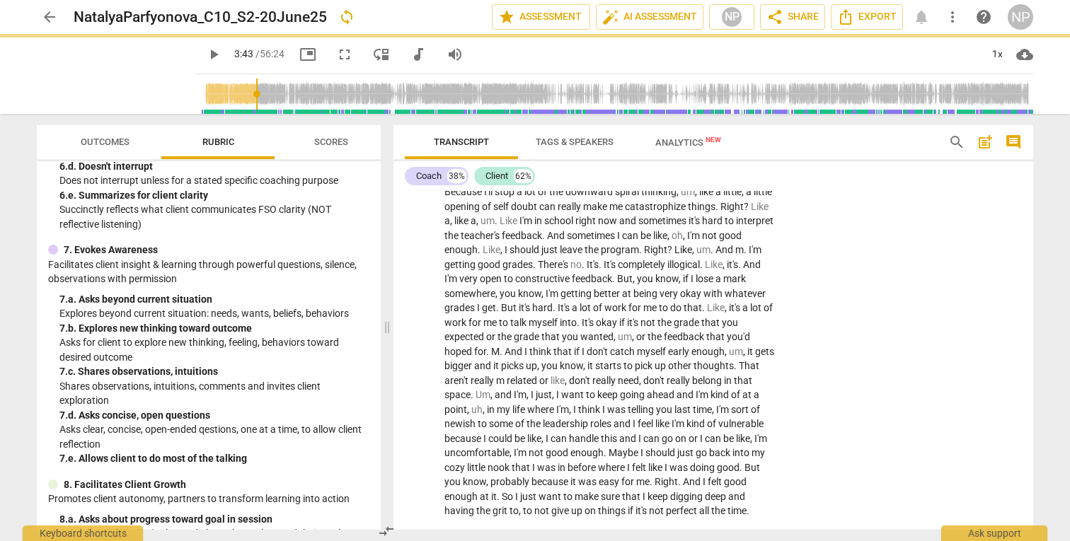
scroll to position [401, 0]
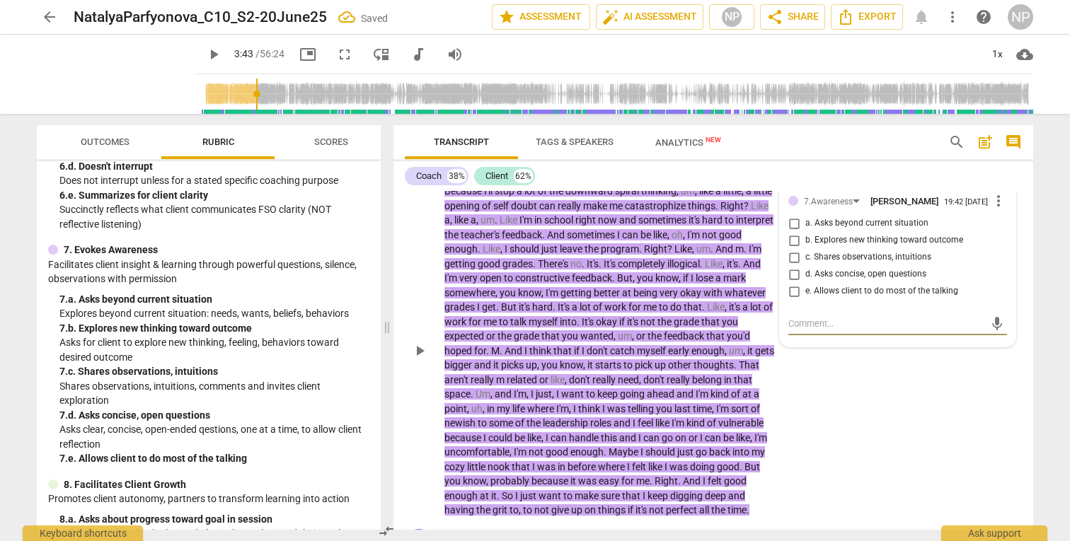
click at [790, 300] on input "e. Allows client to do most of the talking" at bounding box center [794, 291] width 23 height 17
click at [902, 421] on div "CL play_arrow pause 01:38 + Add competency 7.Awareness keyboard_arrow_right Bec…" at bounding box center [713, 339] width 640 height 369
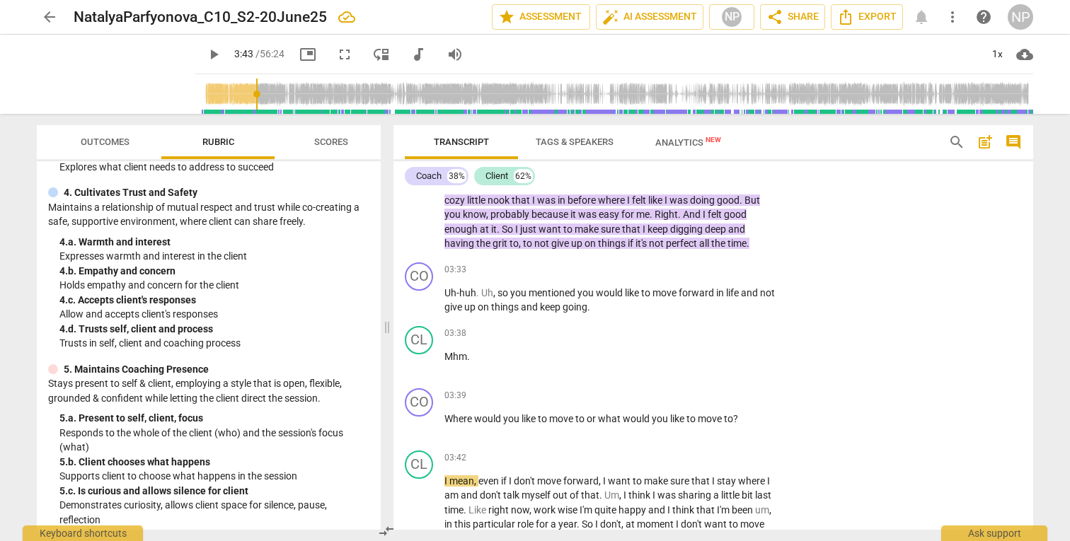
scroll to position [185, 0]
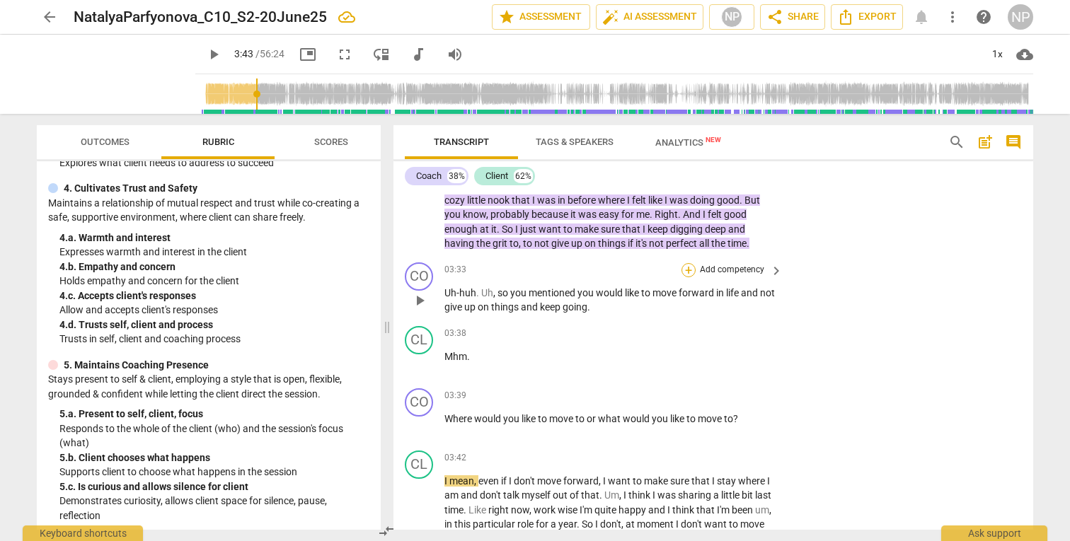
click at [684, 277] on div "+" at bounding box center [688, 270] width 14 height 14
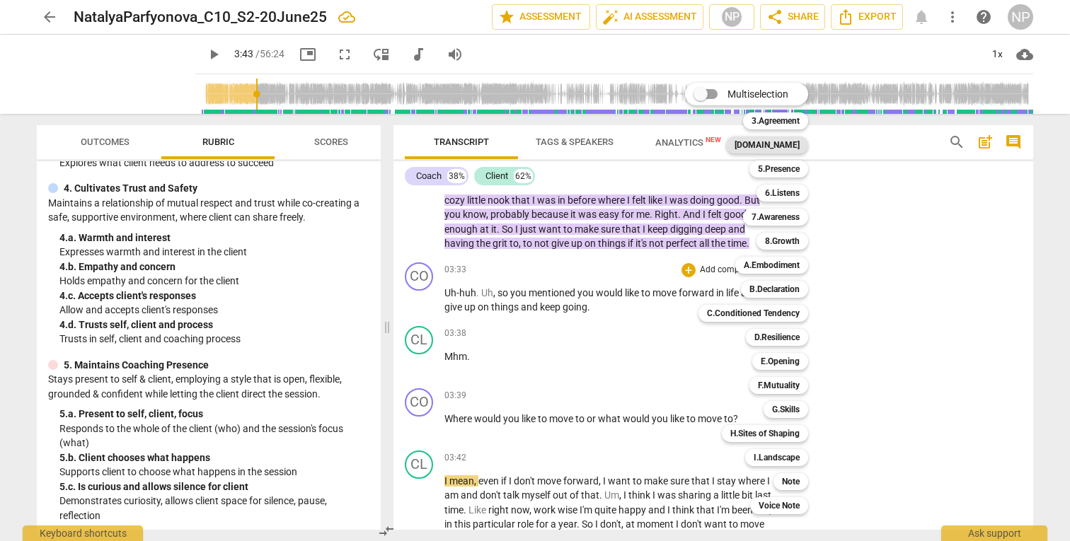
click at [790, 143] on b "[DOMAIN_NAME]" at bounding box center [767, 145] width 65 height 17
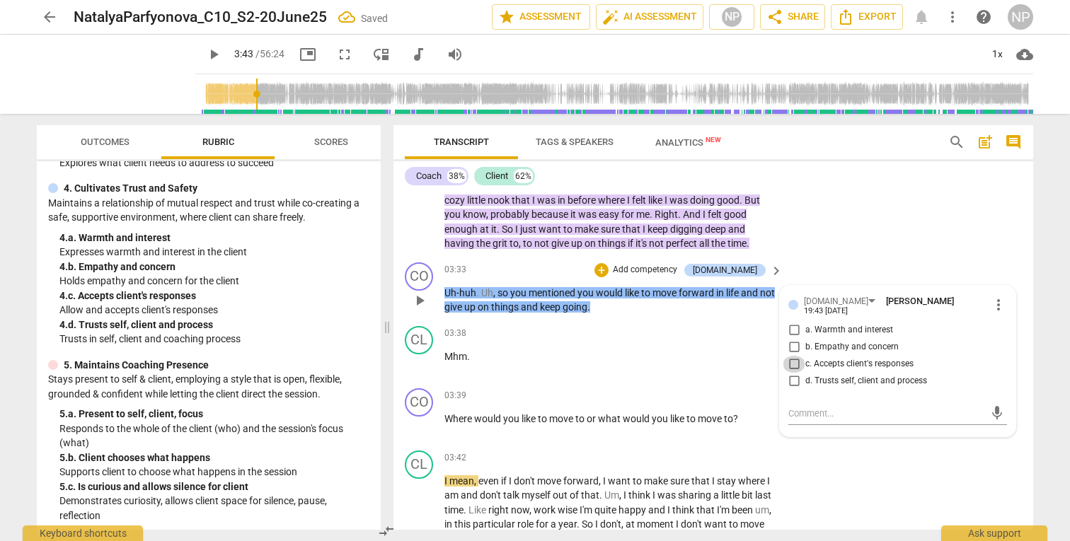
click at [793, 373] on input "c. Accepts client's responses" at bounding box center [794, 364] width 23 height 17
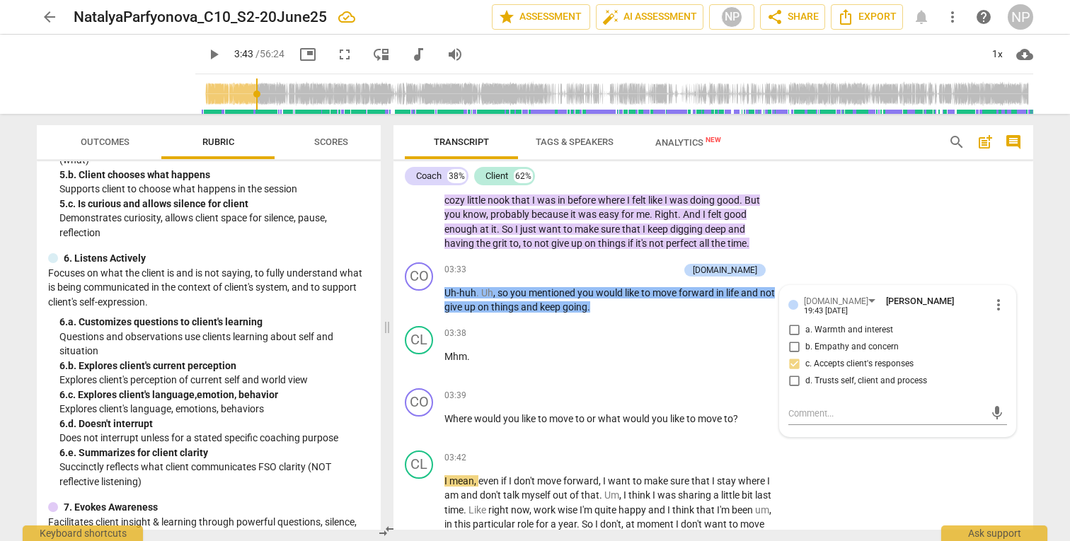
scroll to position [471, 0]
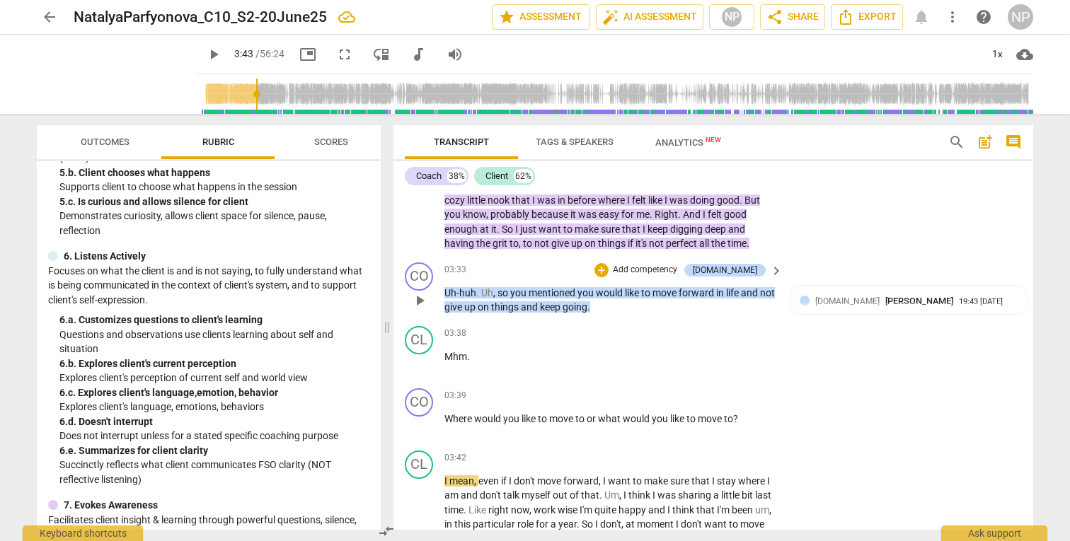
click at [679, 277] on p "Add competency" at bounding box center [644, 270] width 67 height 13
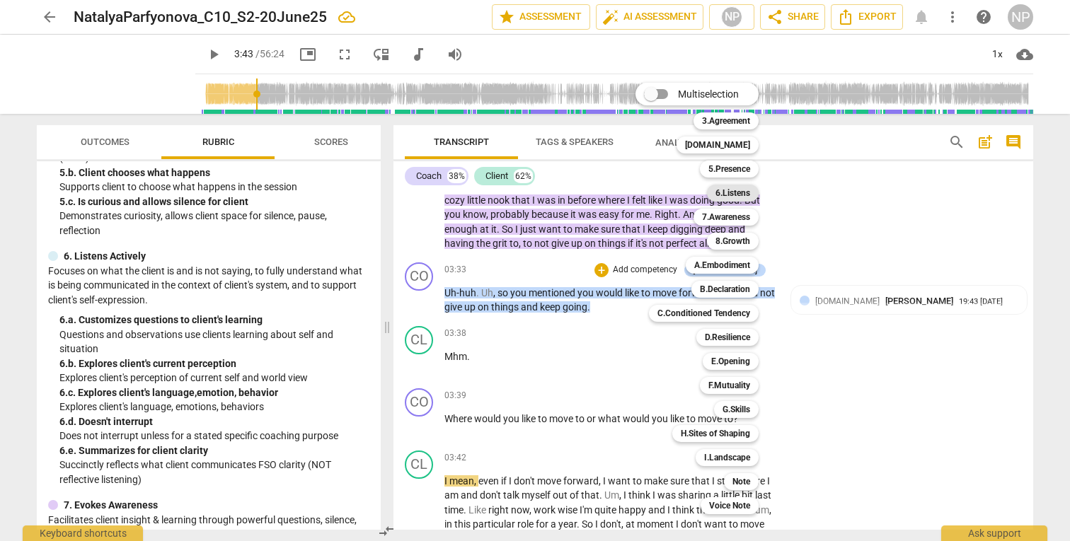
click at [733, 195] on b "6.Listens" at bounding box center [732, 193] width 35 height 17
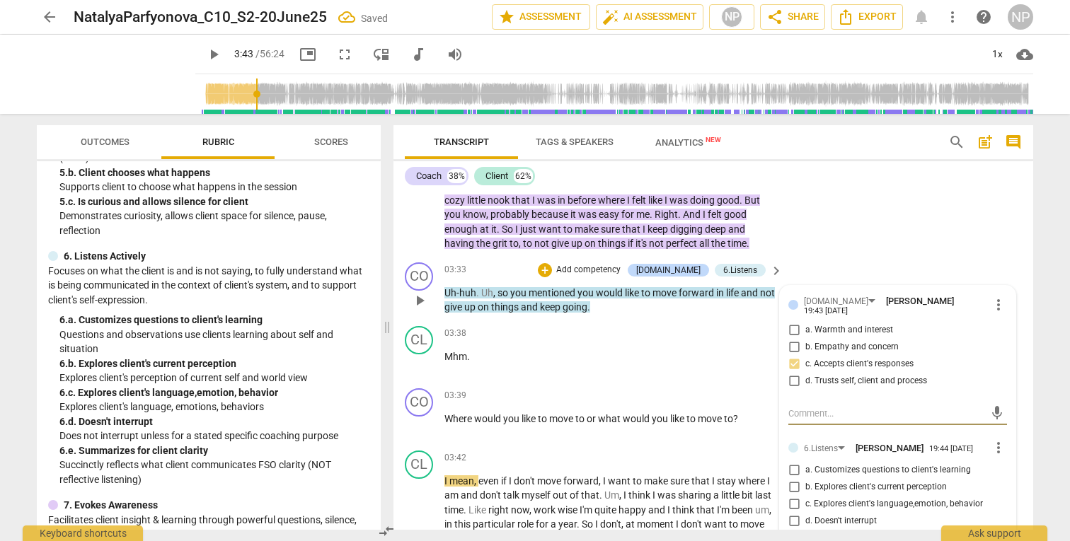
click at [793, 496] on input "b. Explores client's current perception" at bounding box center [794, 487] width 23 height 17
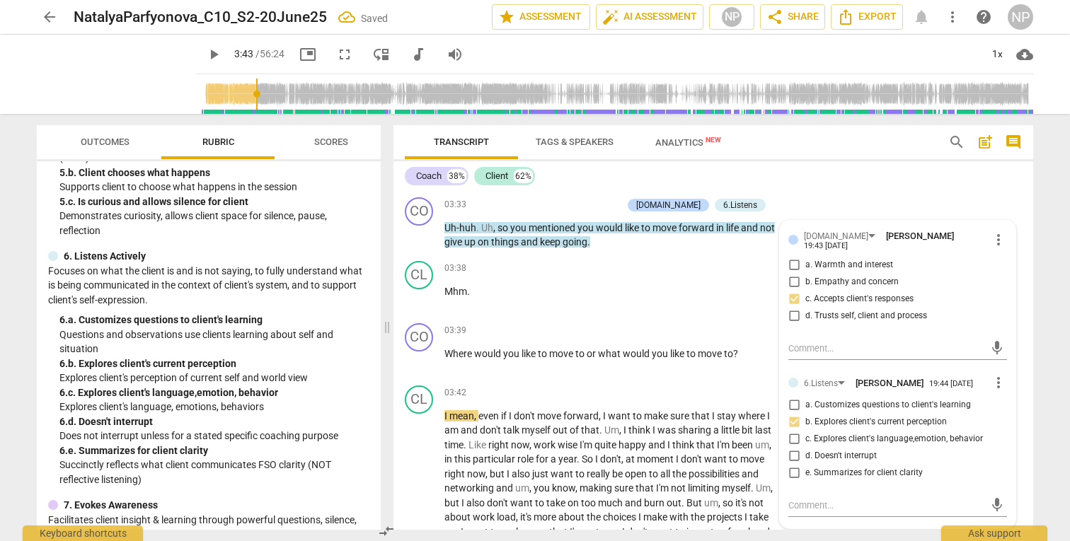
scroll to position [749, 0]
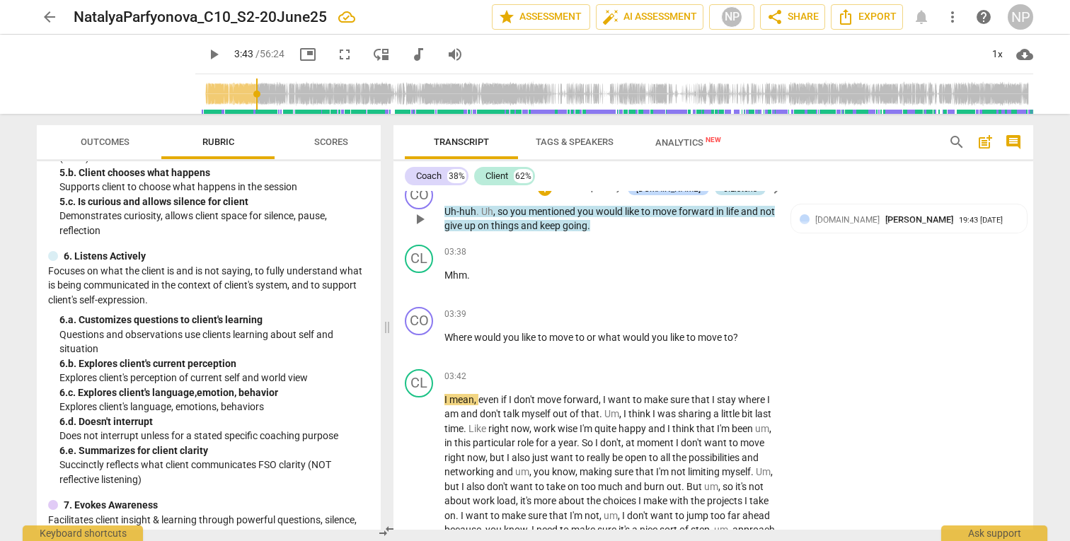
click at [750, 195] on div "6.Listens" at bounding box center [740, 189] width 34 height 13
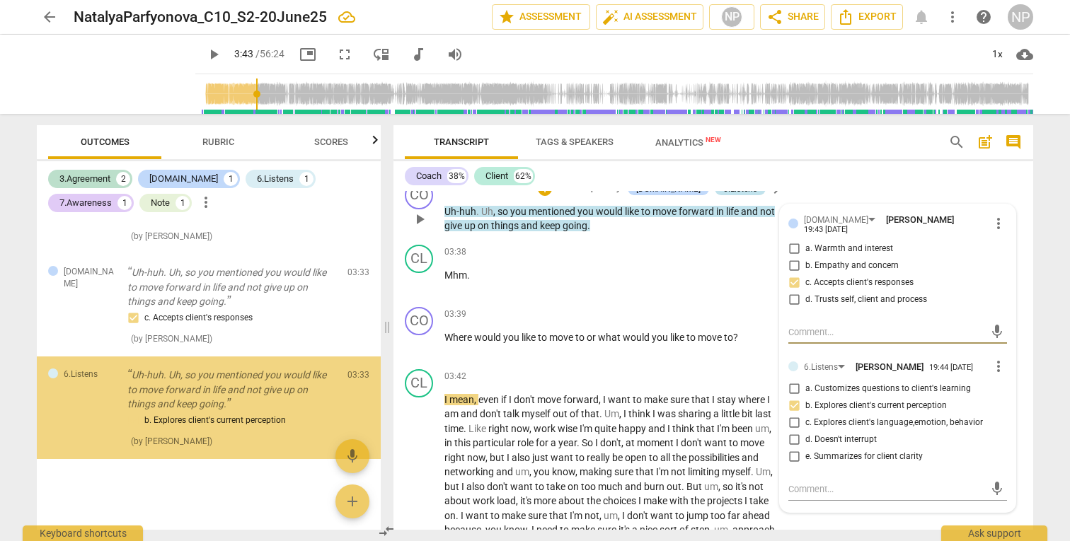
scroll to position [1255, 0]
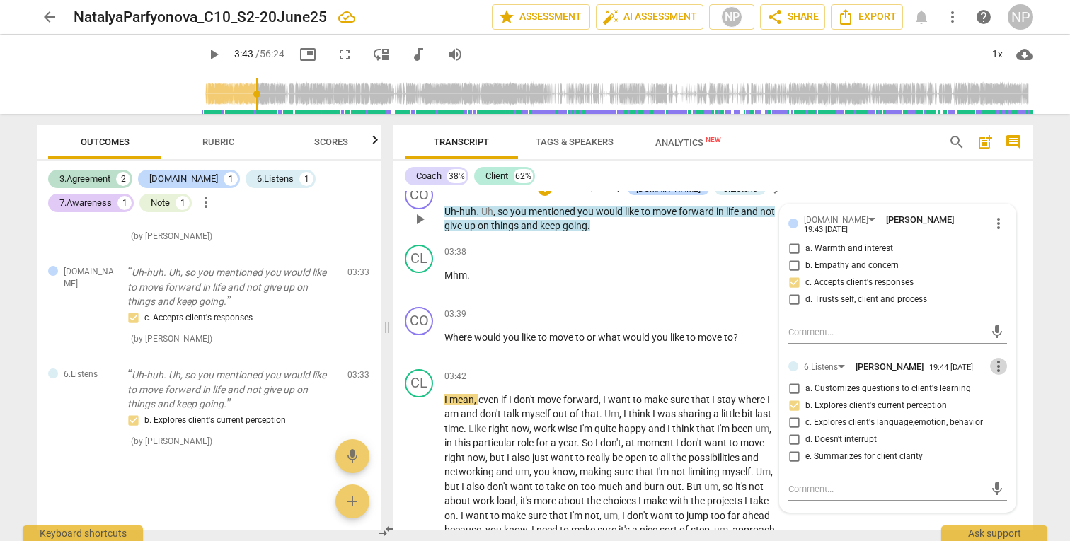
click at [993, 375] on span "more_vert" at bounding box center [998, 366] width 17 height 17
click at [1001, 422] on li "Delete" at bounding box center [1009, 424] width 49 height 27
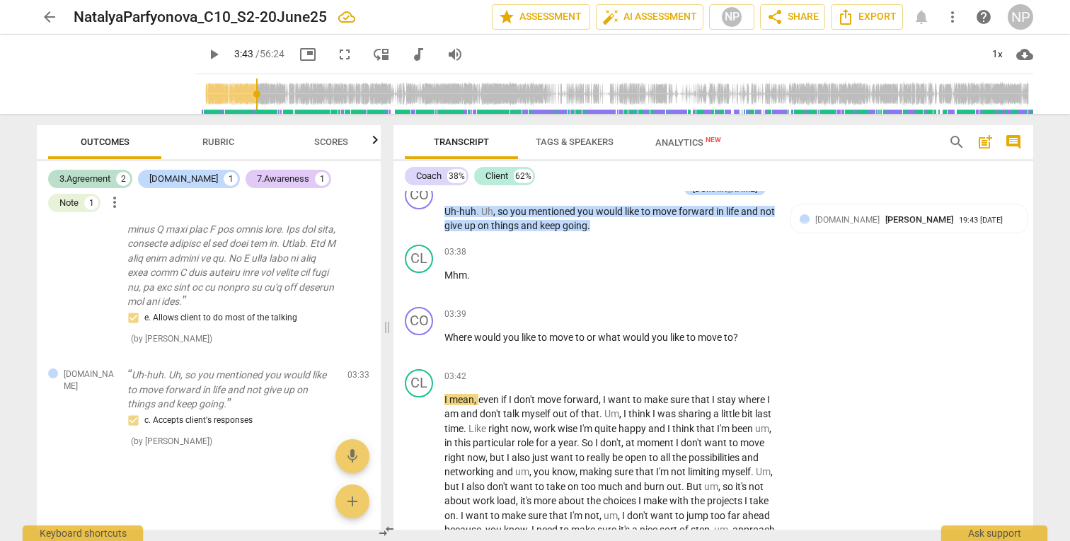
scroll to position [717, 0]
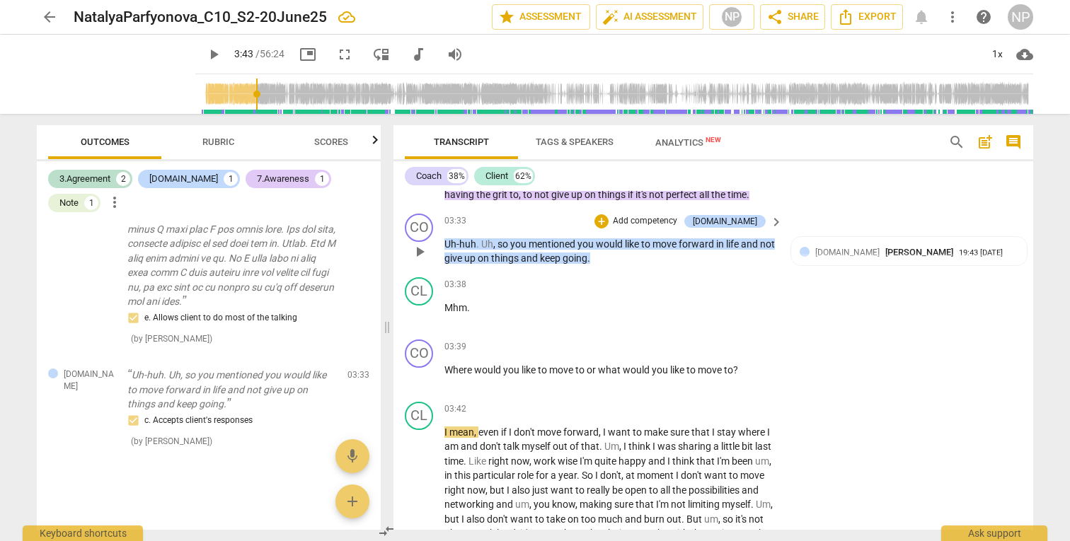
click at [669, 228] on p "Add competency" at bounding box center [644, 221] width 67 height 13
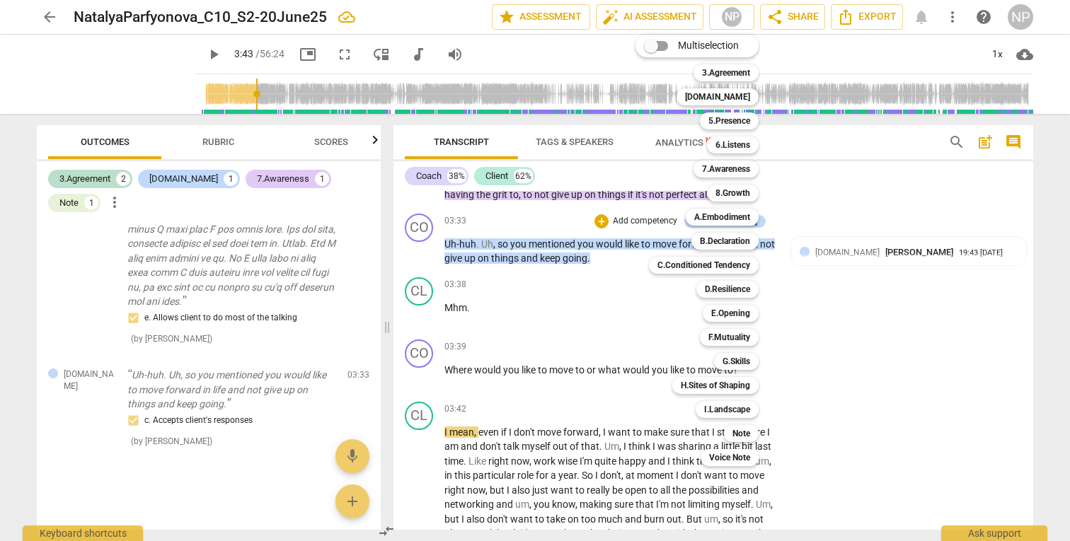
drag, startPoint x: 375, startPoint y: 461, endPoint x: 371, endPoint y: 328, distance: 132.4
click at [371, 328] on div at bounding box center [535, 270] width 1070 height 541
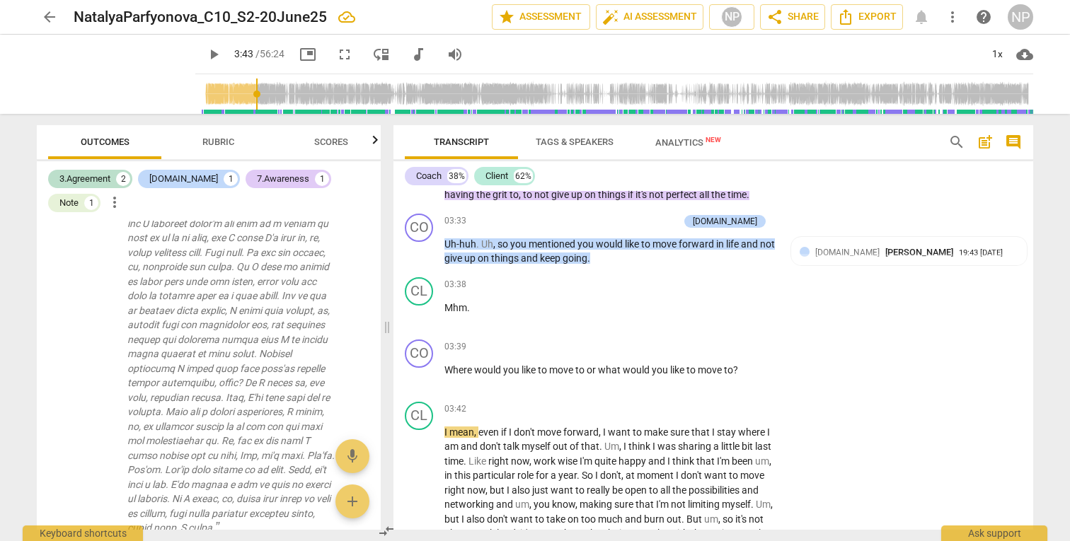
scroll to position [0, 0]
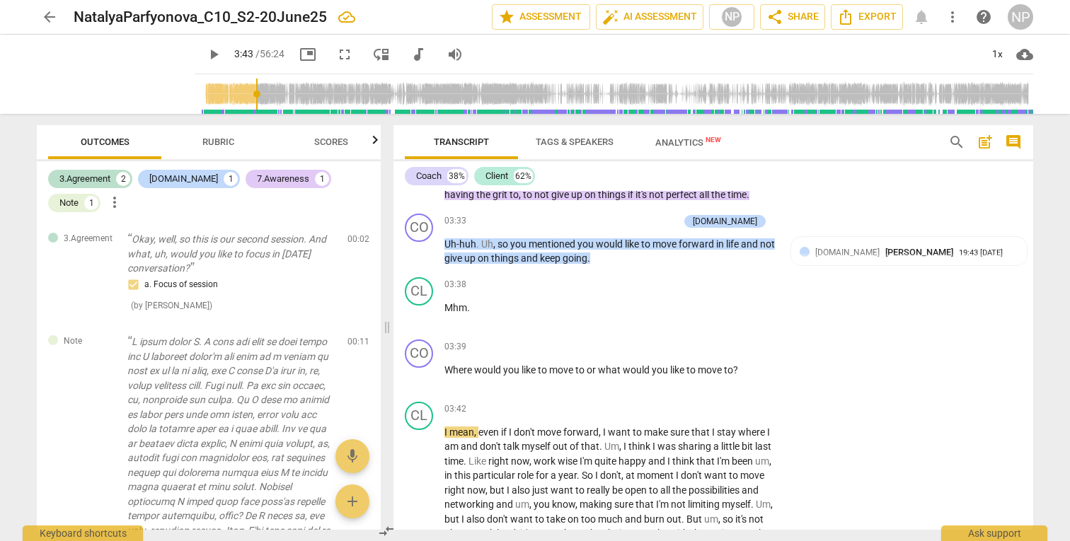
click at [120, 131] on button "Outcomes" at bounding box center [104, 142] width 113 height 34
click at [205, 133] on span "Rubric" at bounding box center [218, 142] width 66 height 19
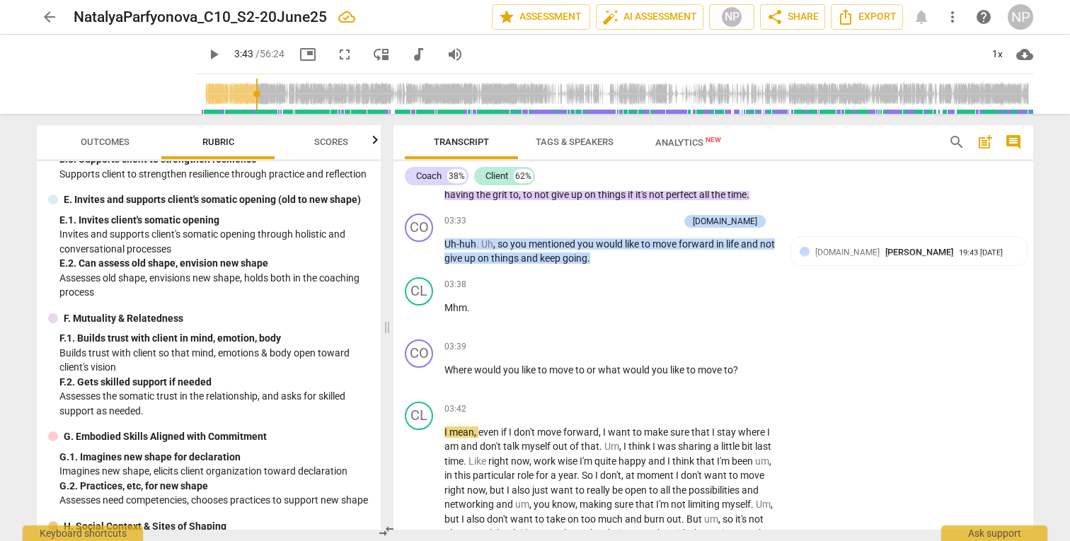
scroll to position [1693, 0]
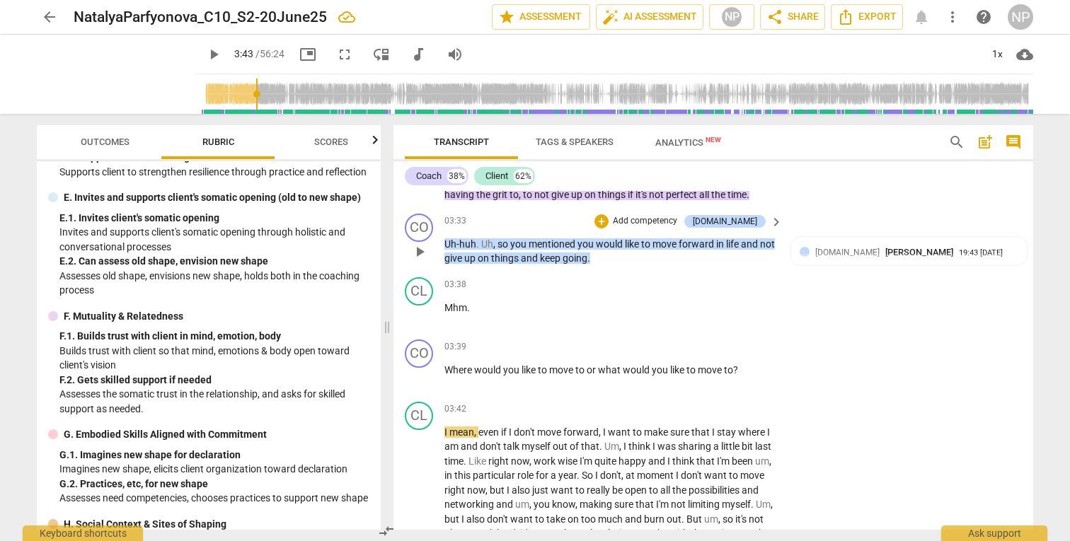
click at [679, 228] on p "Add competency" at bounding box center [644, 221] width 67 height 13
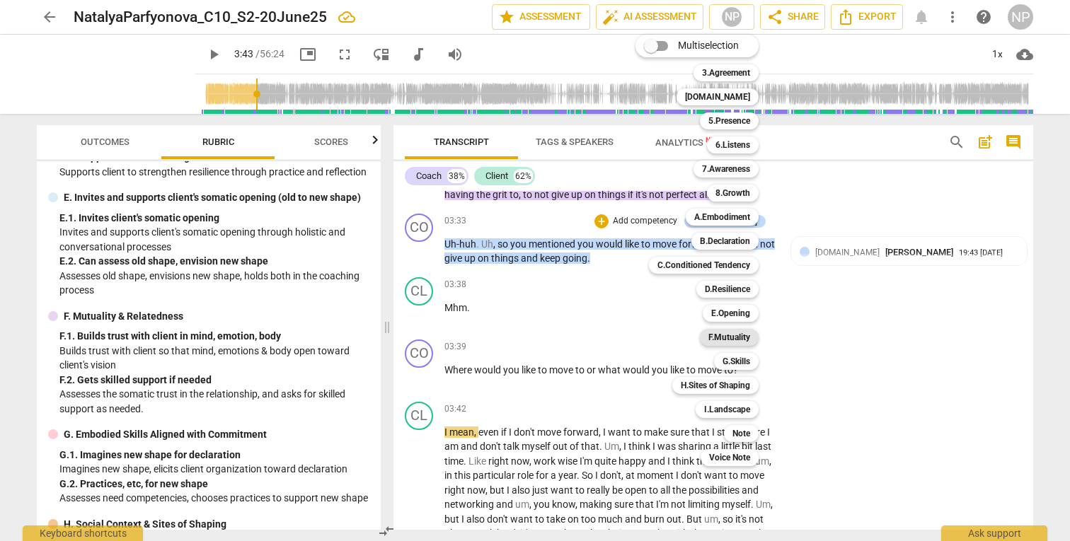
click at [720, 330] on b "F.Mutuality" at bounding box center [729, 337] width 42 height 17
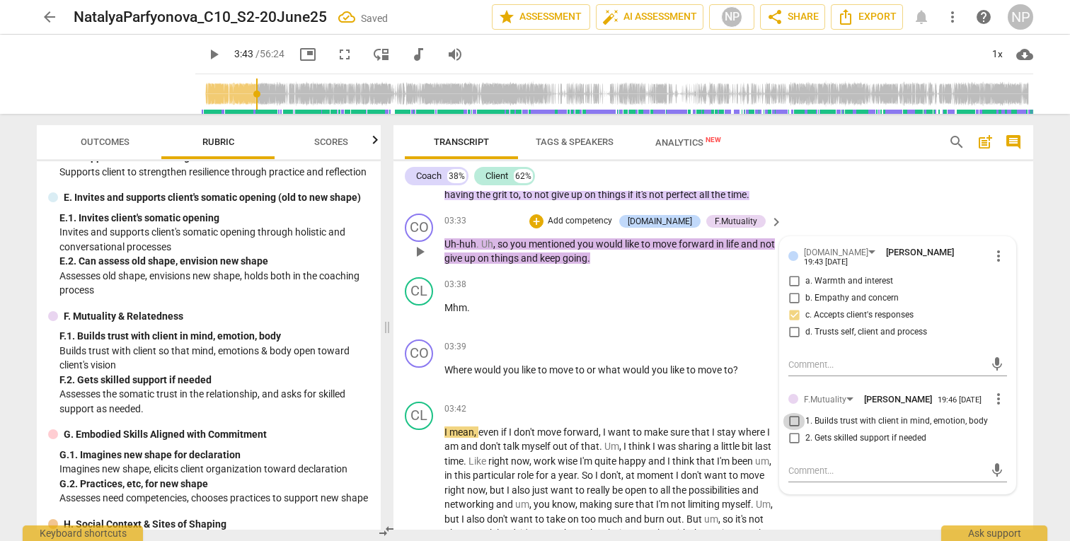
click at [790, 430] on input "1. Builds trust with client in mind, emotion, body" at bounding box center [794, 421] width 23 height 17
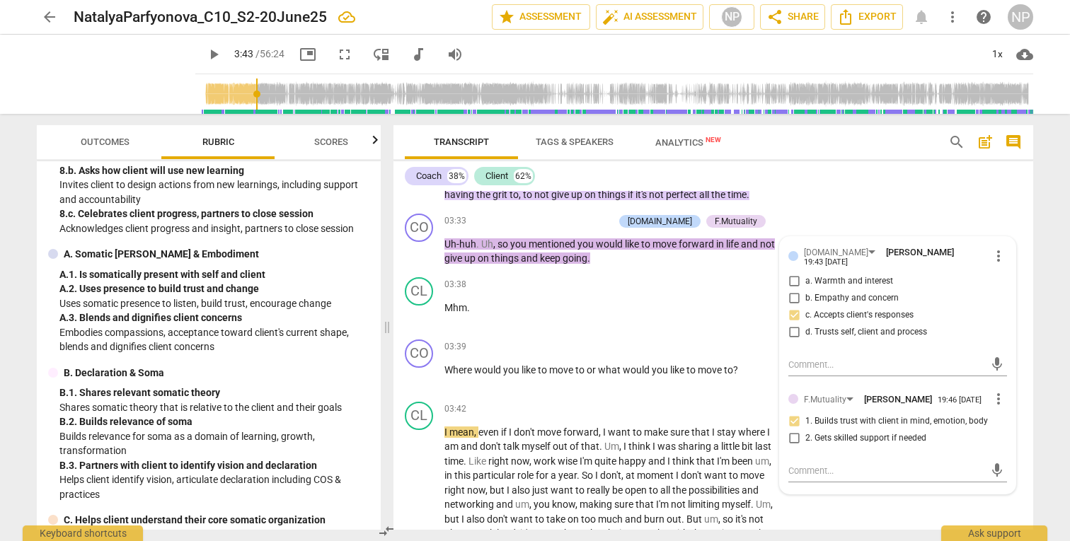
scroll to position [1111, 0]
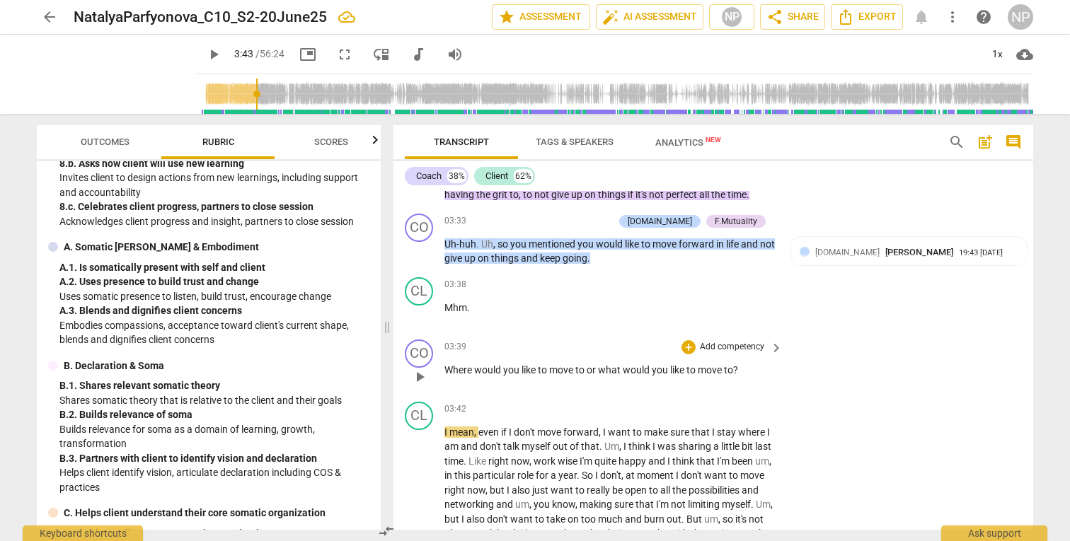
click at [705, 354] on p "Add competency" at bounding box center [731, 347] width 67 height 13
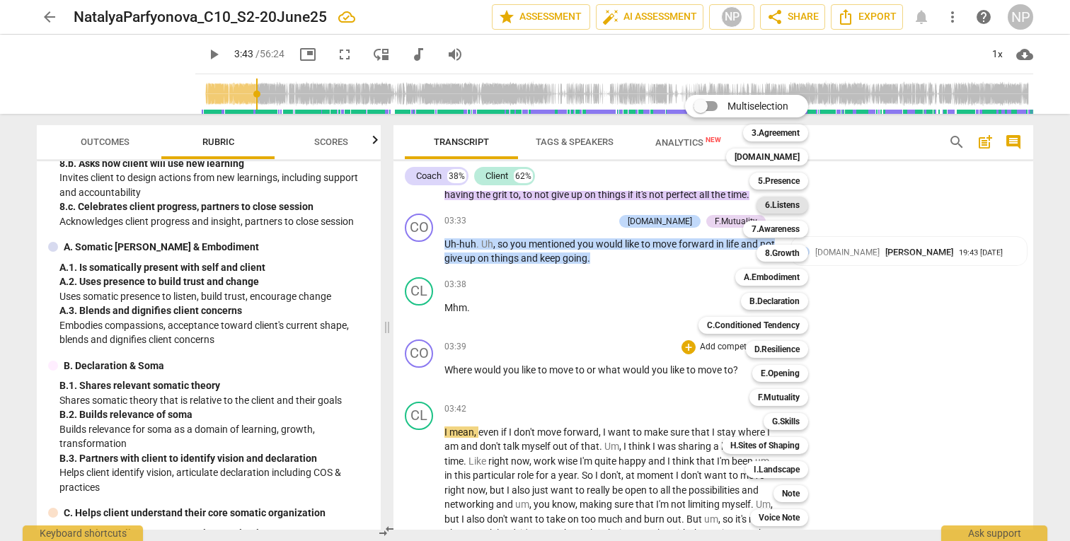
click at [790, 207] on b "6.Listens" at bounding box center [782, 205] width 35 height 17
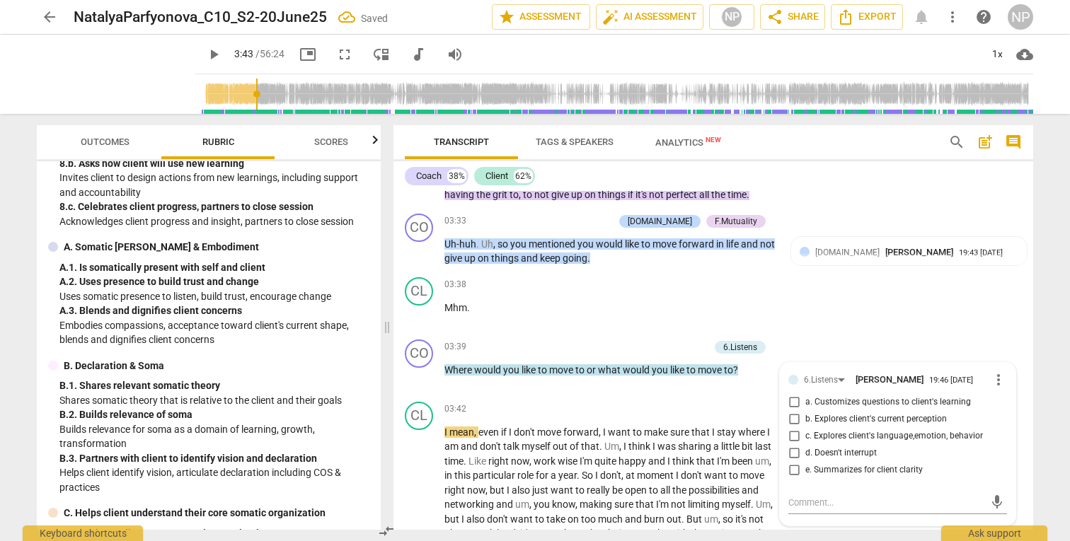
scroll to position [893, 0]
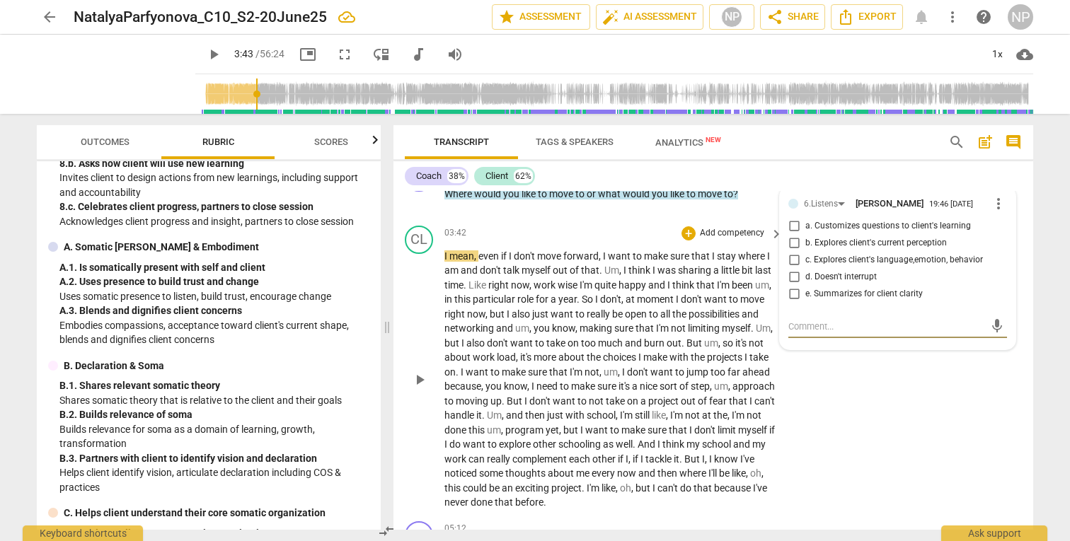
click at [974, 424] on div "CL play_arrow pause 03:42 + Add competency keyboard_arrow_right I mean , even i…" at bounding box center [713, 368] width 640 height 296
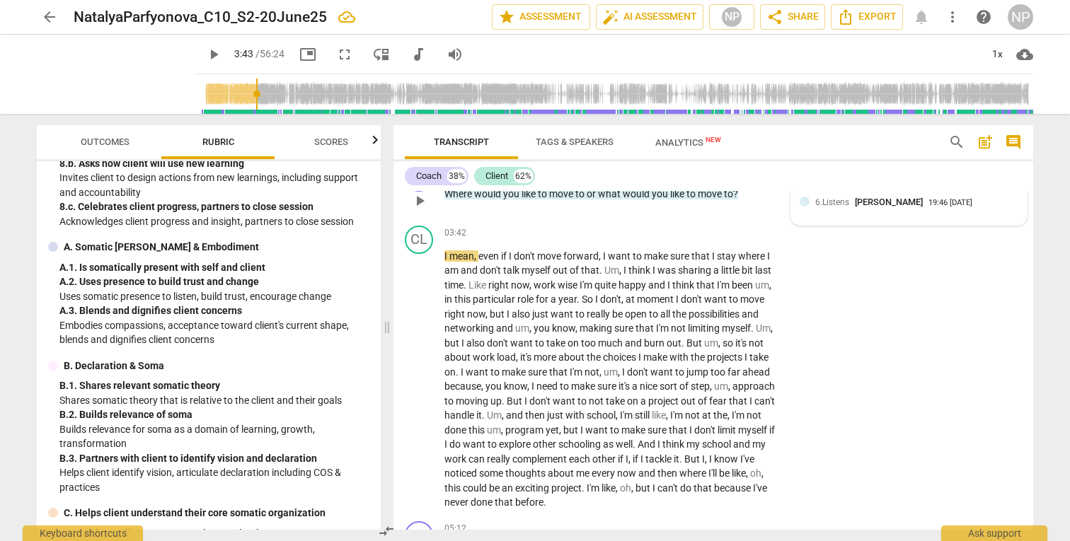
click at [836, 207] on span "6.Listens" at bounding box center [832, 202] width 34 height 10
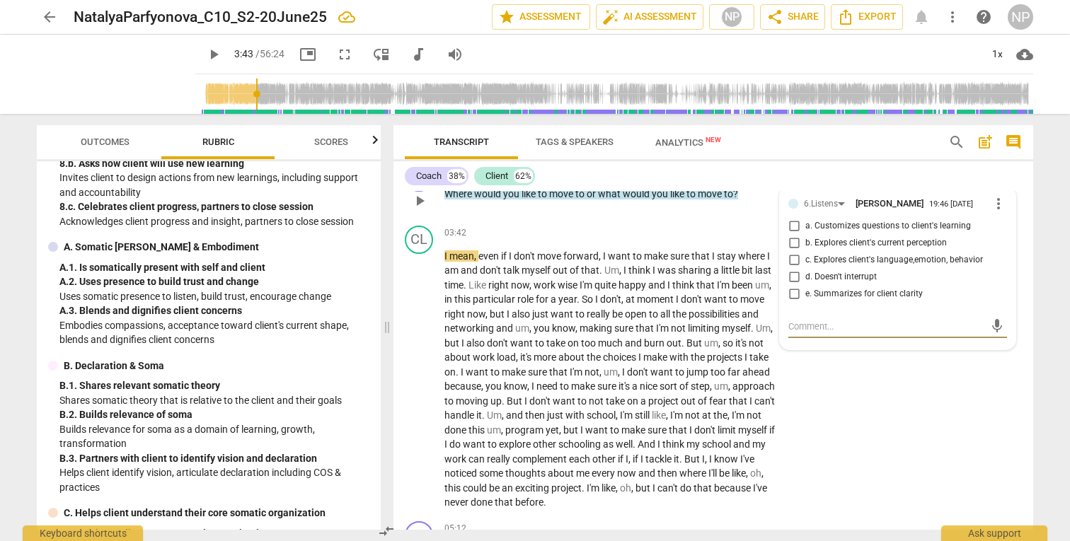
click at [793, 252] on input "b. Explores client's current perception" at bounding box center [794, 243] width 23 height 17
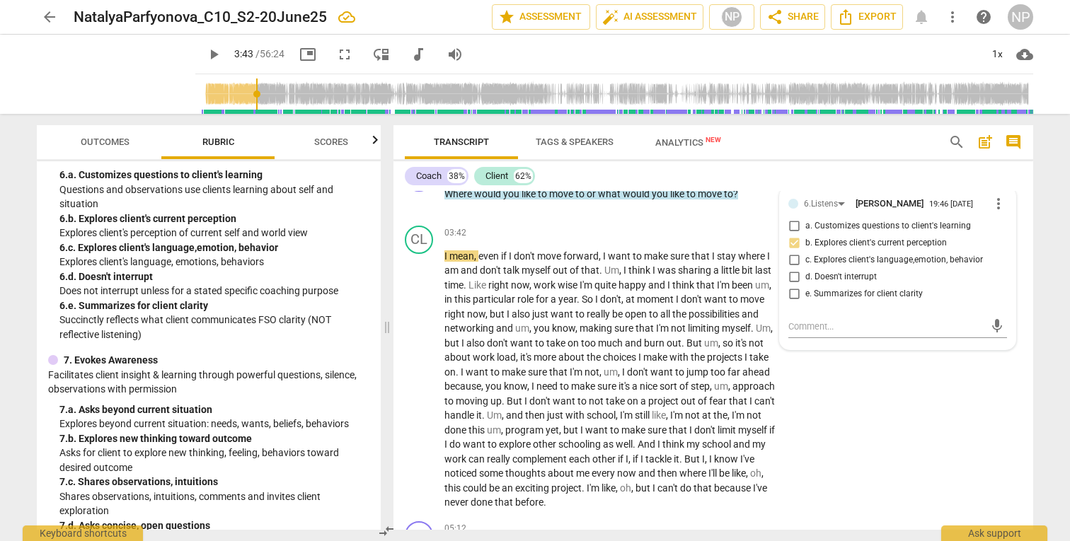
scroll to position [625, 0]
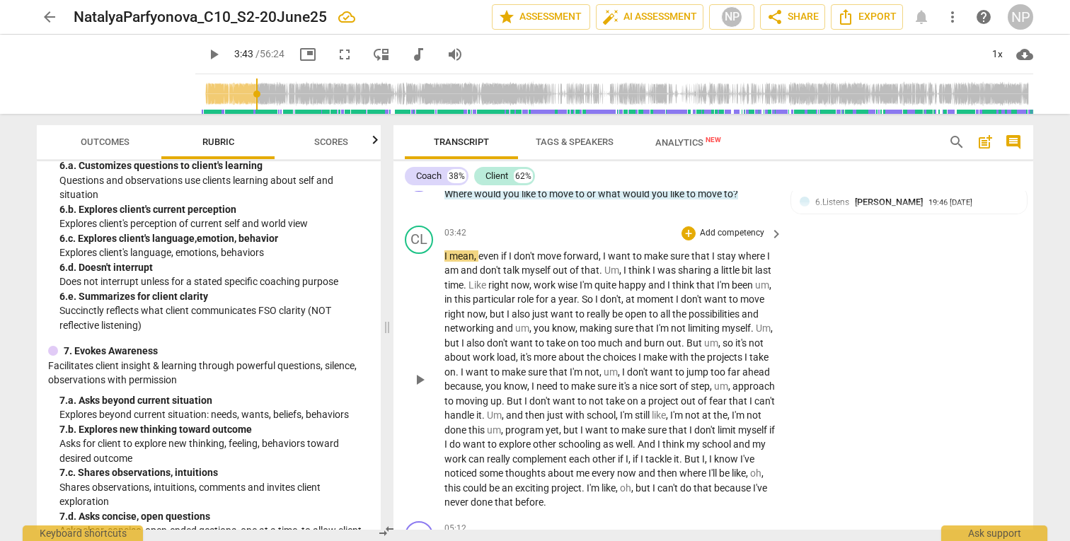
click at [568, 262] on span "forward" at bounding box center [580, 256] width 35 height 11
click at [575, 320] on span "want" at bounding box center [563, 314] width 25 height 11
click at [420, 388] on span "play_arrow" at bounding box center [419, 380] width 17 height 17
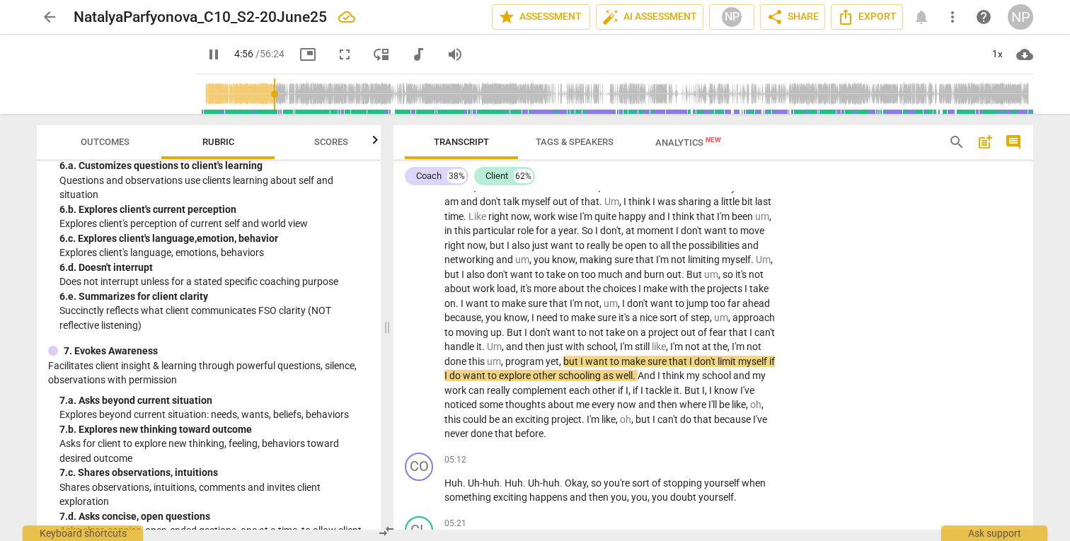
scroll to position [1011, 0]
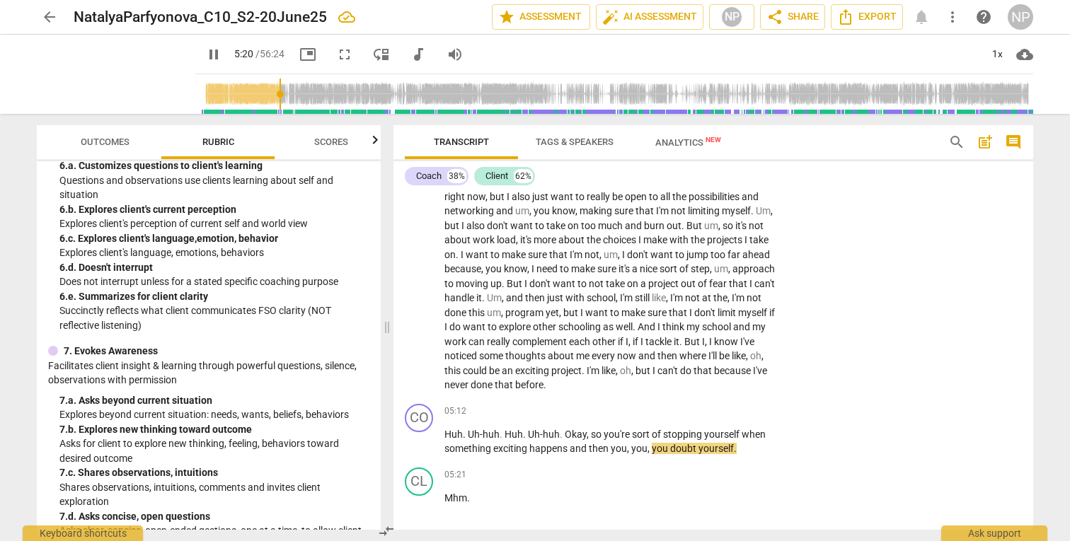
click at [1028, 219] on div "CO play_arrow pause 00:02 + Add competency 3.Agreement keyboard_arrow_right Oka…" at bounding box center [713, 360] width 640 height 339
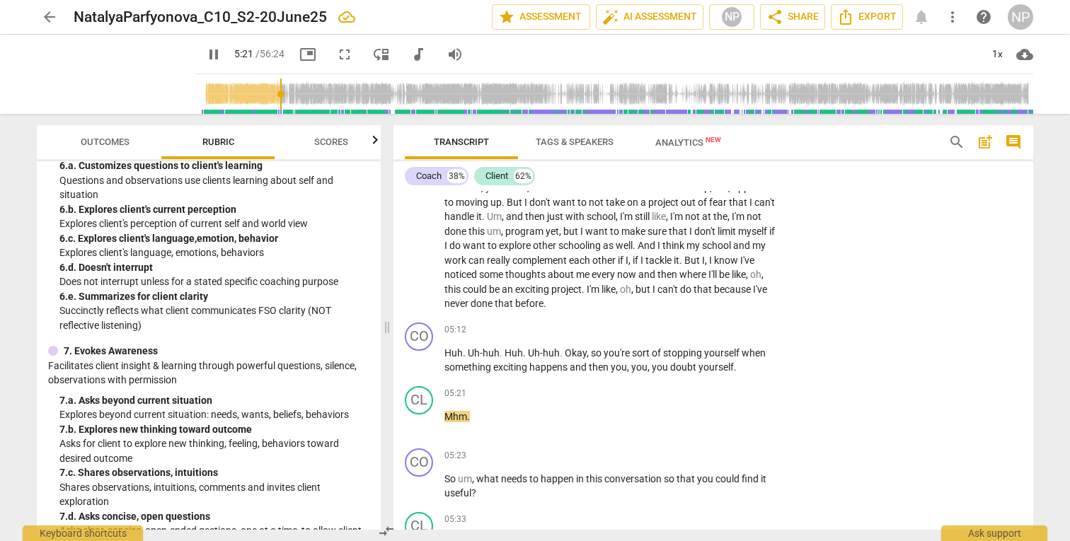
scroll to position [1141, 0]
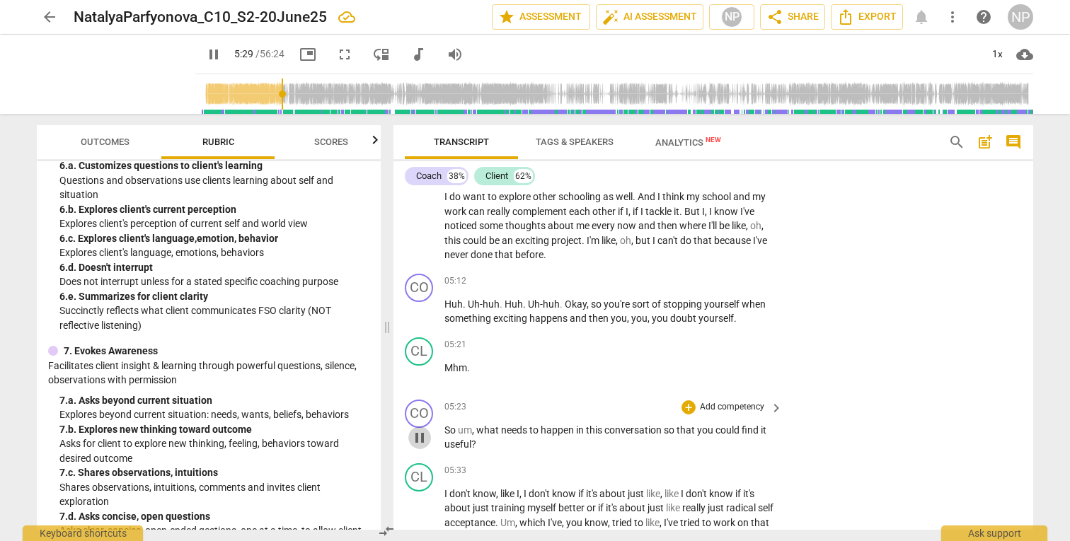
click at [420, 447] on span "pause" at bounding box center [419, 438] width 17 height 17
